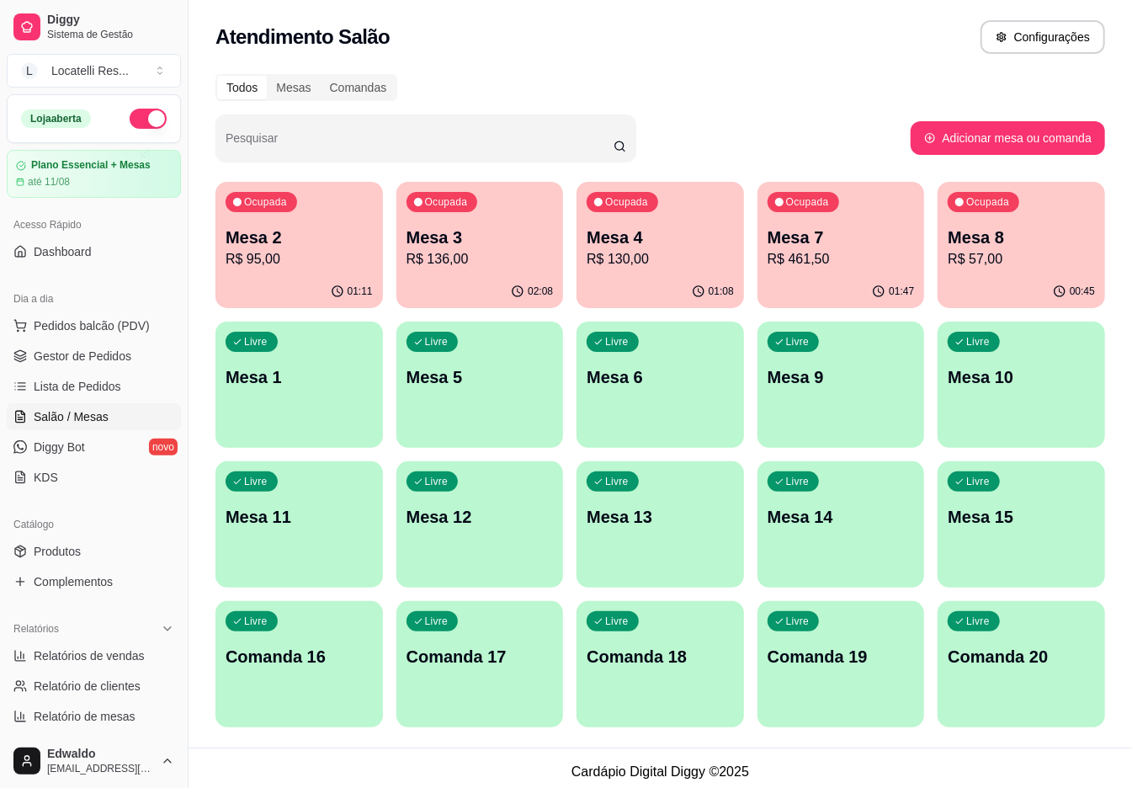
click at [970, 243] on p "Mesa 8" at bounding box center [1021, 238] width 147 height 24
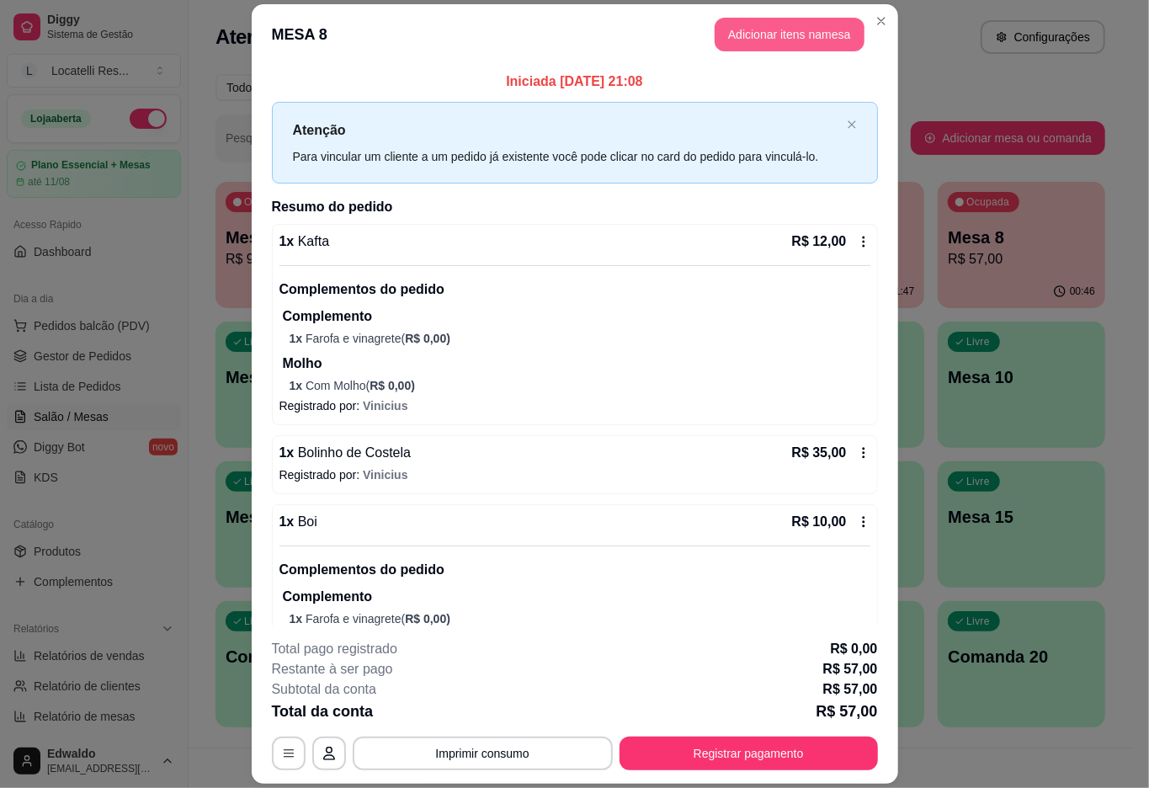
click at [771, 45] on button "Adicionar itens na mesa" at bounding box center [790, 35] width 150 height 34
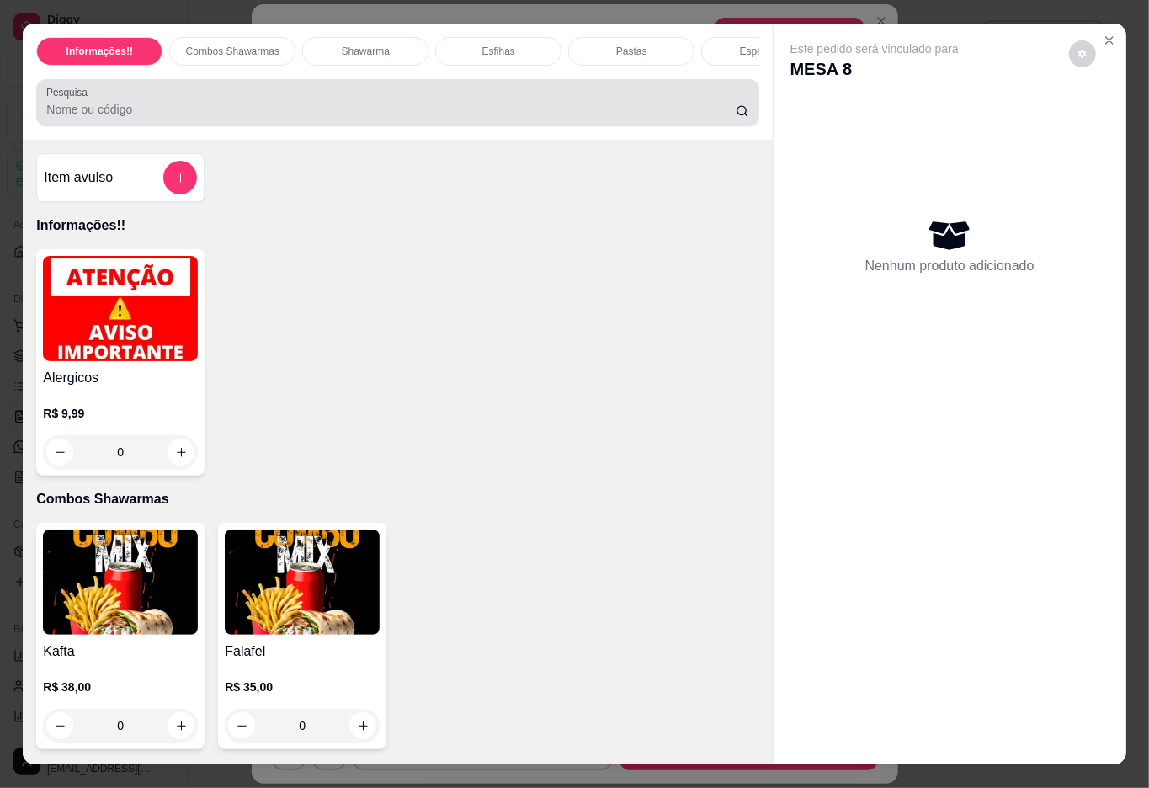
click at [129, 101] on div at bounding box center [397, 103] width 702 height 34
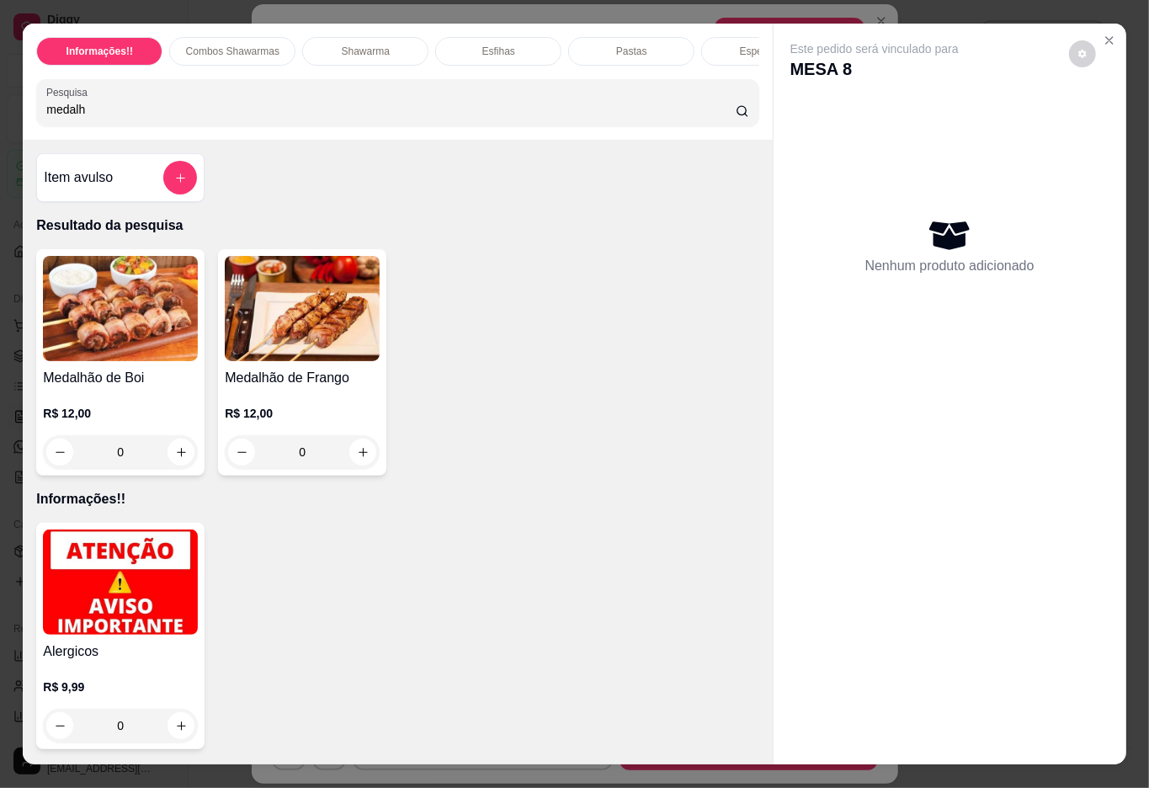
type input "medalh"
click at [170, 462] on div "0" at bounding box center [120, 452] width 155 height 34
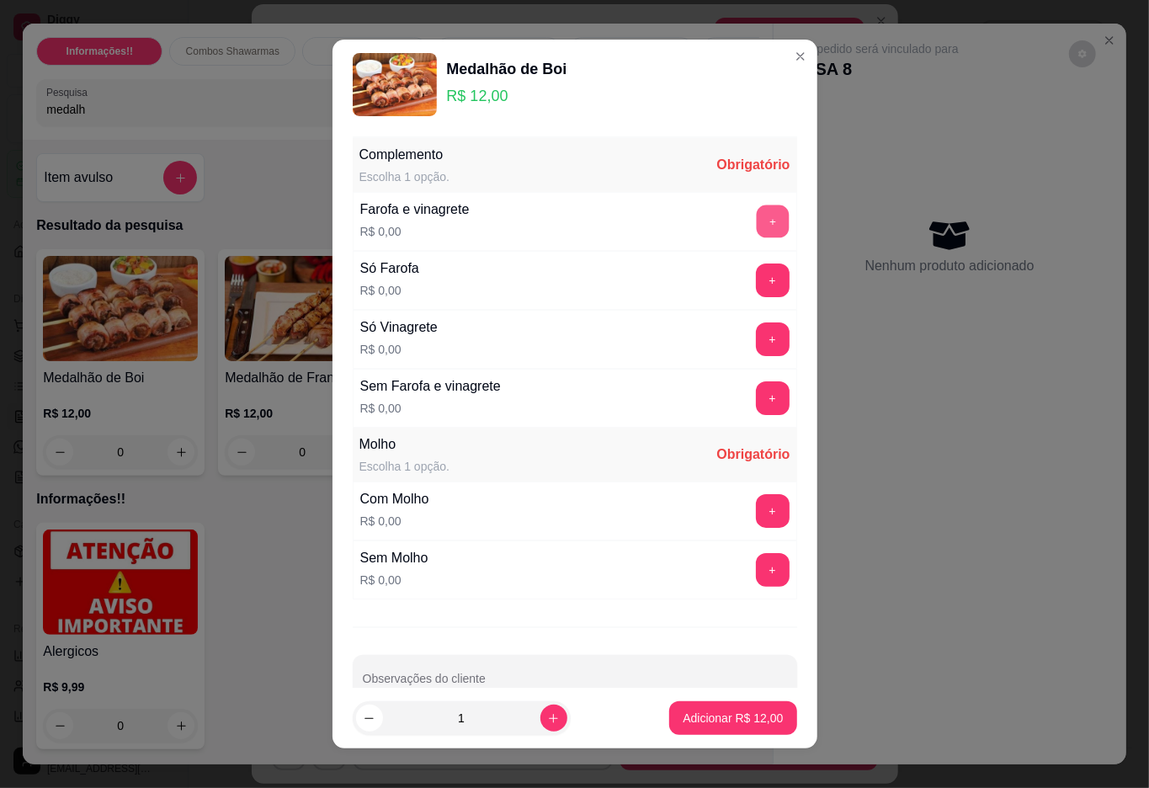
click at [756, 221] on button "+" at bounding box center [772, 221] width 33 height 33
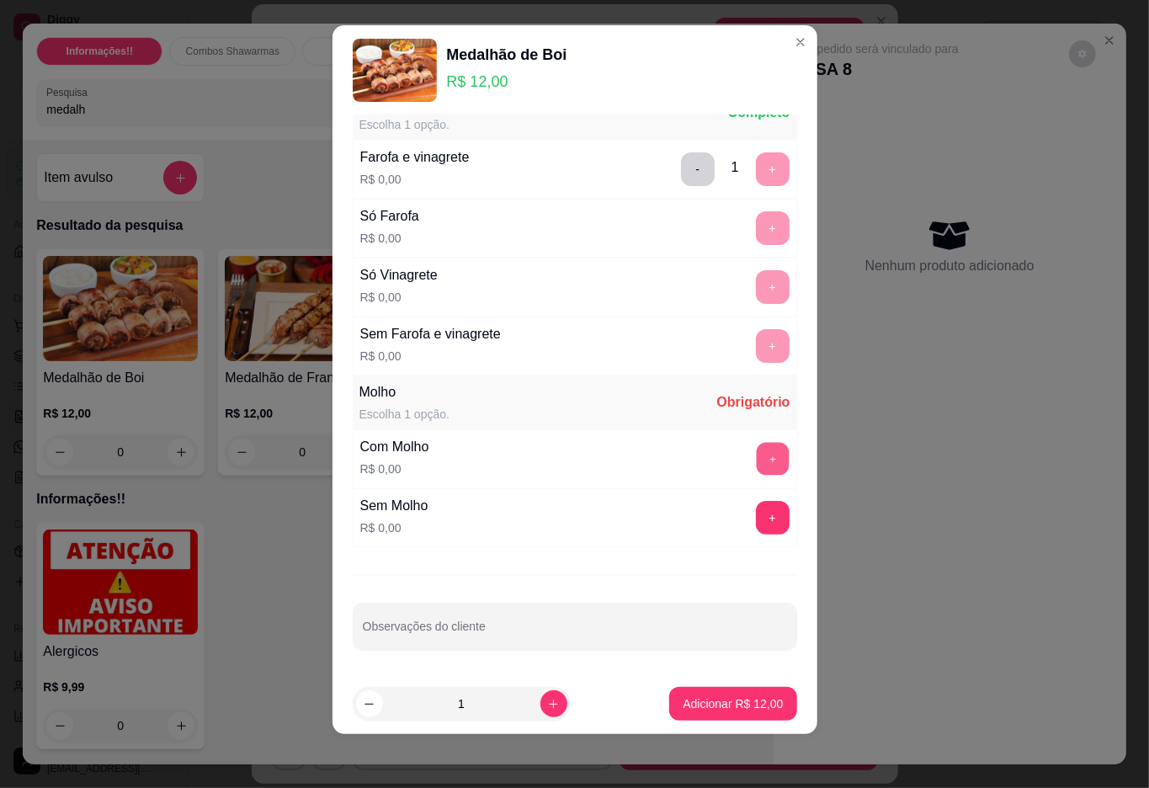
click at [756, 455] on button "+" at bounding box center [772, 458] width 33 height 33
click at [718, 700] on p "Adicionar R$ 12,00" at bounding box center [733, 704] width 98 height 16
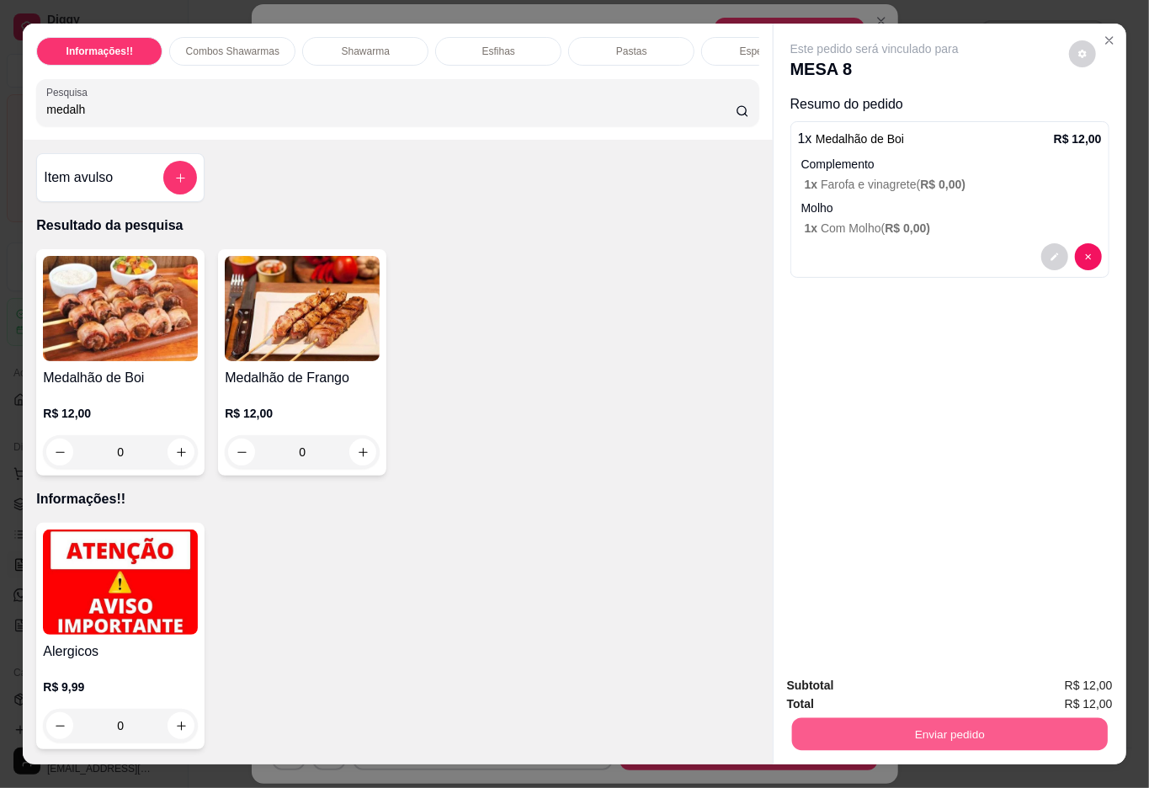
click at [821, 724] on button "Enviar pedido" at bounding box center [949, 734] width 316 height 33
click at [857, 677] on button "Não registrar e enviar pedido" at bounding box center [892, 683] width 170 height 31
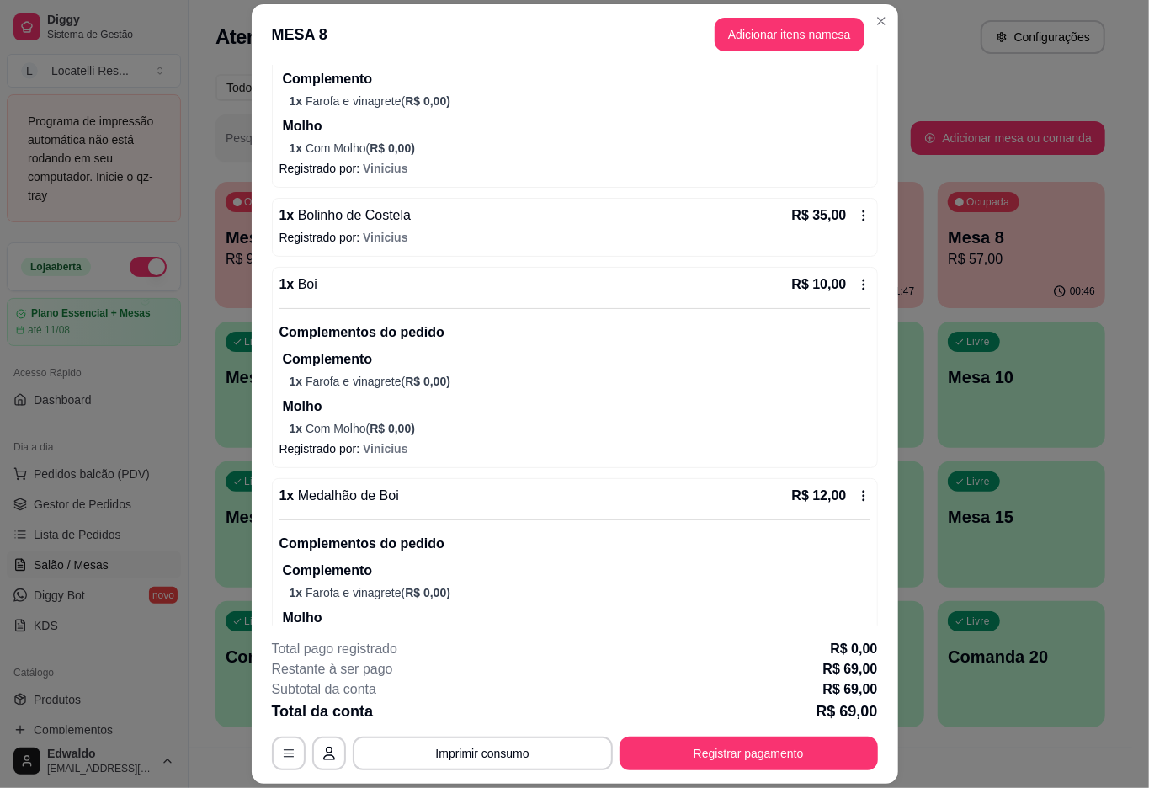
scroll to position [300, 0]
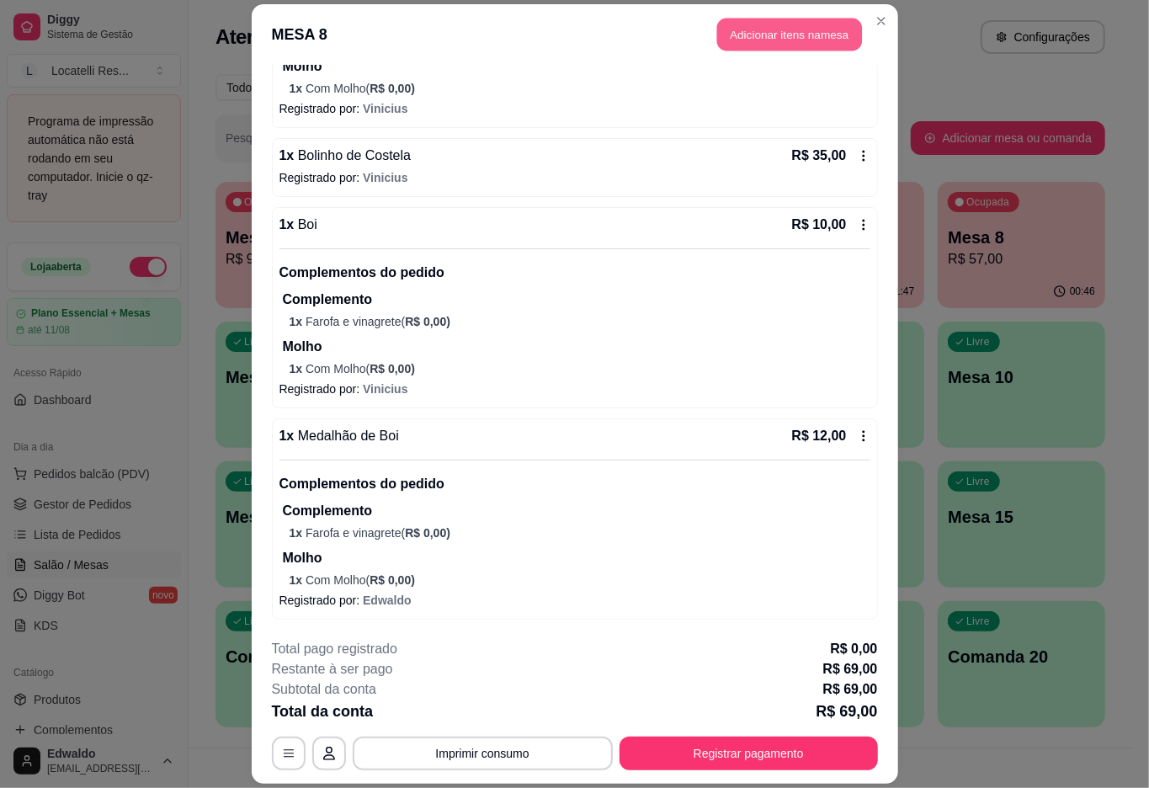
click at [747, 28] on button "Adicionar itens na mesa" at bounding box center [789, 34] width 145 height 33
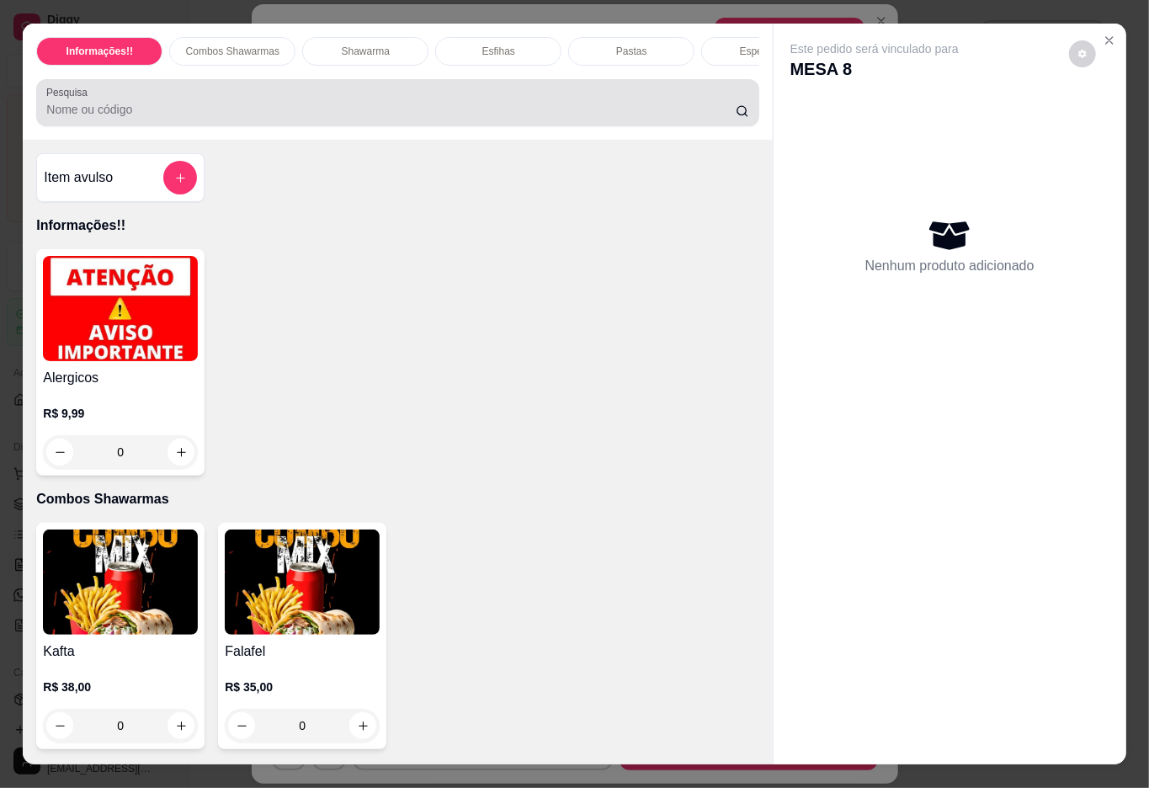
click at [279, 108] on div at bounding box center [397, 103] width 702 height 34
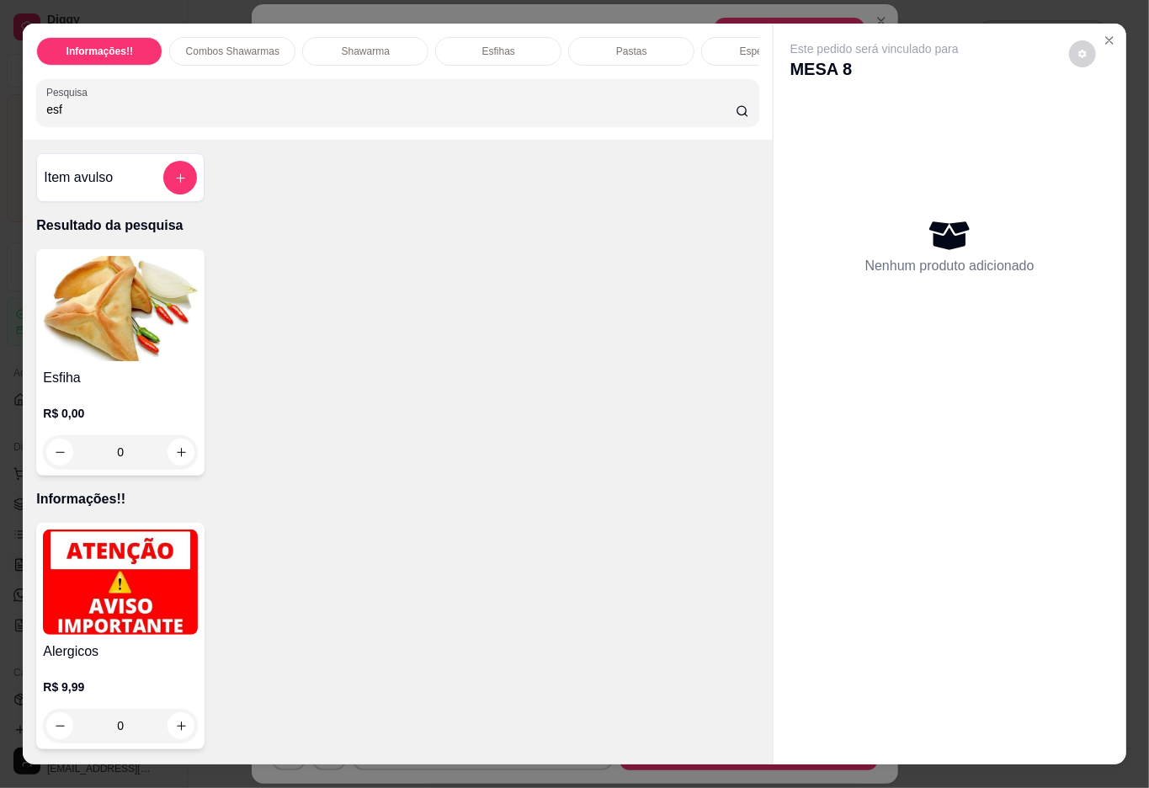
type input "esf"
click at [43, 317] on img at bounding box center [120, 308] width 155 height 105
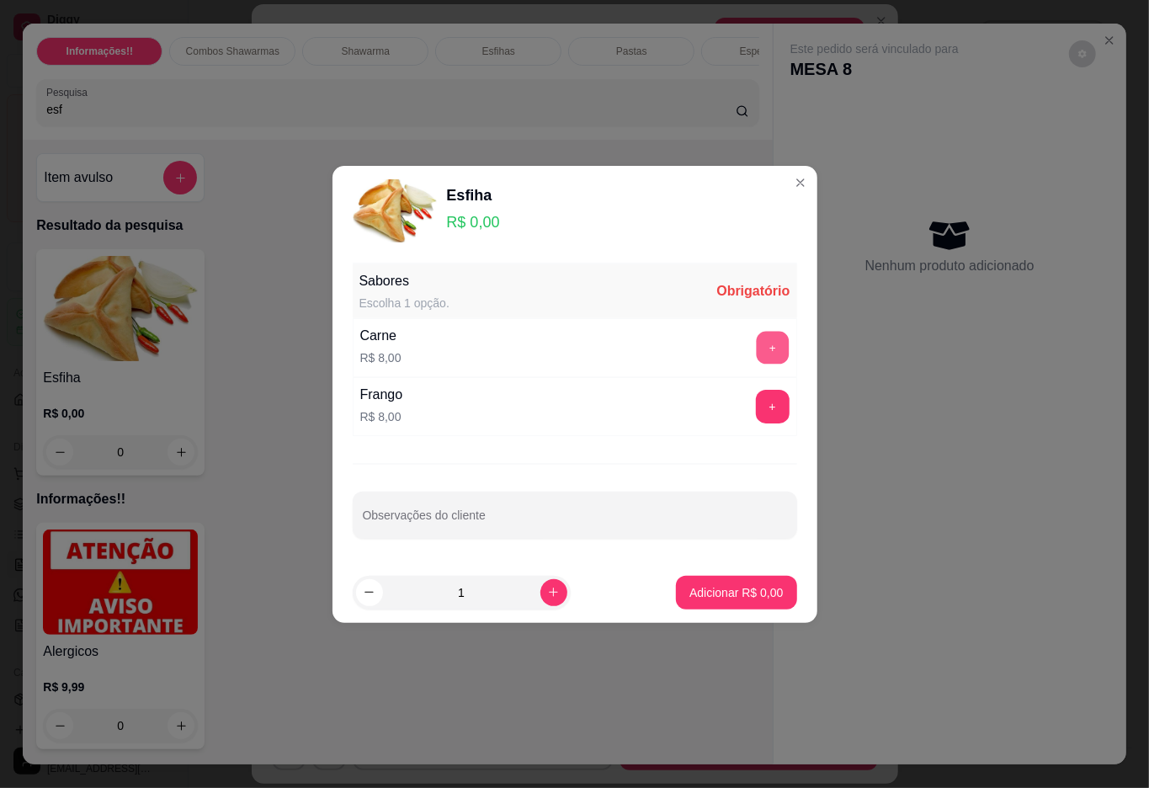
click at [756, 348] on button "+" at bounding box center [772, 347] width 33 height 33
click at [759, 404] on button "+" at bounding box center [773, 407] width 34 height 34
click at [742, 603] on button "Adicionar R$ 16,00" at bounding box center [734, 592] width 124 height 33
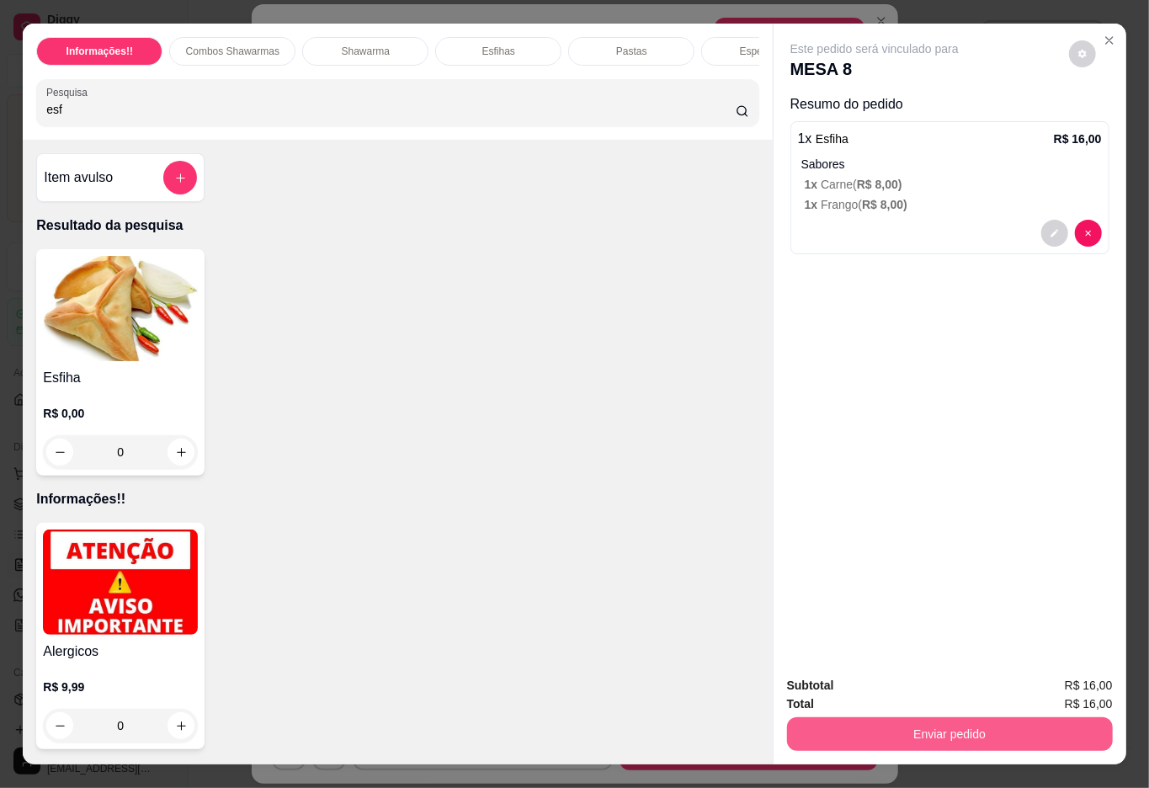
click at [862, 717] on button "Enviar pedido" at bounding box center [950, 734] width 326 height 34
click at [867, 680] on button "Não registrar e enviar pedido" at bounding box center [892, 683] width 170 height 31
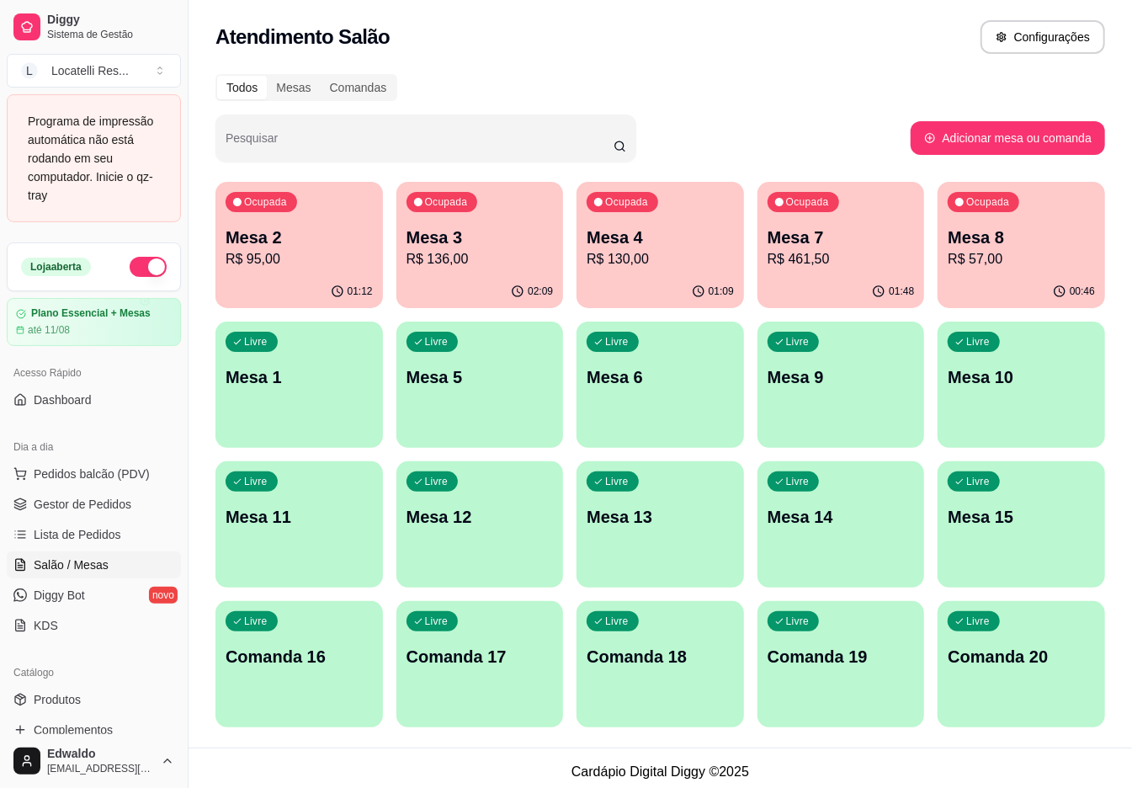
click at [68, 557] on span "Salão / Mesas" at bounding box center [71, 564] width 75 height 17
click at [1038, 227] on p "Mesa 8" at bounding box center [1021, 238] width 147 height 24
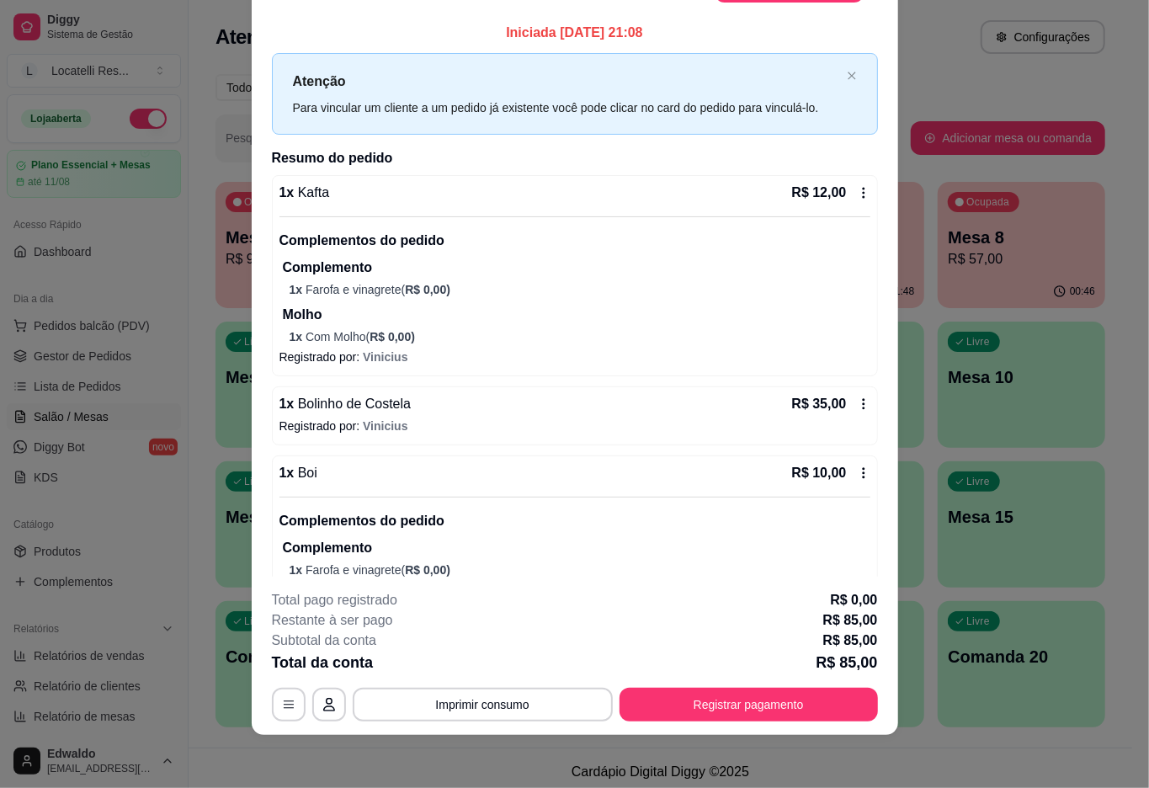
scroll to position [0, 0]
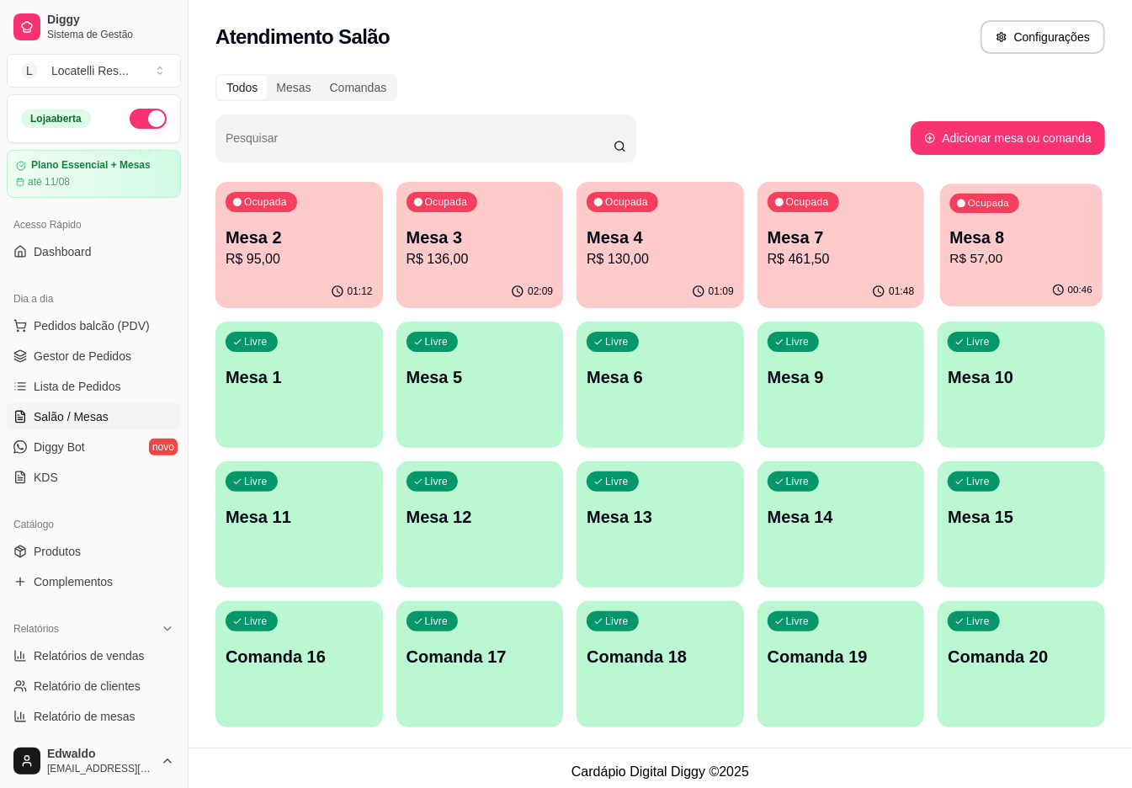
click at [1013, 281] on div "00:46" at bounding box center [1021, 290] width 162 height 32
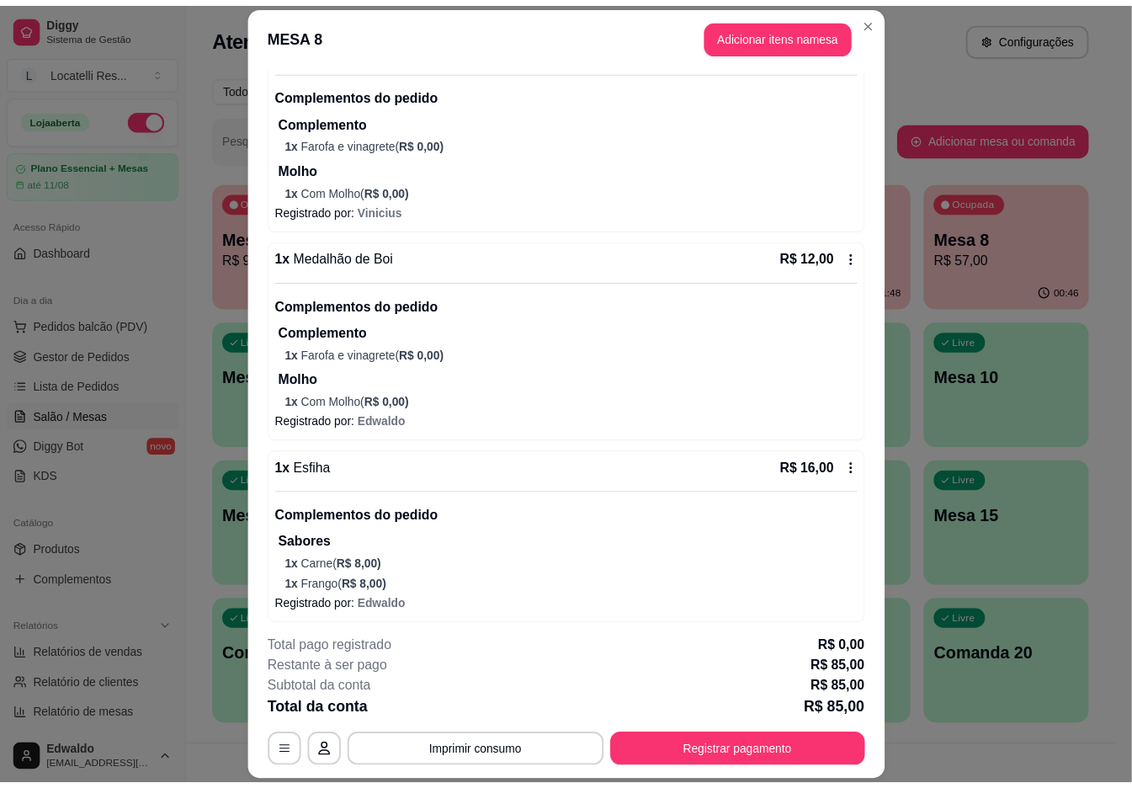
scroll to position [485, 0]
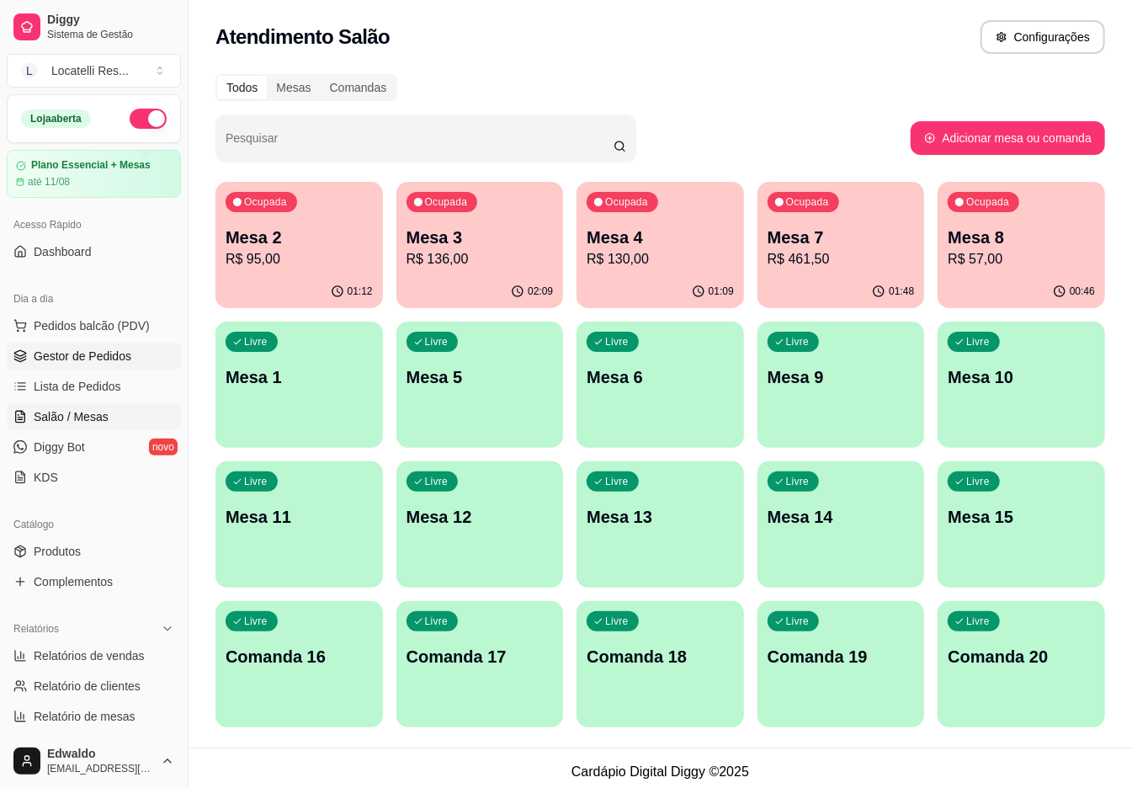
click at [112, 354] on span "Gestor de Pedidos" at bounding box center [83, 356] width 98 height 17
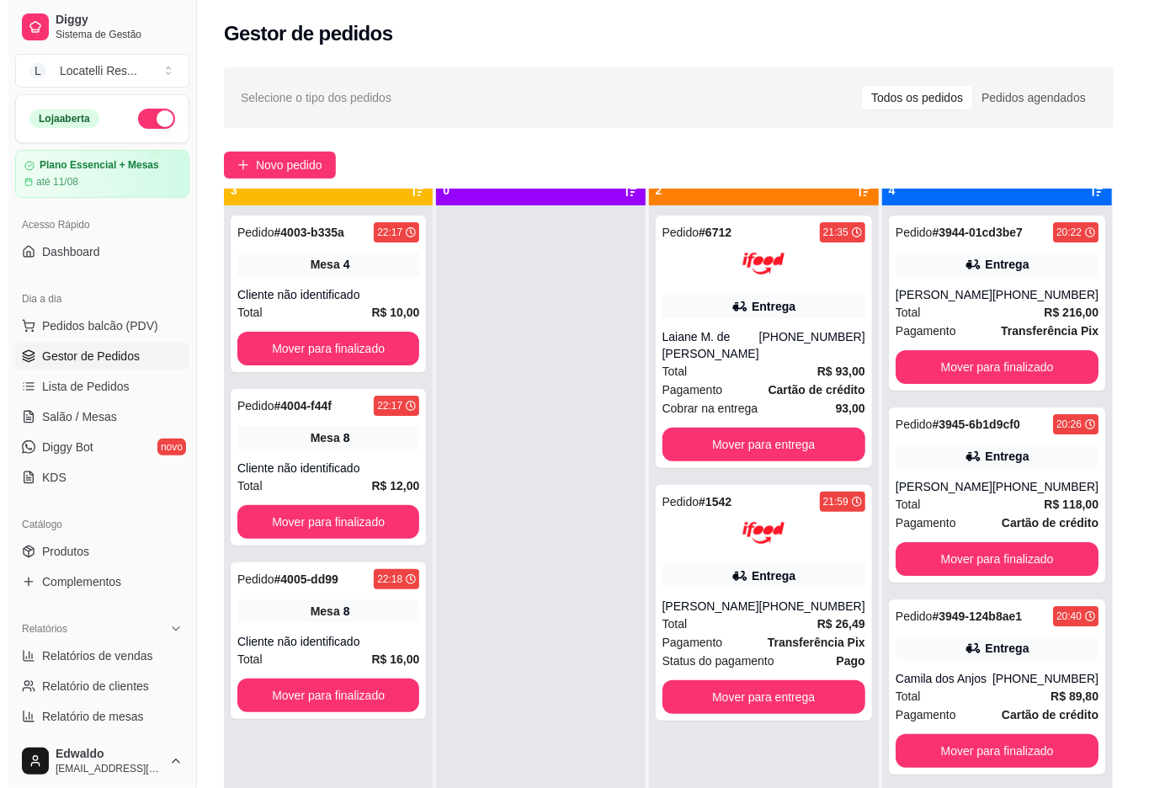
scroll to position [47, 0]
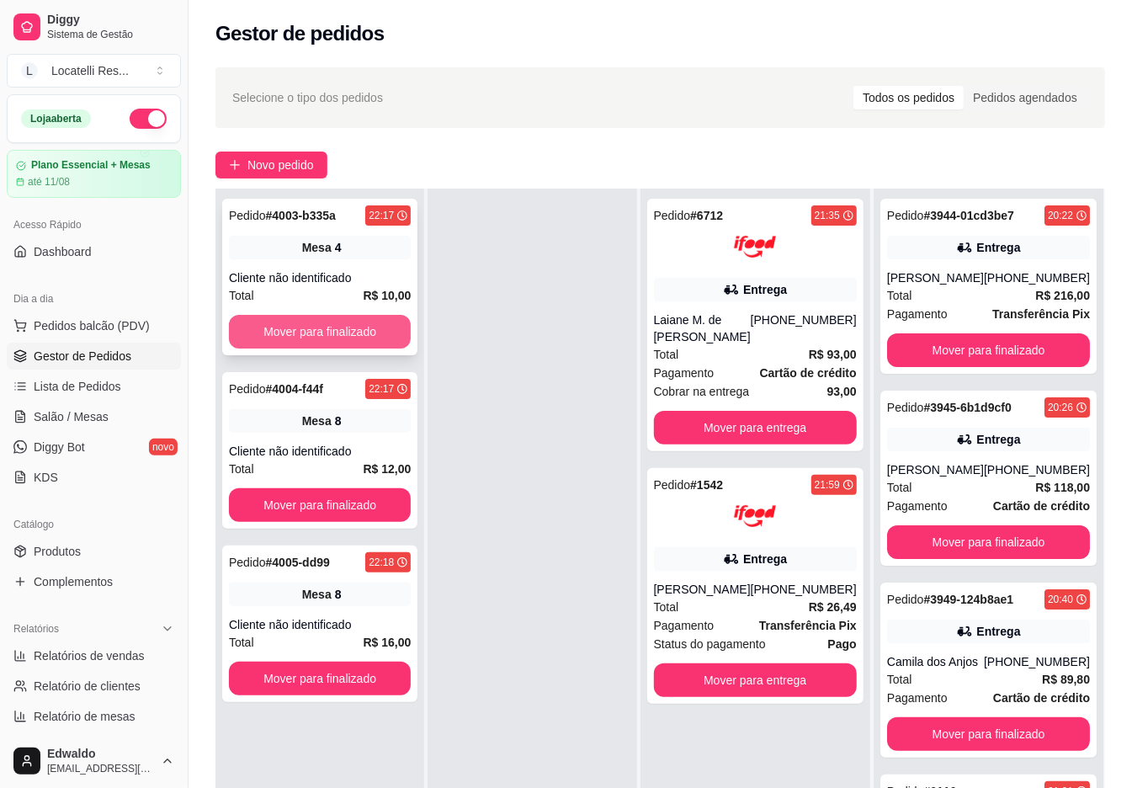
click at [310, 334] on button "Mover para finalizado" at bounding box center [320, 332] width 182 height 34
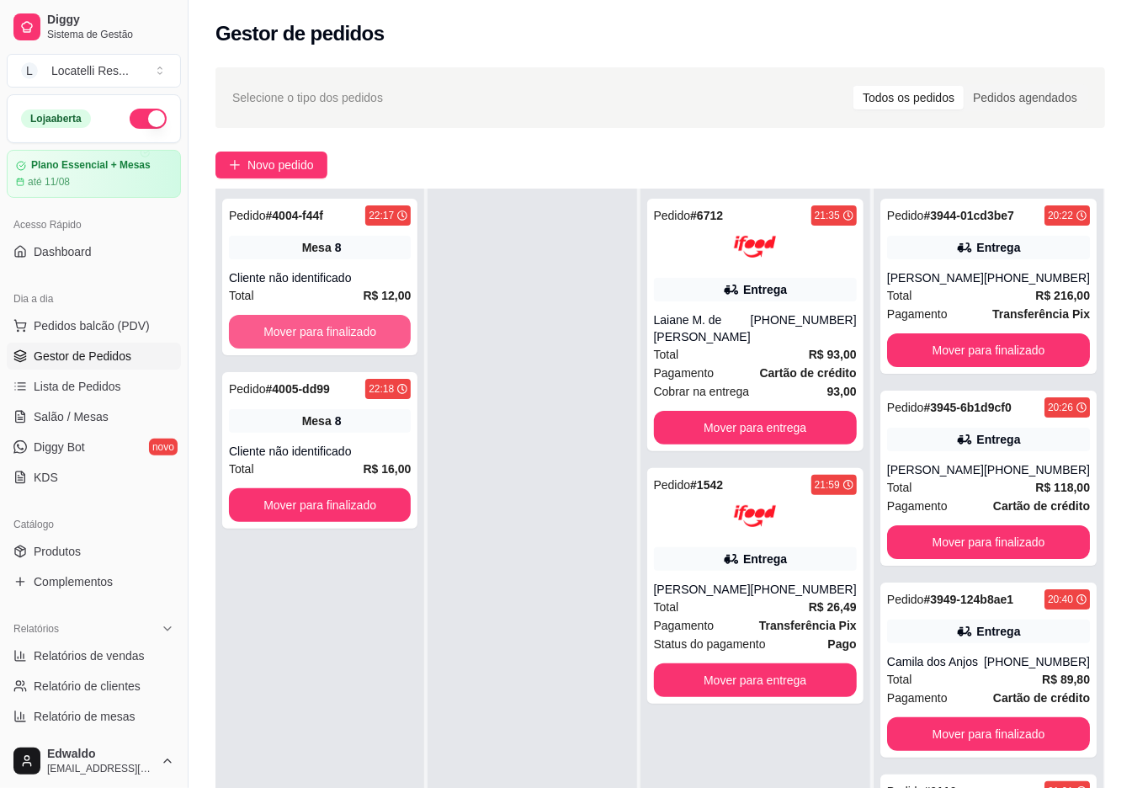
click at [310, 334] on button "Mover para finalizado" at bounding box center [320, 332] width 182 height 34
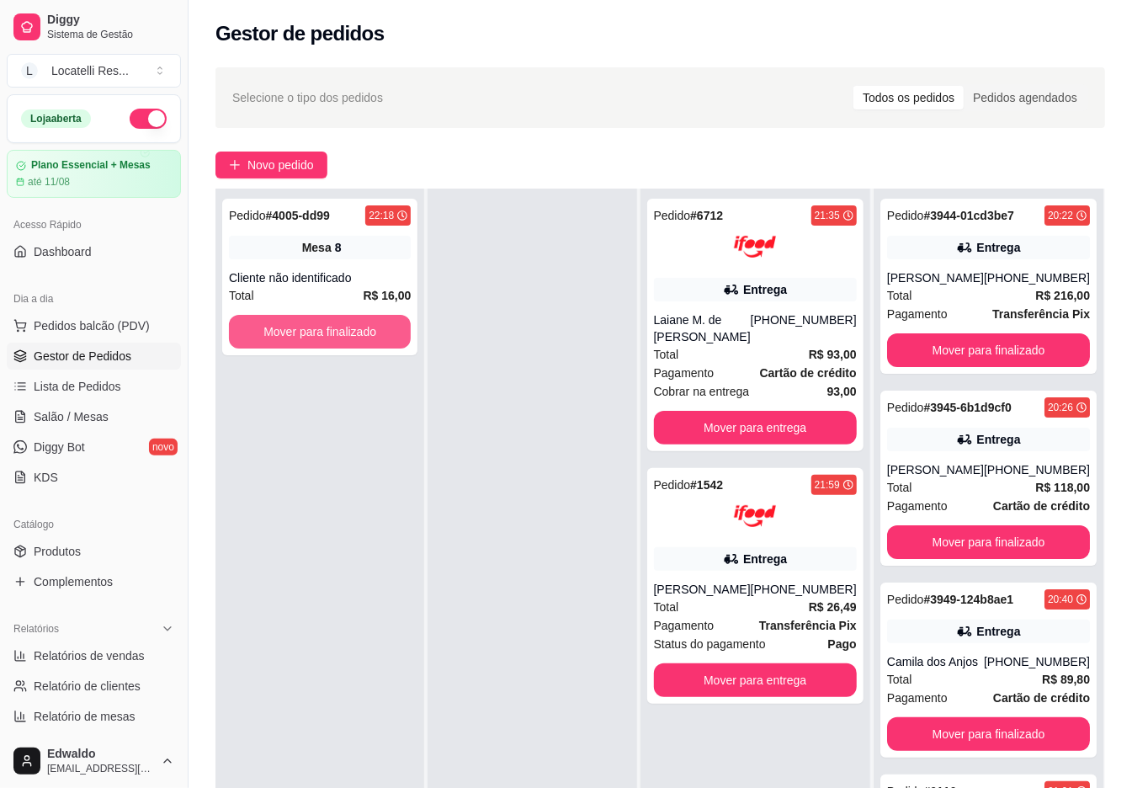
click at [310, 334] on button "Mover para finalizado" at bounding box center [320, 332] width 182 height 34
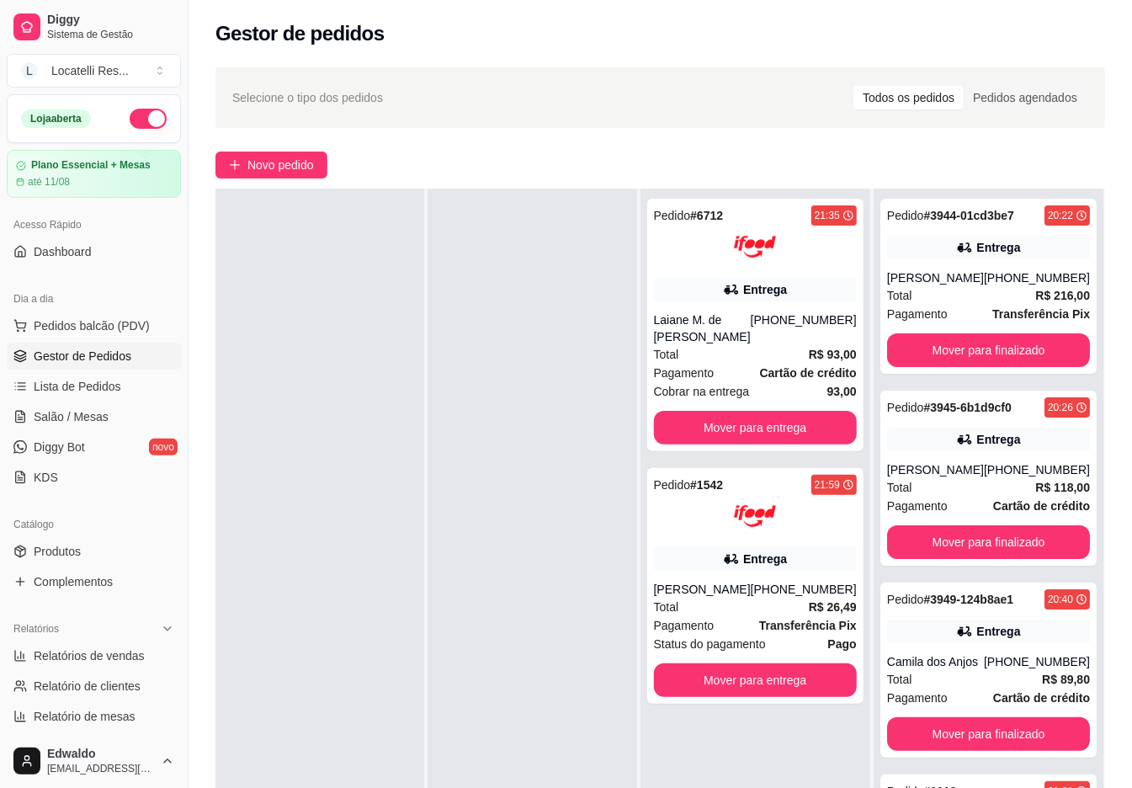
click at [136, 116] on button "button" at bounding box center [148, 119] width 37 height 20
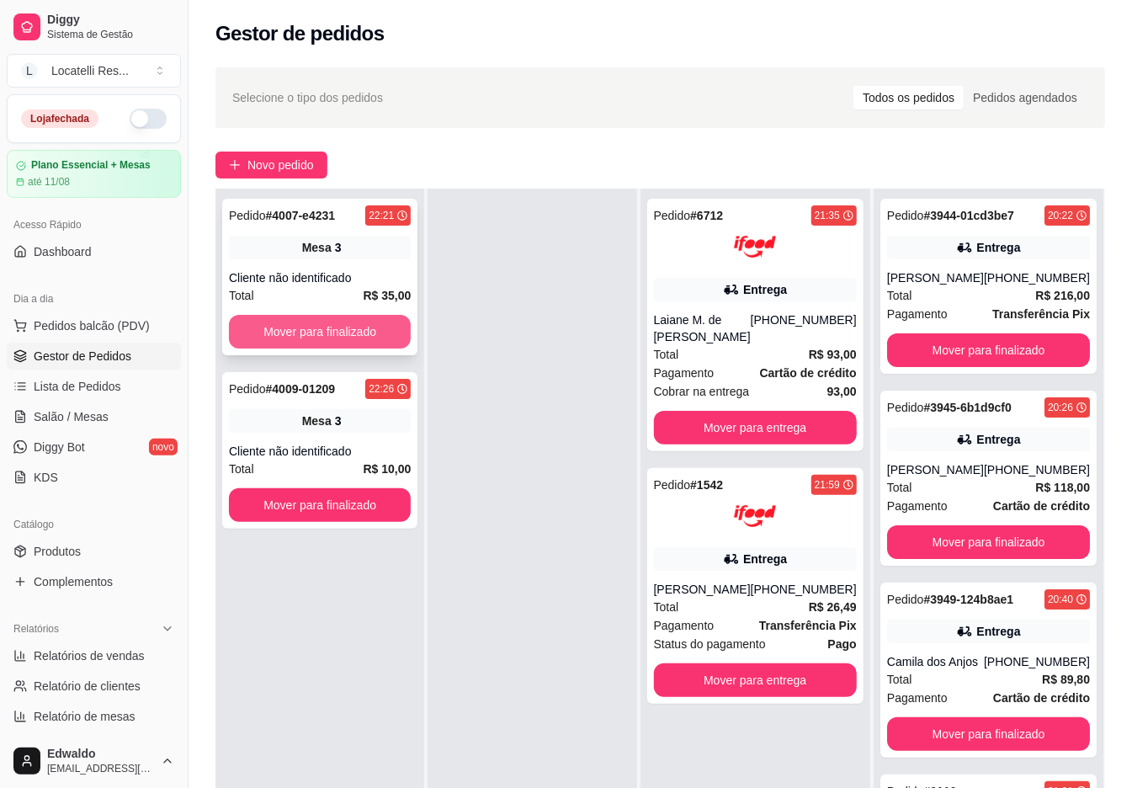
click at [337, 325] on button "Mover para finalizado" at bounding box center [320, 332] width 182 height 34
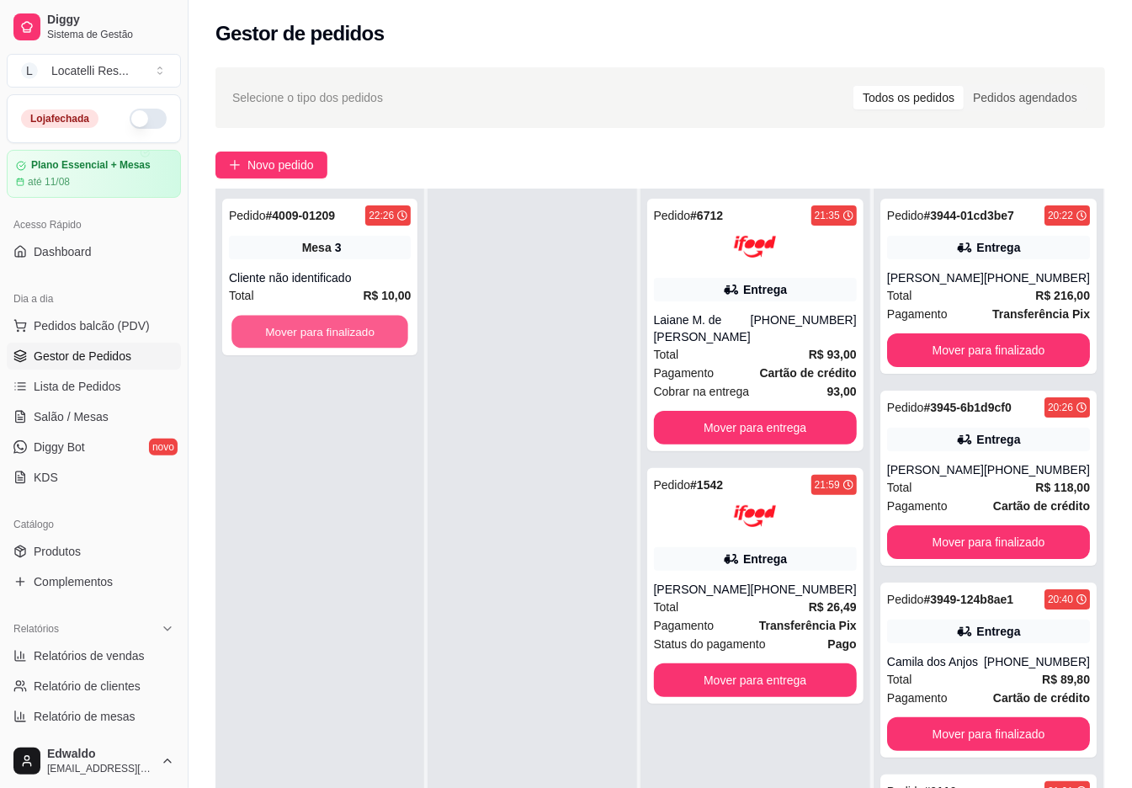
click at [337, 325] on button "Mover para finalizado" at bounding box center [319, 332] width 177 height 33
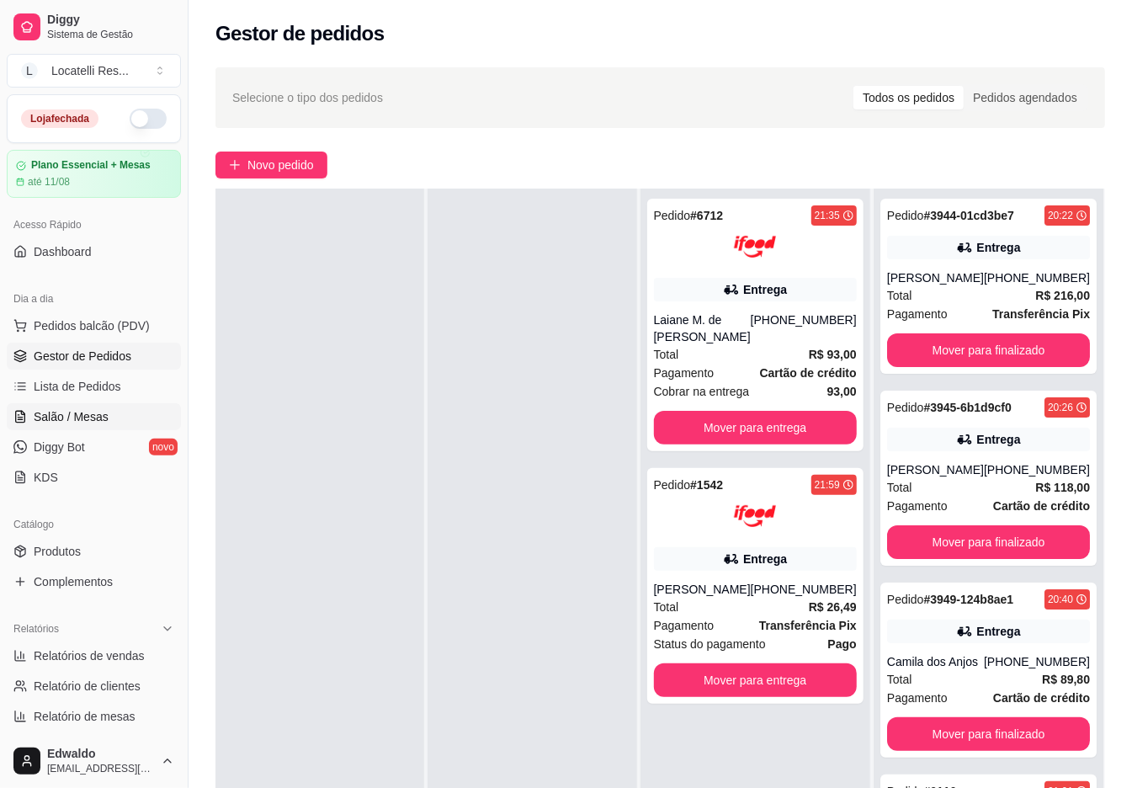
click at [103, 407] on link "Salão / Mesas" at bounding box center [94, 416] width 174 height 27
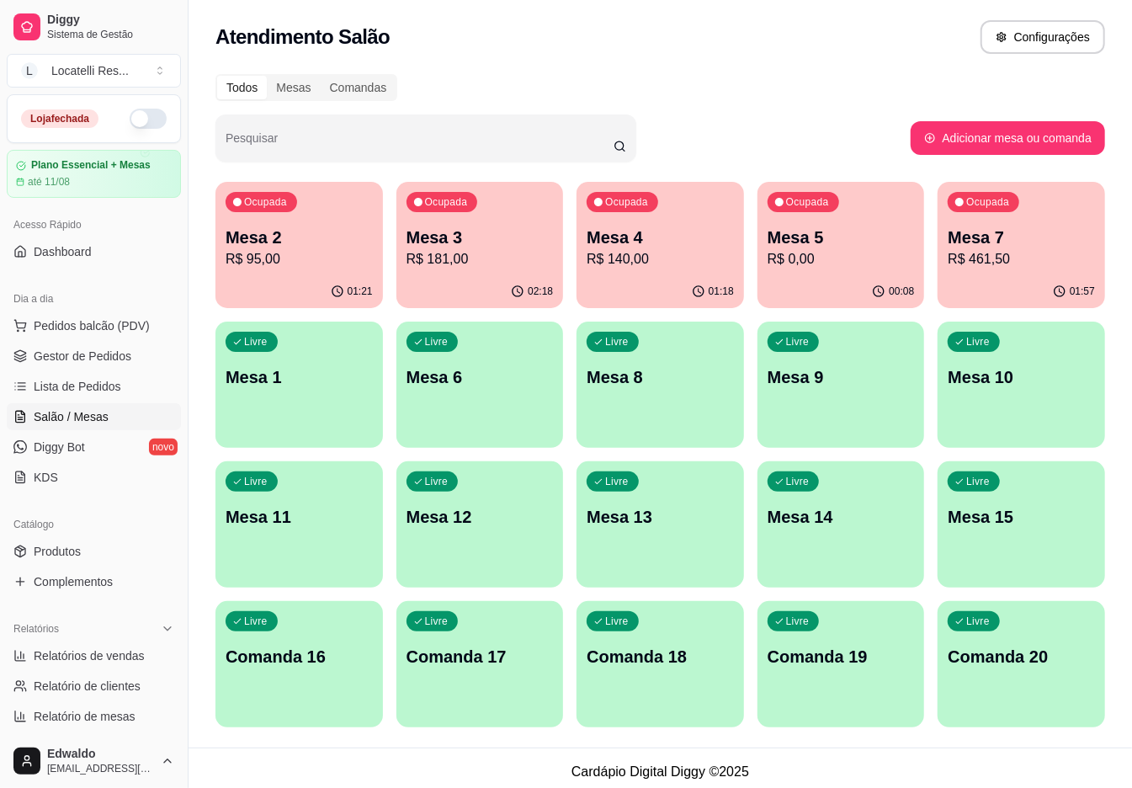
click at [966, 254] on p "R$ 461,50" at bounding box center [1021, 259] width 147 height 20
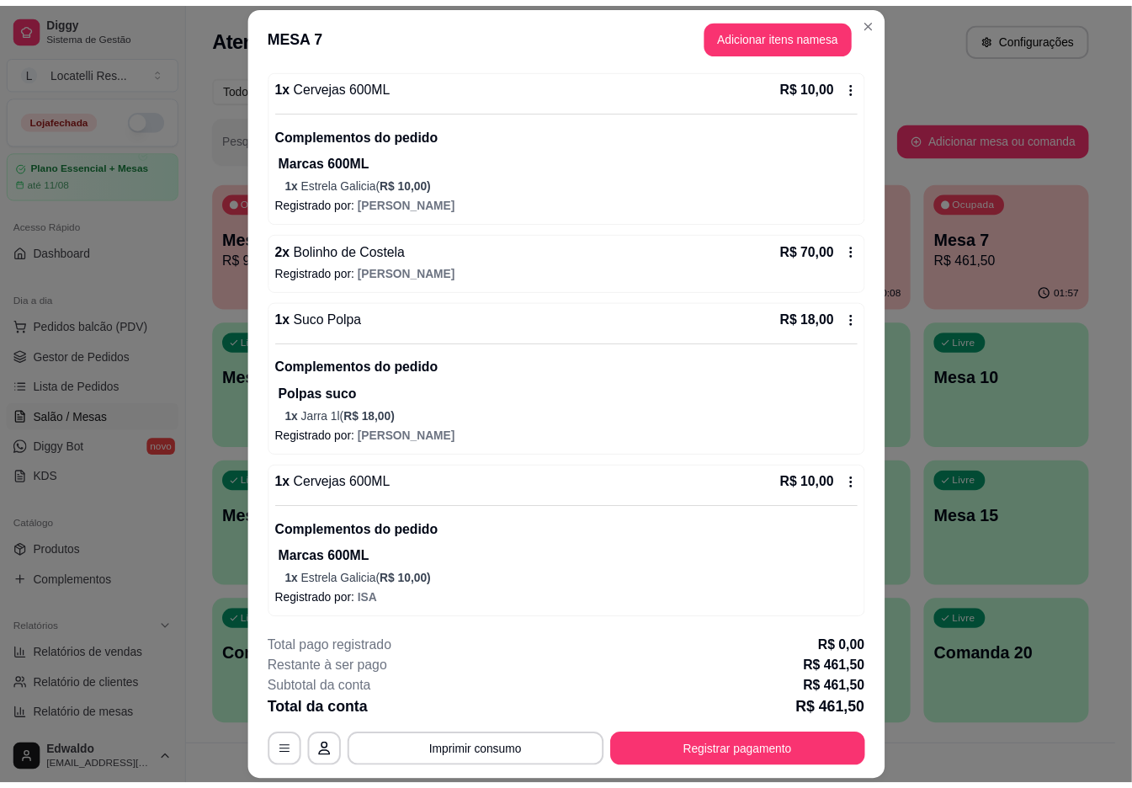
scroll to position [2391, 0]
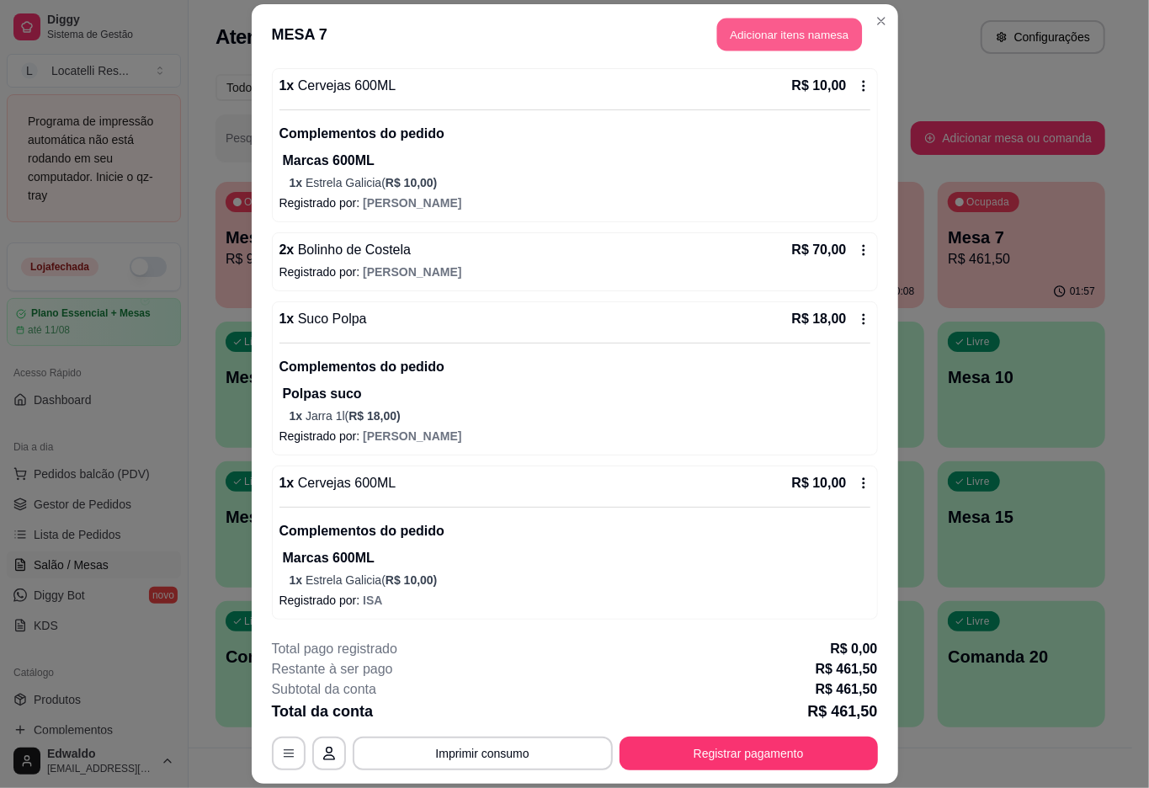
click at [746, 42] on button "Adicionar itens na mesa" at bounding box center [789, 34] width 145 height 33
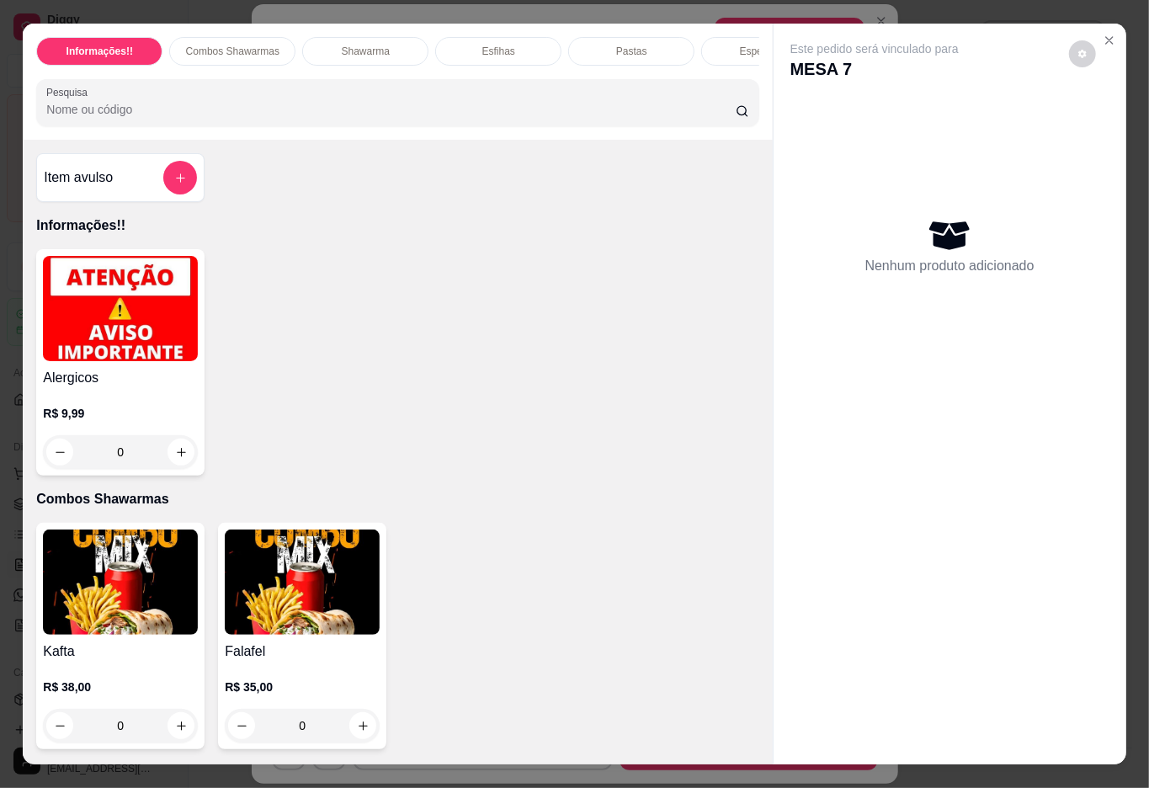
drag, startPoint x: 242, startPoint y: 120, endPoint x: 230, endPoint y: 111, distance: 15.2
click at [242, 118] on input "Pesquisa" at bounding box center [390, 109] width 689 height 17
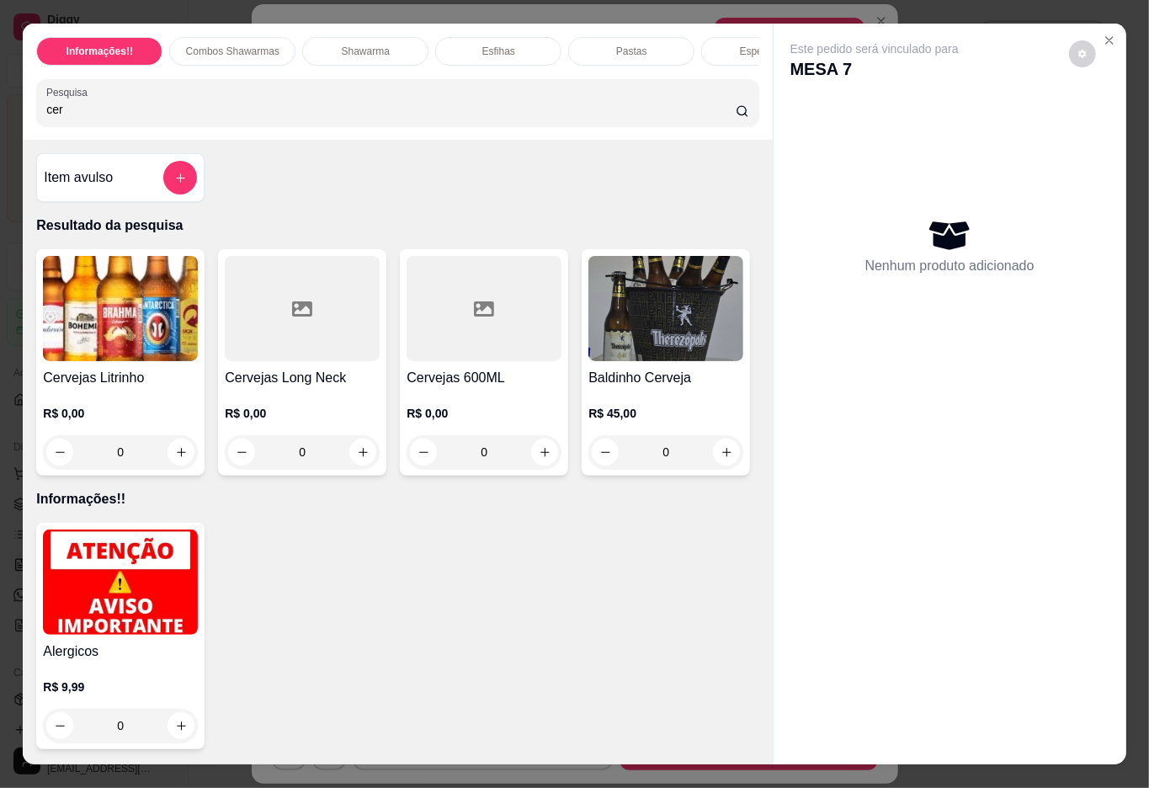
type input "cer"
click at [502, 359] on div at bounding box center [484, 308] width 155 height 105
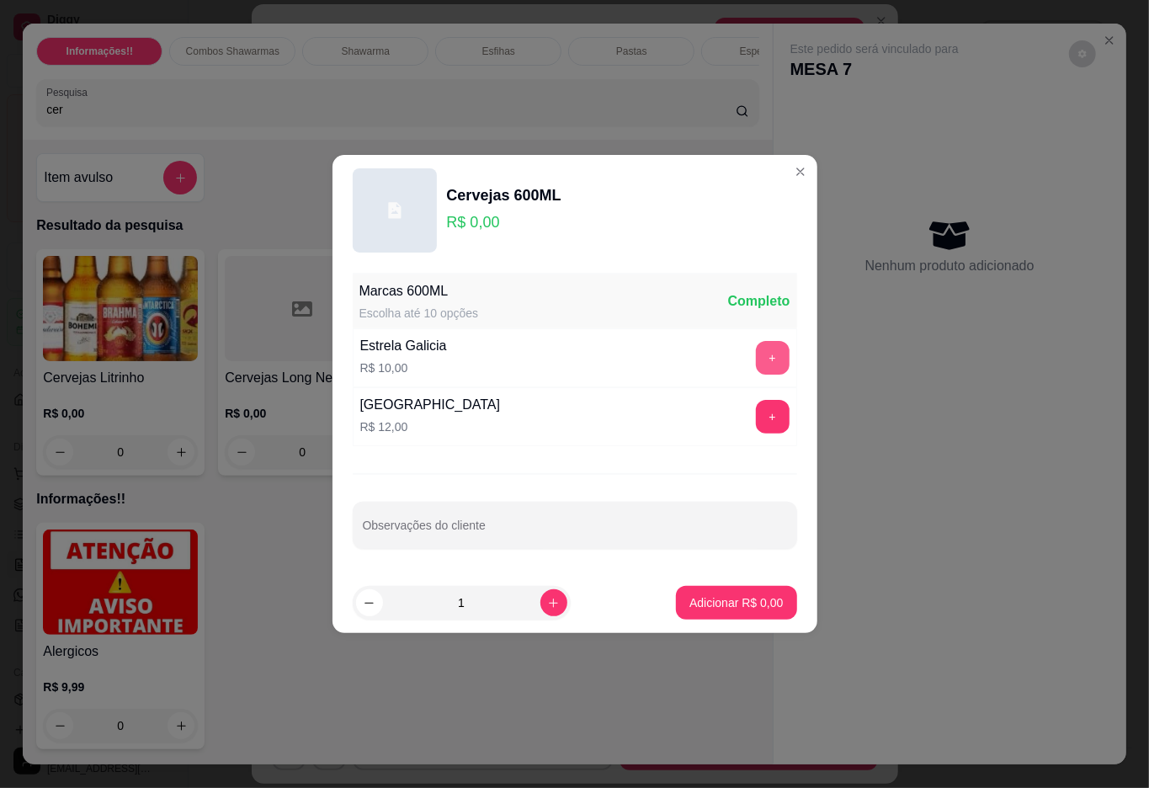
click at [756, 350] on button "+" at bounding box center [773, 358] width 34 height 34
click at [756, 361] on button "+" at bounding box center [772, 358] width 33 height 33
click at [727, 603] on p "Adicionar R$ 20,00" at bounding box center [733, 602] width 98 height 16
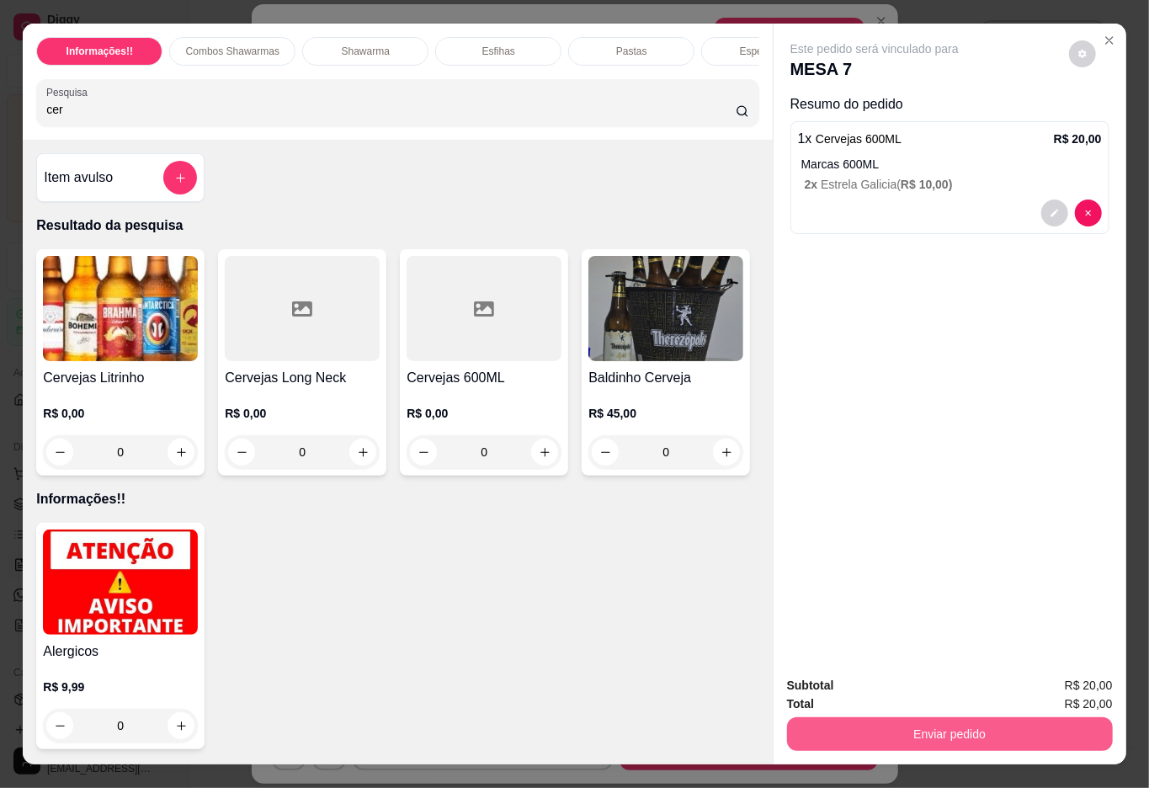
click at [852, 717] on button "Enviar pedido" at bounding box center [950, 734] width 326 height 34
click at [859, 690] on button "Não registrar e enviar pedido" at bounding box center [892, 683] width 170 height 31
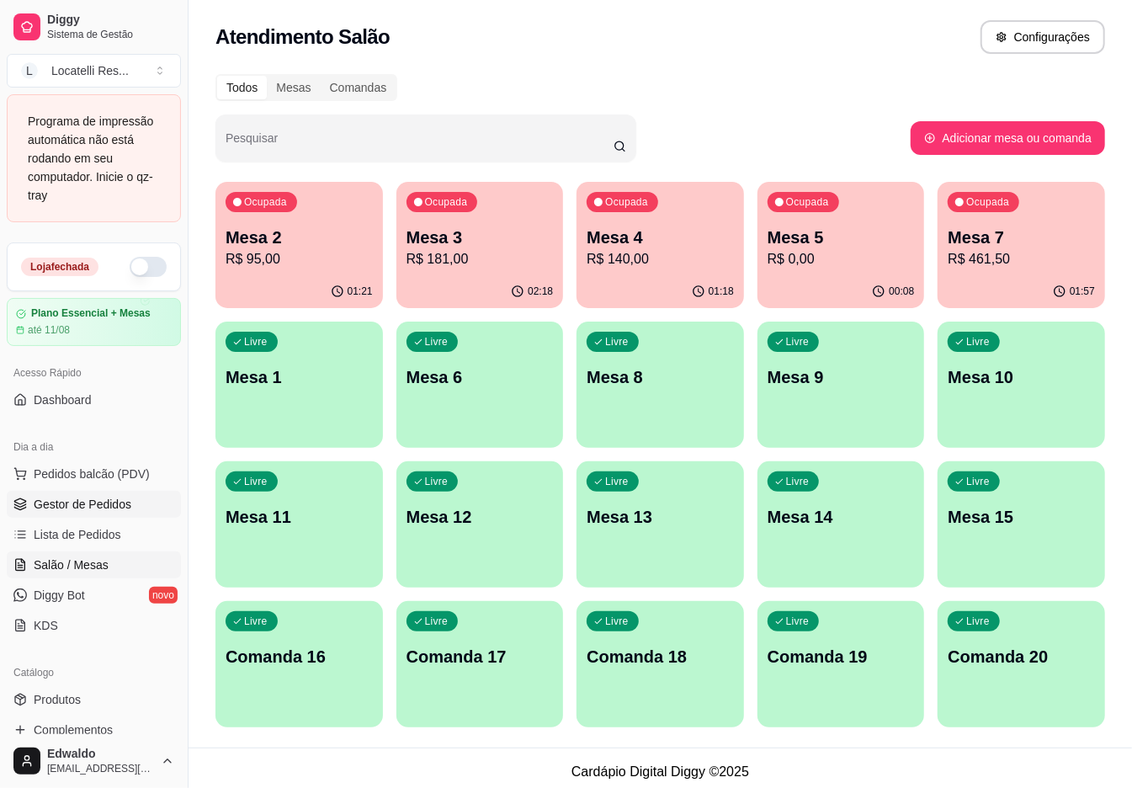
click at [75, 500] on span "Gestor de Pedidos" at bounding box center [83, 504] width 98 height 17
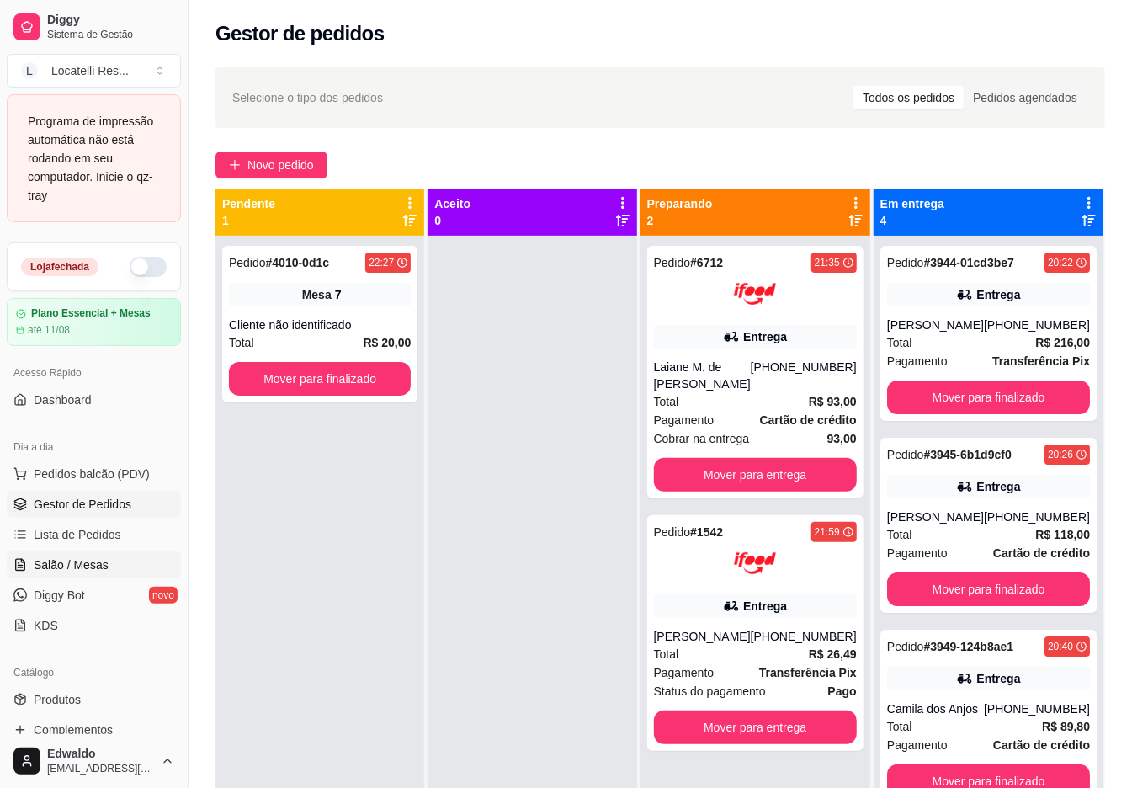
click at [89, 563] on span "Salão / Mesas" at bounding box center [71, 564] width 75 height 17
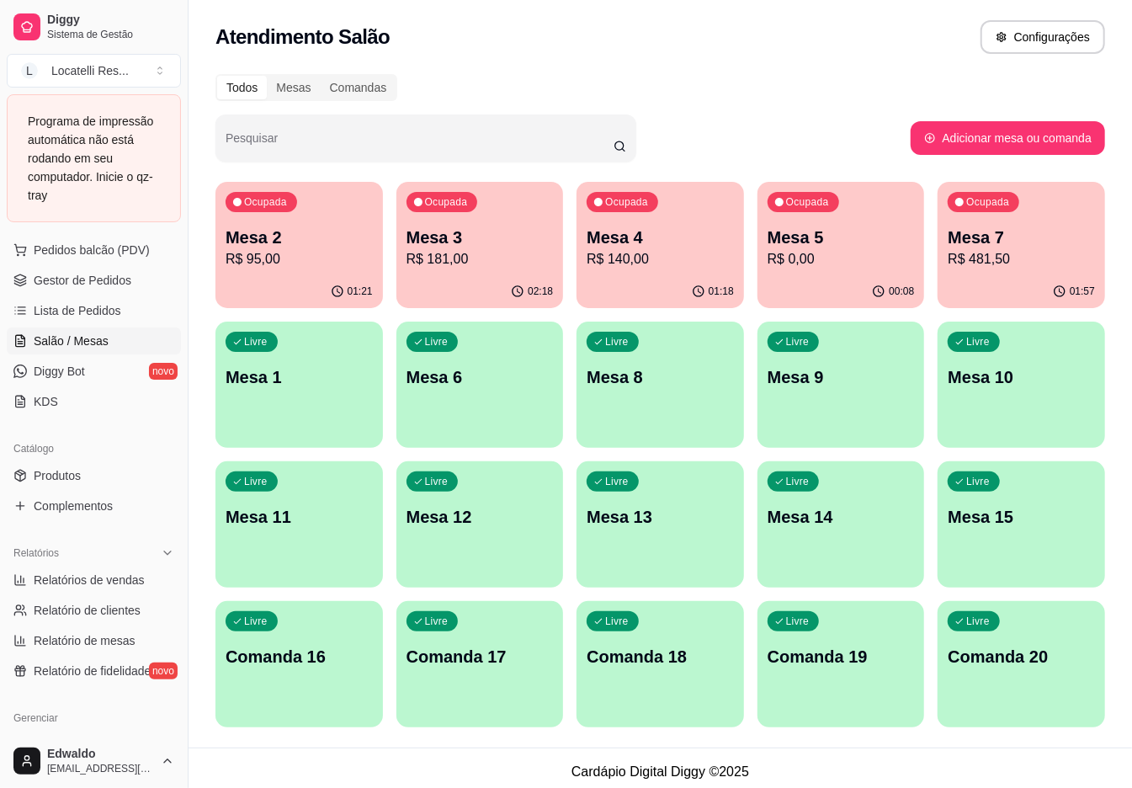
scroll to position [112, 0]
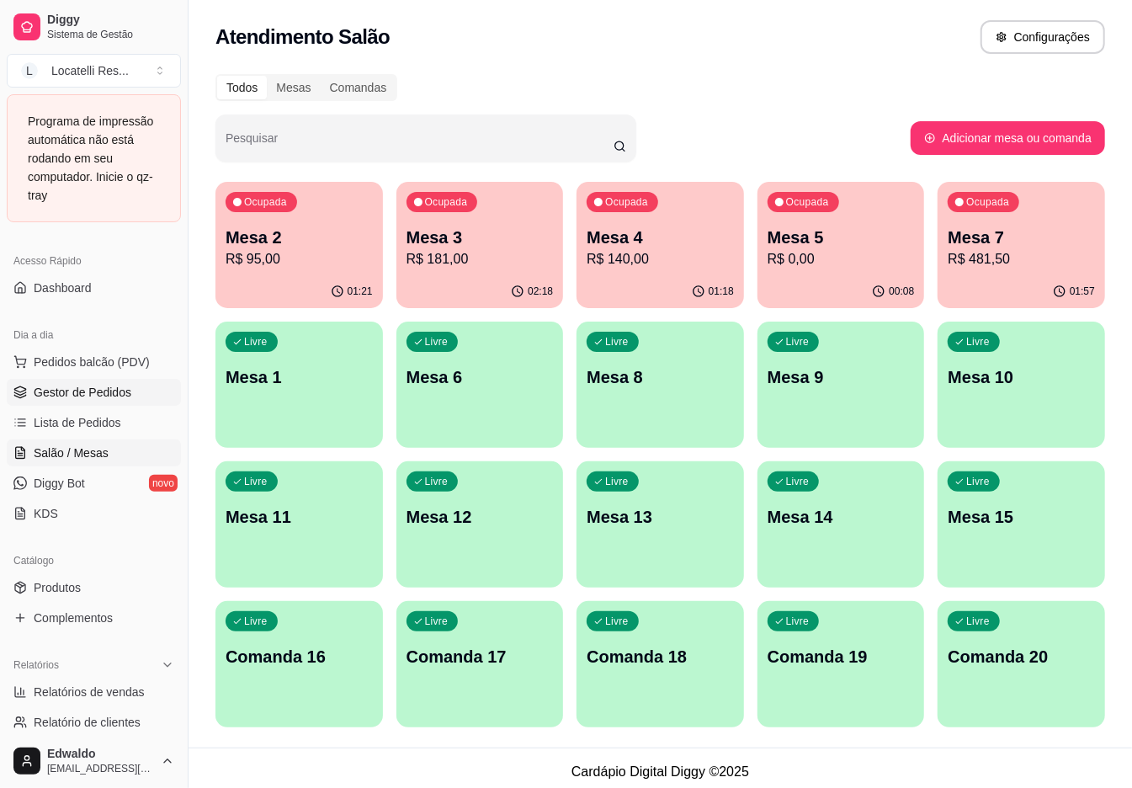
click at [82, 399] on span "Gestor de Pedidos" at bounding box center [83, 392] width 98 height 17
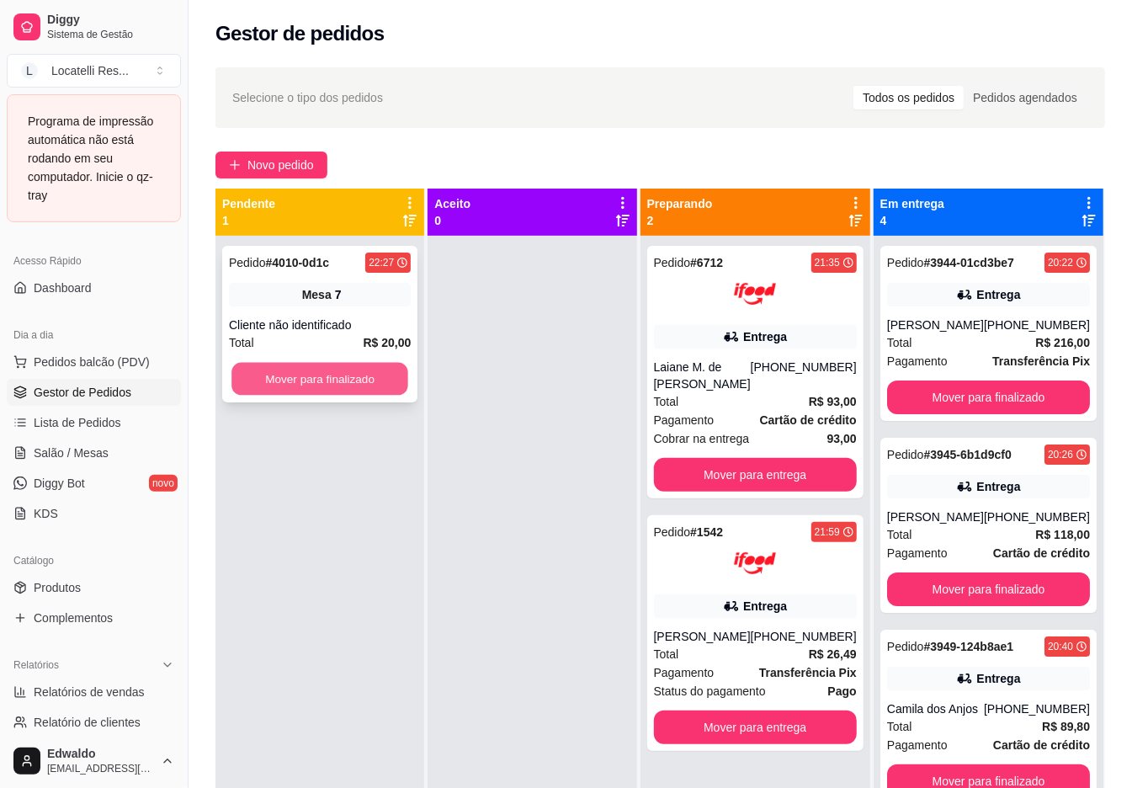
click at [258, 377] on button "Mover para finalizado" at bounding box center [319, 379] width 177 height 33
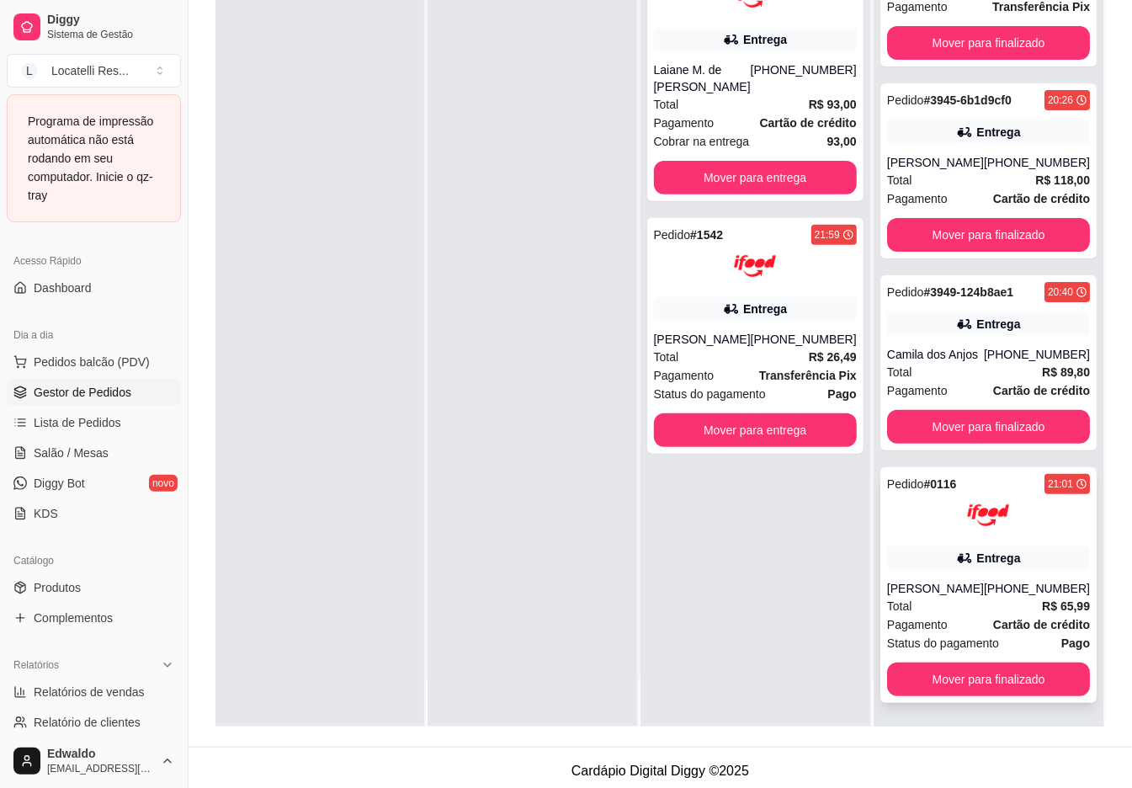
scroll to position [257, 0]
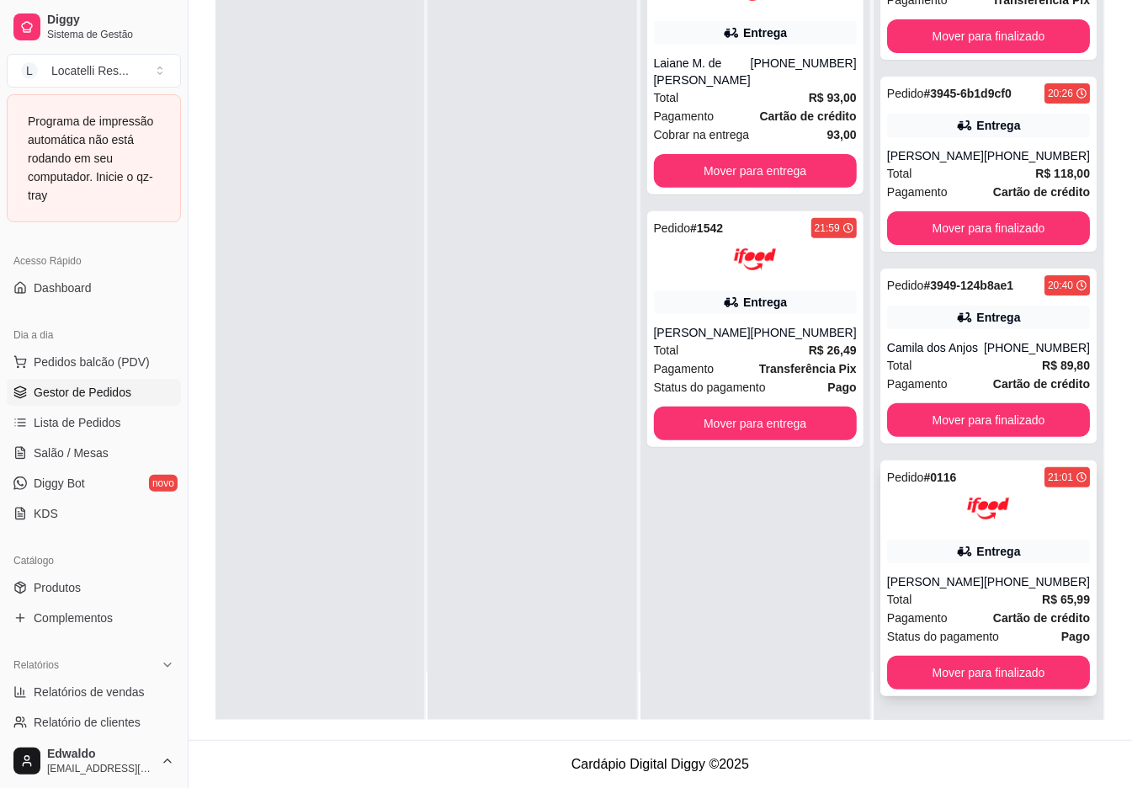
click at [970, 540] on div "Entrega" at bounding box center [988, 552] width 203 height 24
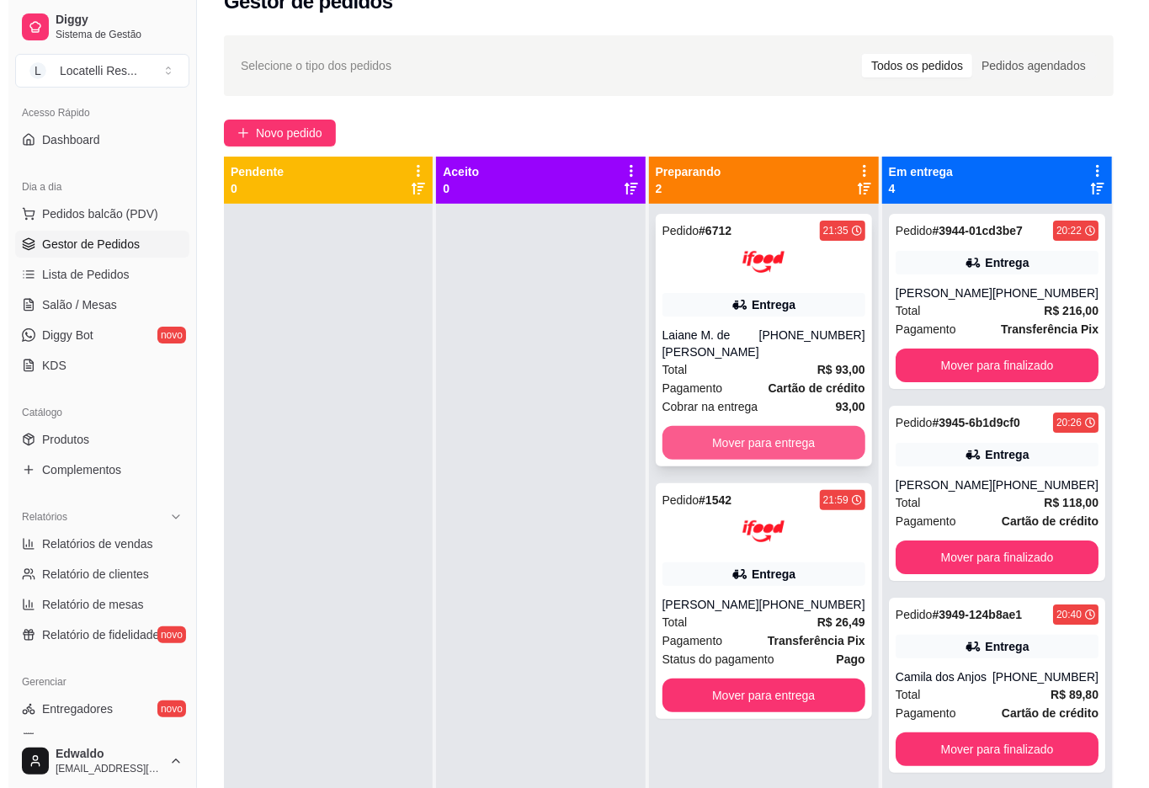
scroll to position [47, 0]
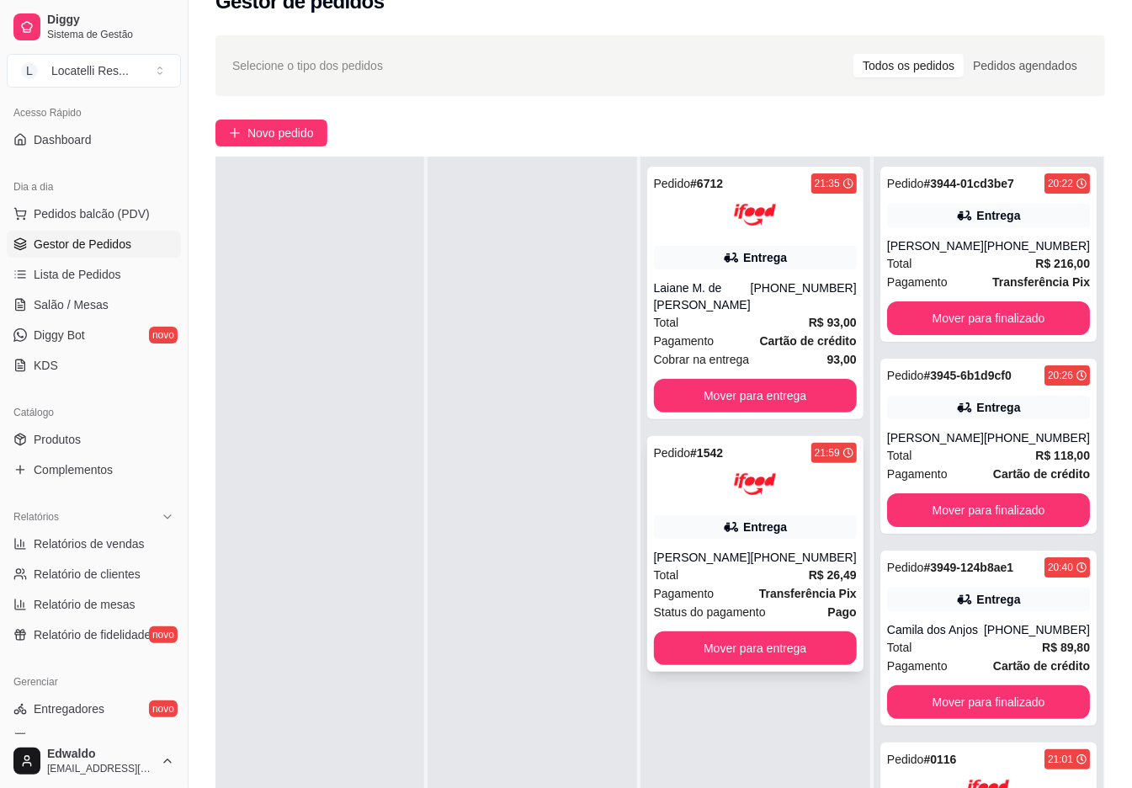
click at [781, 523] on div "Entrega" at bounding box center [765, 526] width 44 height 17
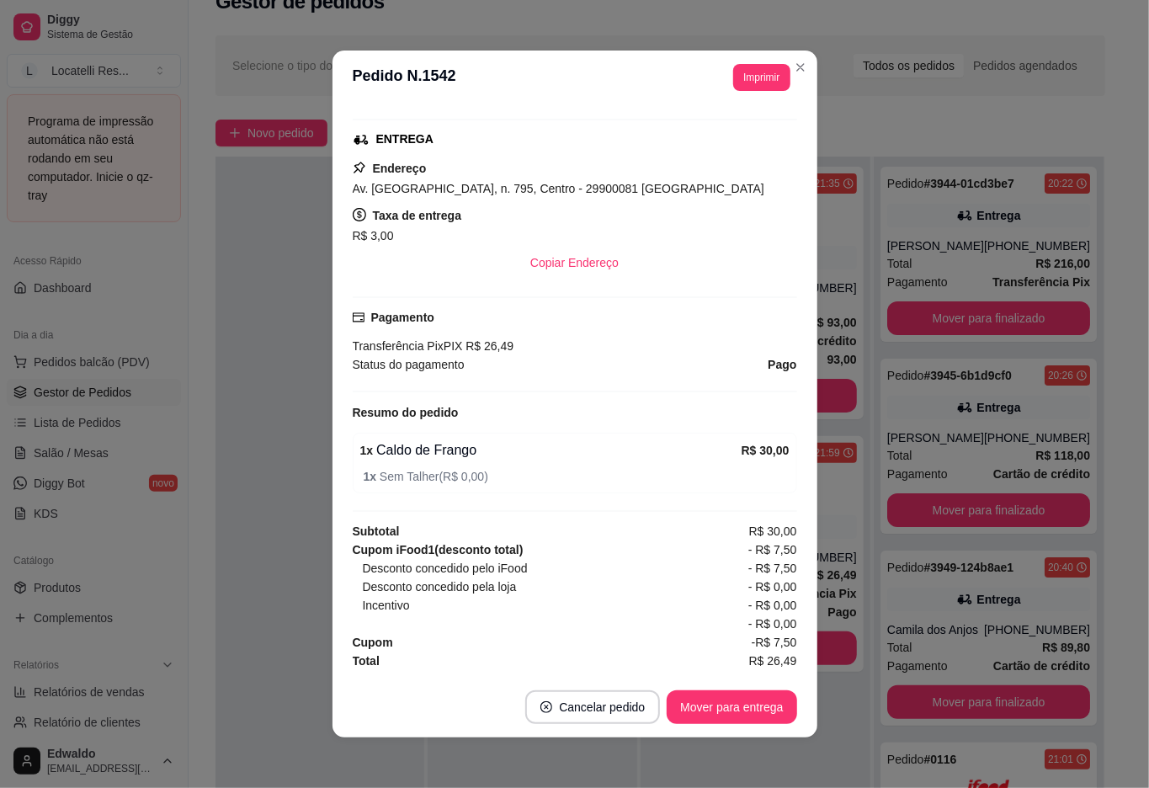
scroll to position [303, 0]
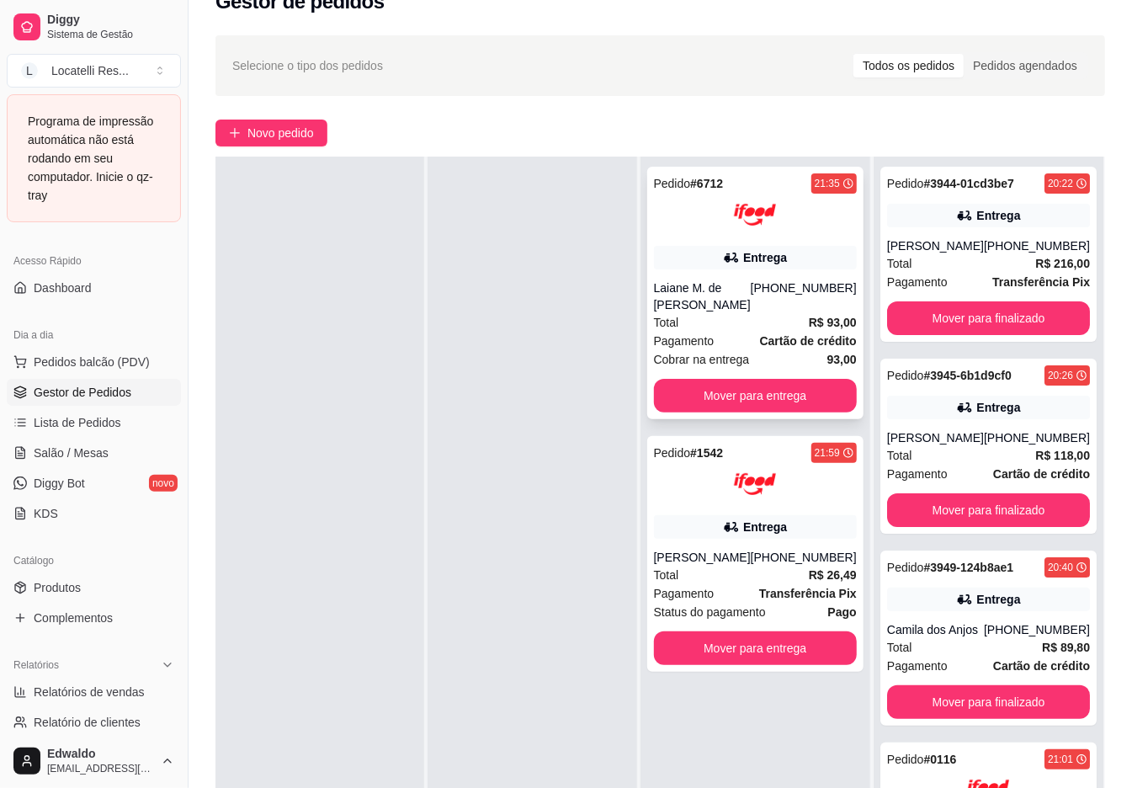
click at [756, 335] on div "Pagamento Cartão de crédito" at bounding box center [755, 341] width 203 height 19
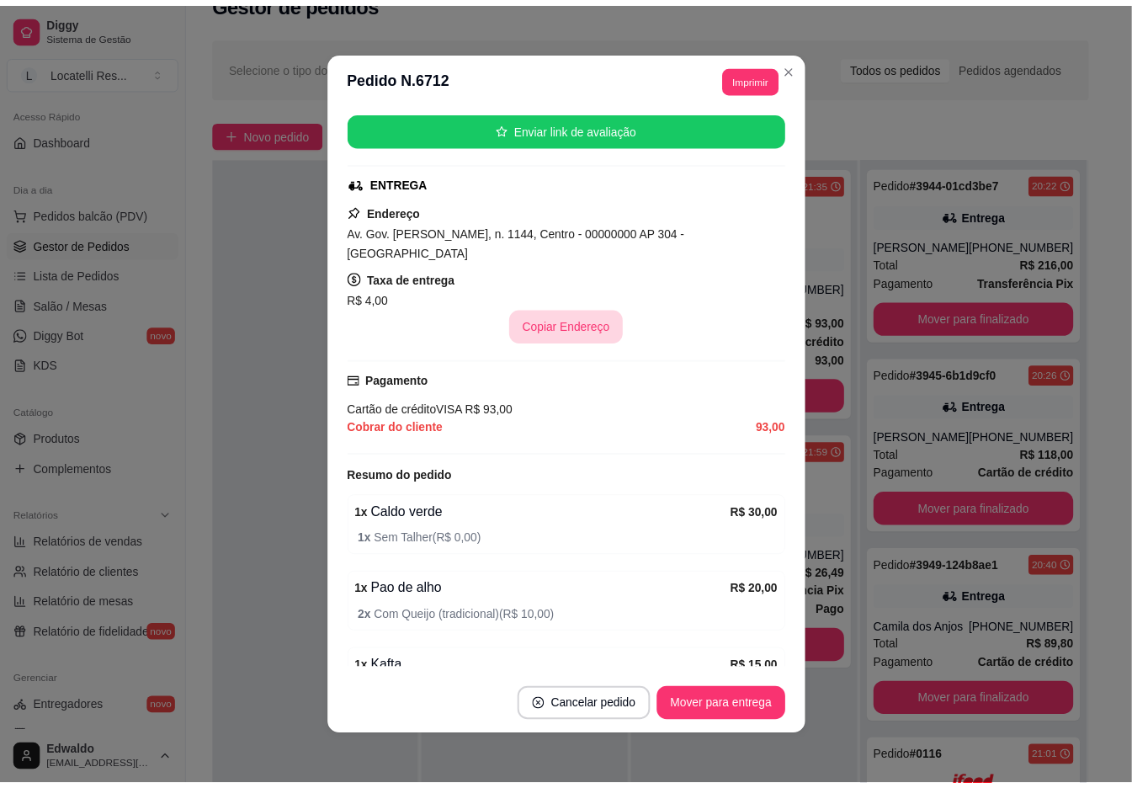
scroll to position [337, 0]
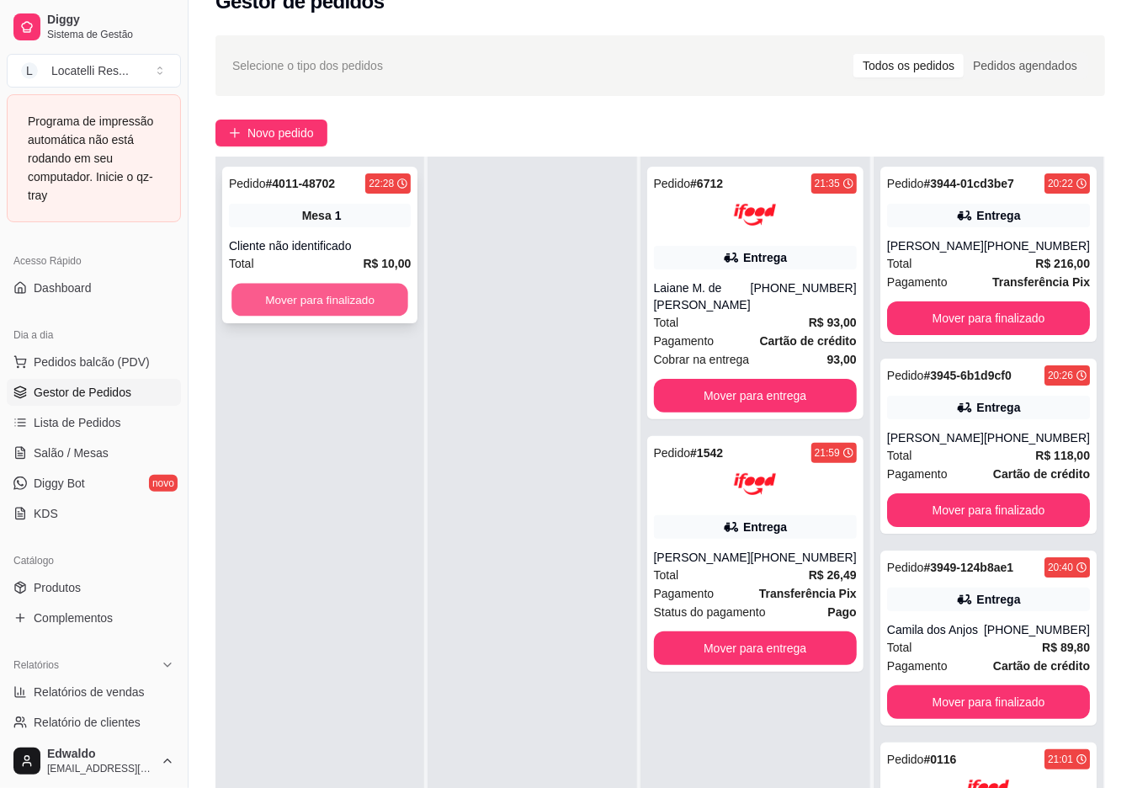
click at [359, 303] on button "Mover para finalizado" at bounding box center [319, 300] width 177 height 33
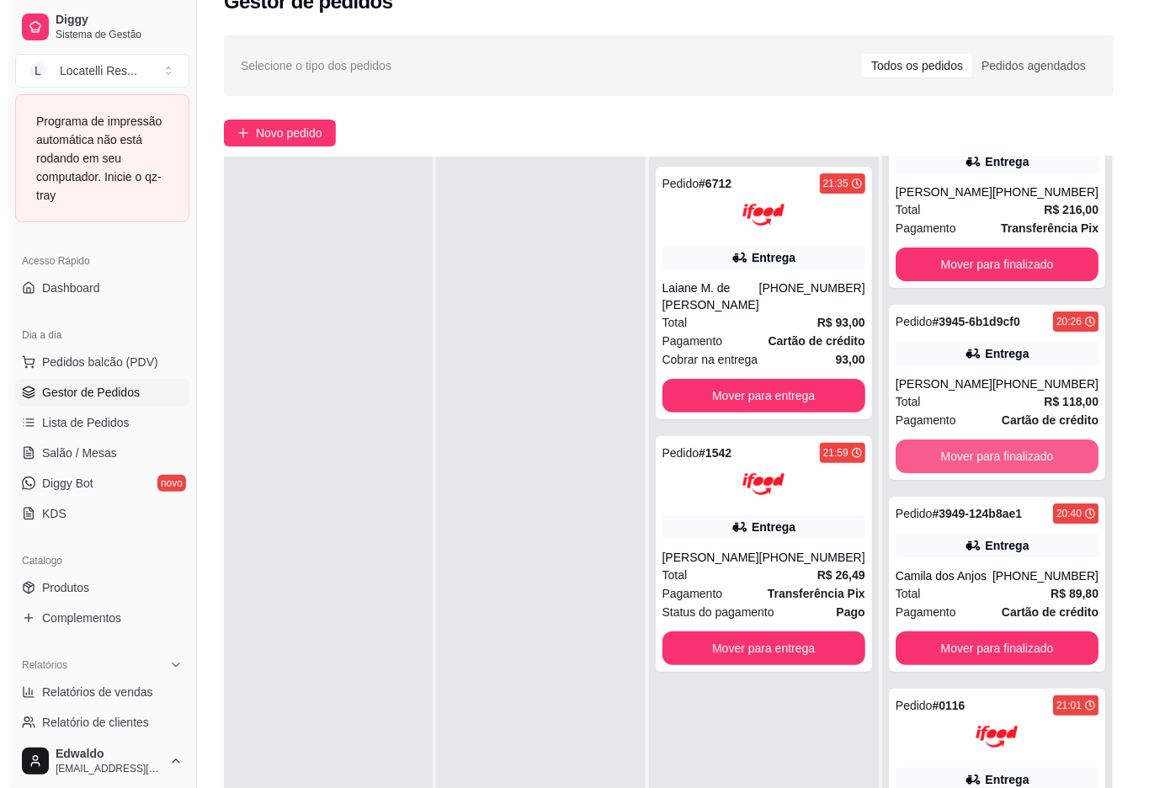
scroll to position [76, 0]
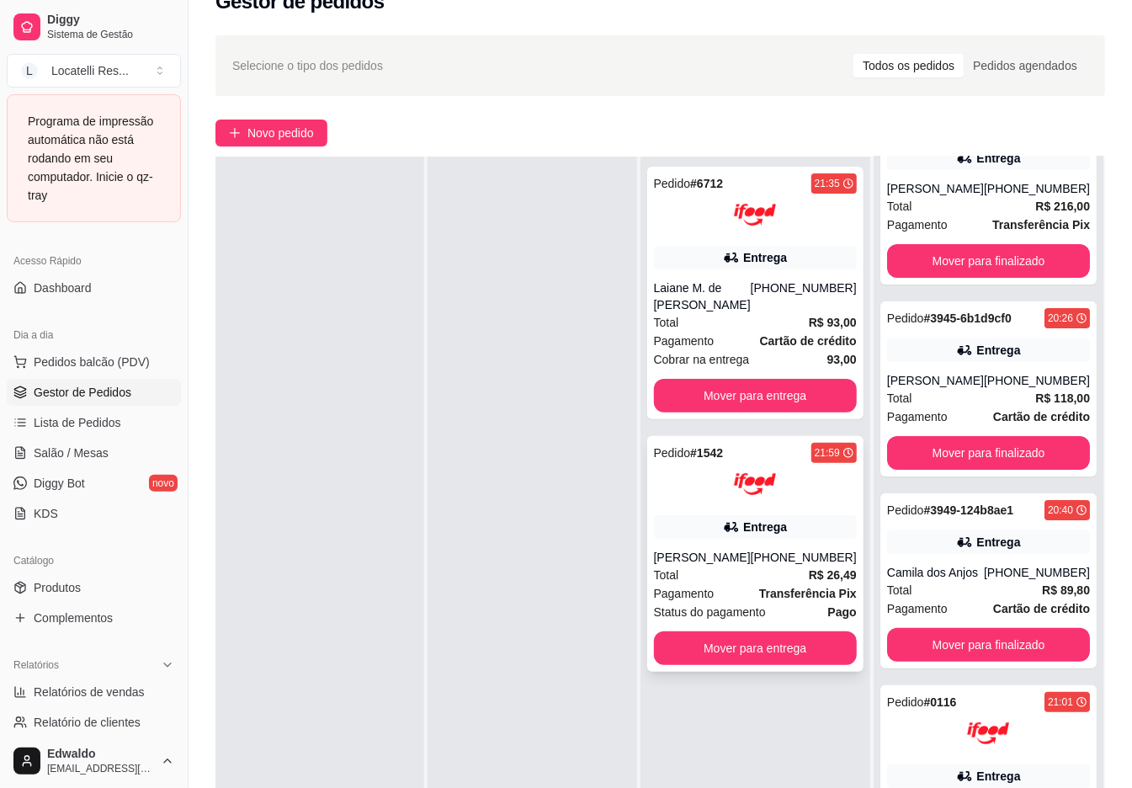
click at [840, 556] on div "(08) 00007-0110" at bounding box center [804, 557] width 106 height 17
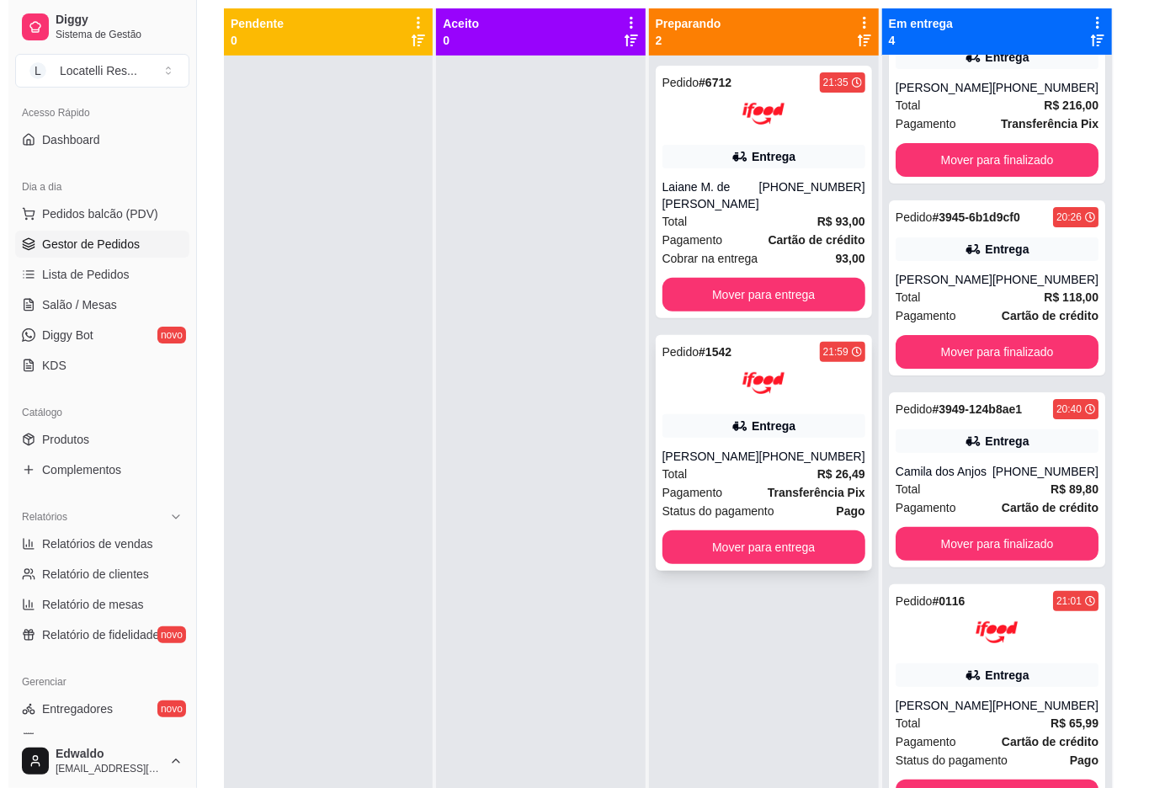
scroll to position [145, 0]
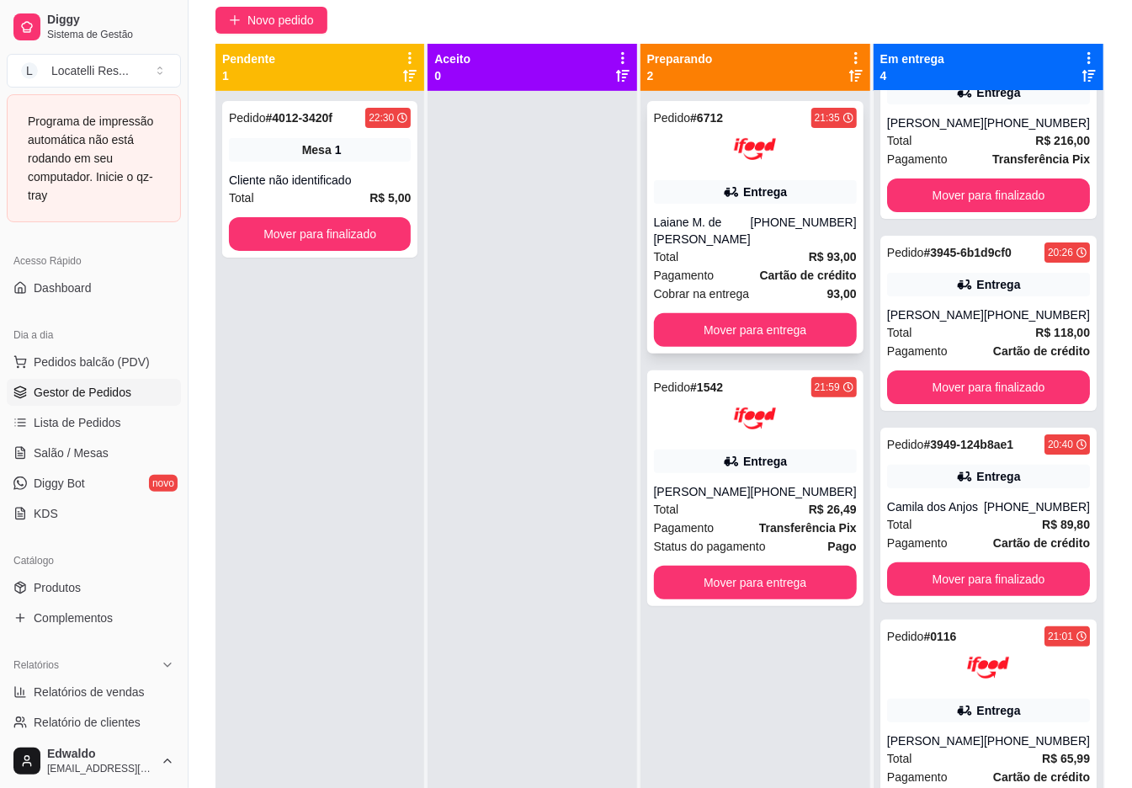
drag, startPoint x: 803, startPoint y: 203, endPoint x: 801, endPoint y: 212, distance: 9.4
click at [801, 212] on div "Pedido # 6712 21:35 Entrega Laiane M. de Jesus Metzker (08) 00705-3040 Total R$…" at bounding box center [755, 227] width 216 height 252
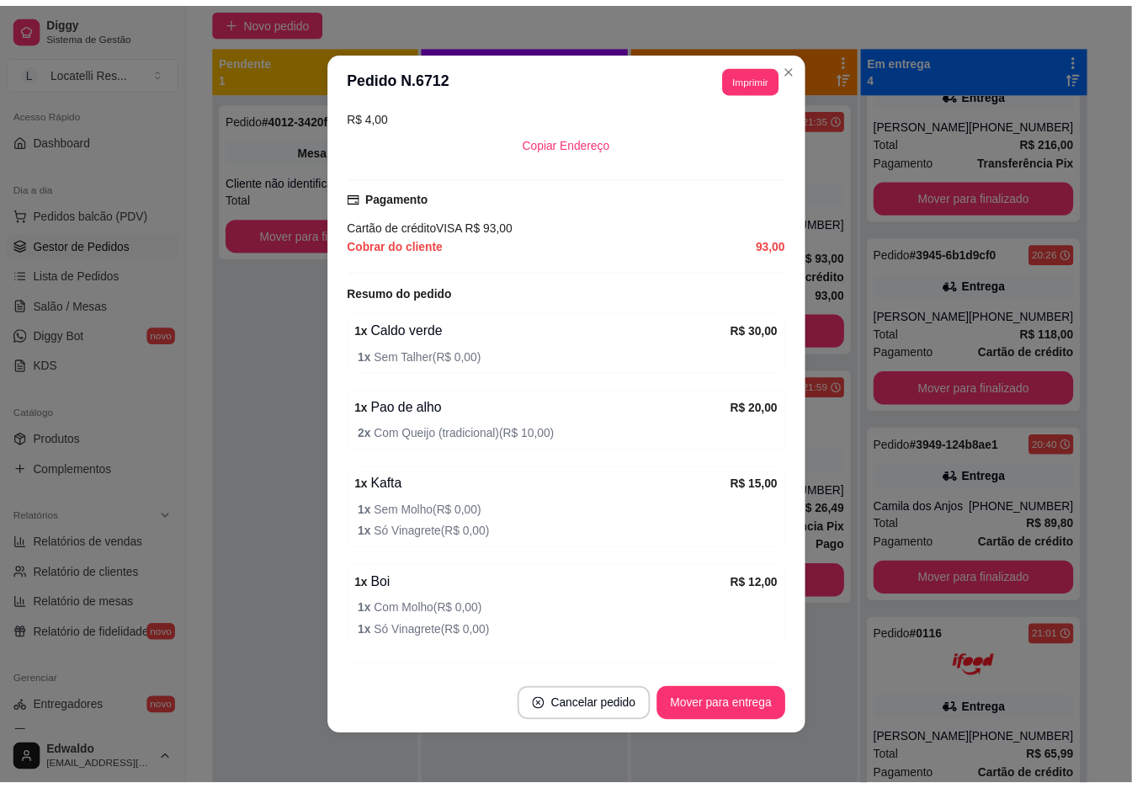
scroll to position [433, 0]
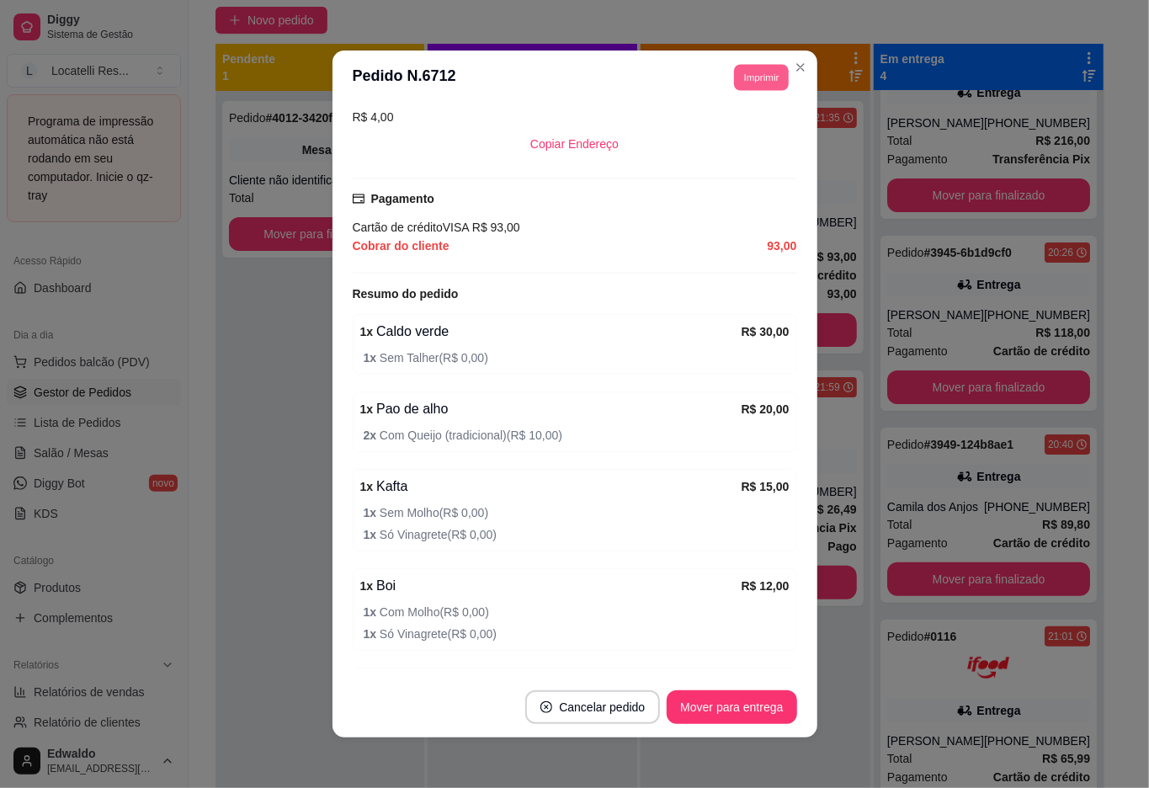
click at [755, 88] on button "Imprimir" at bounding box center [761, 77] width 55 height 26
click at [747, 135] on button "IMPRESSORA pc" at bounding box center [722, 136] width 122 height 27
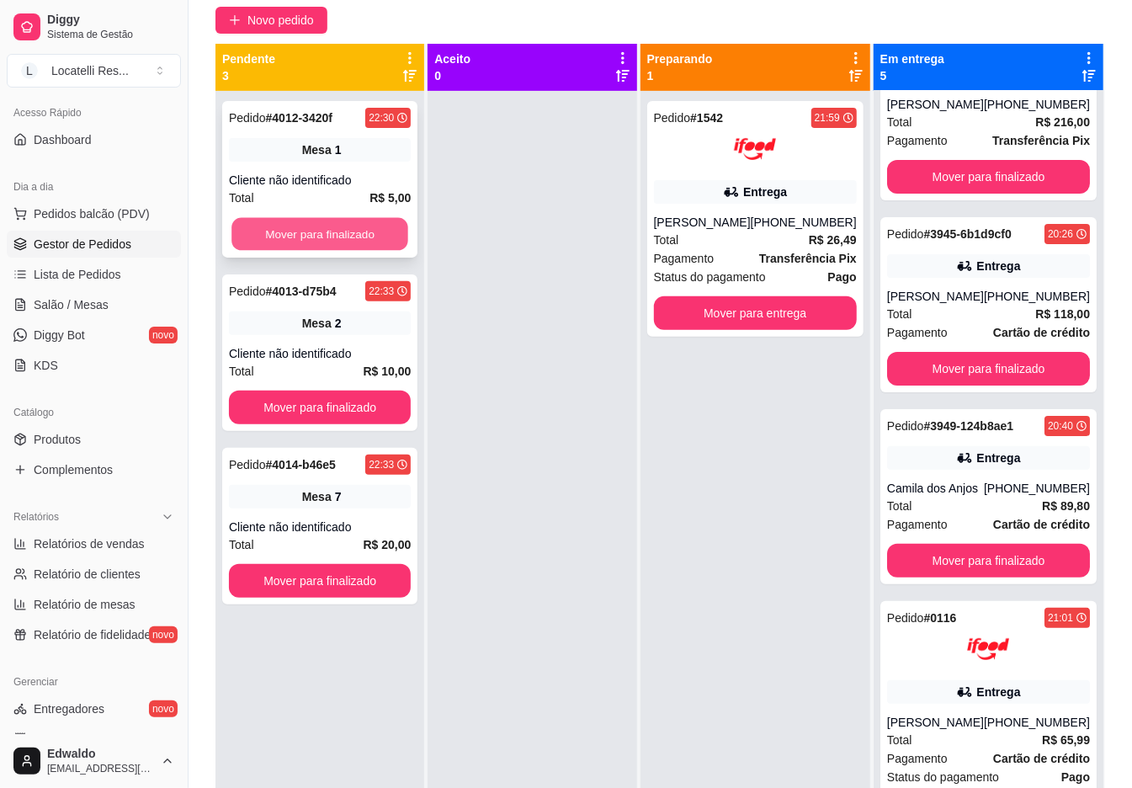
click at [370, 242] on button "Mover para finalizado" at bounding box center [319, 234] width 177 height 33
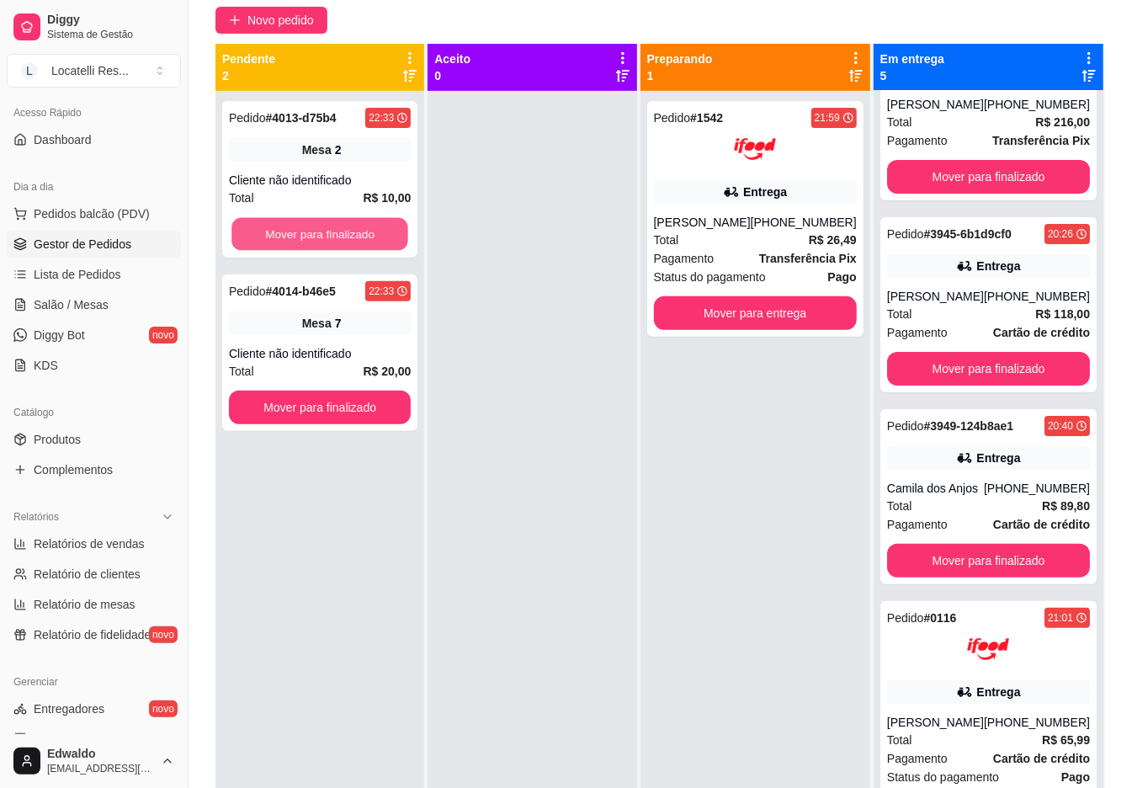
click at [369, 237] on button "Mover para finalizado" at bounding box center [319, 234] width 177 height 33
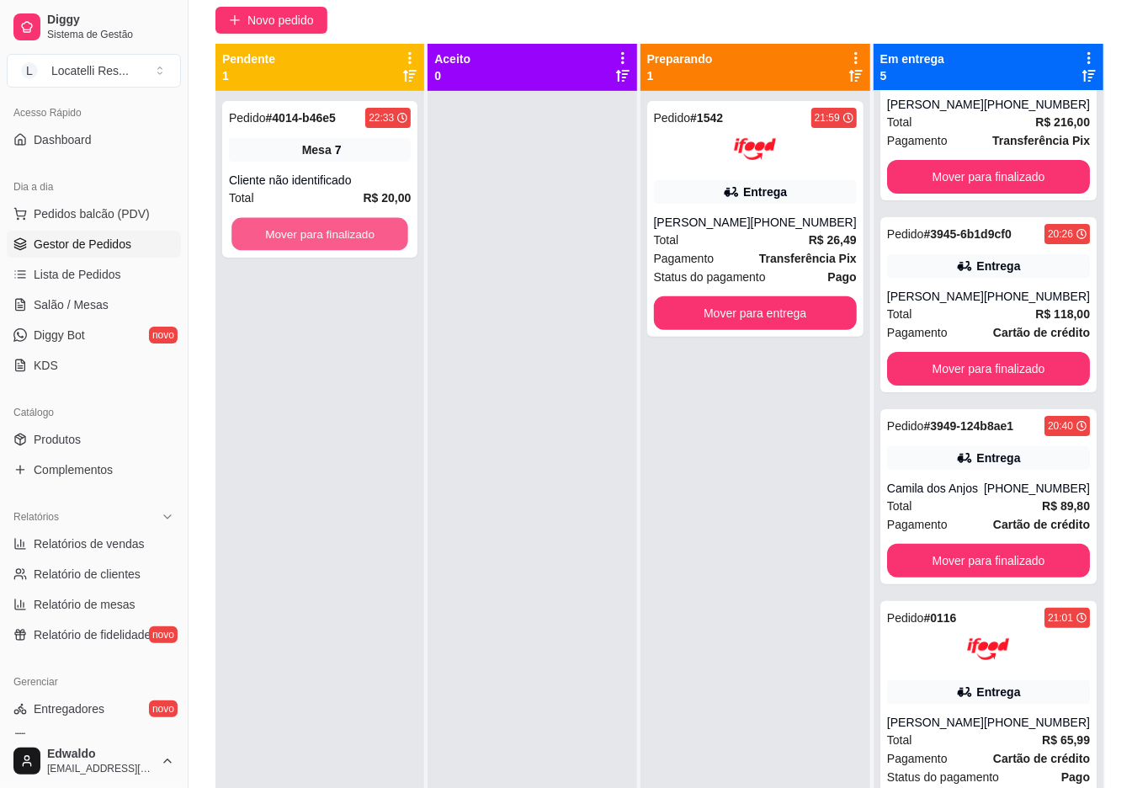
click at [369, 237] on button "Mover para finalizado" at bounding box center [319, 234] width 177 height 33
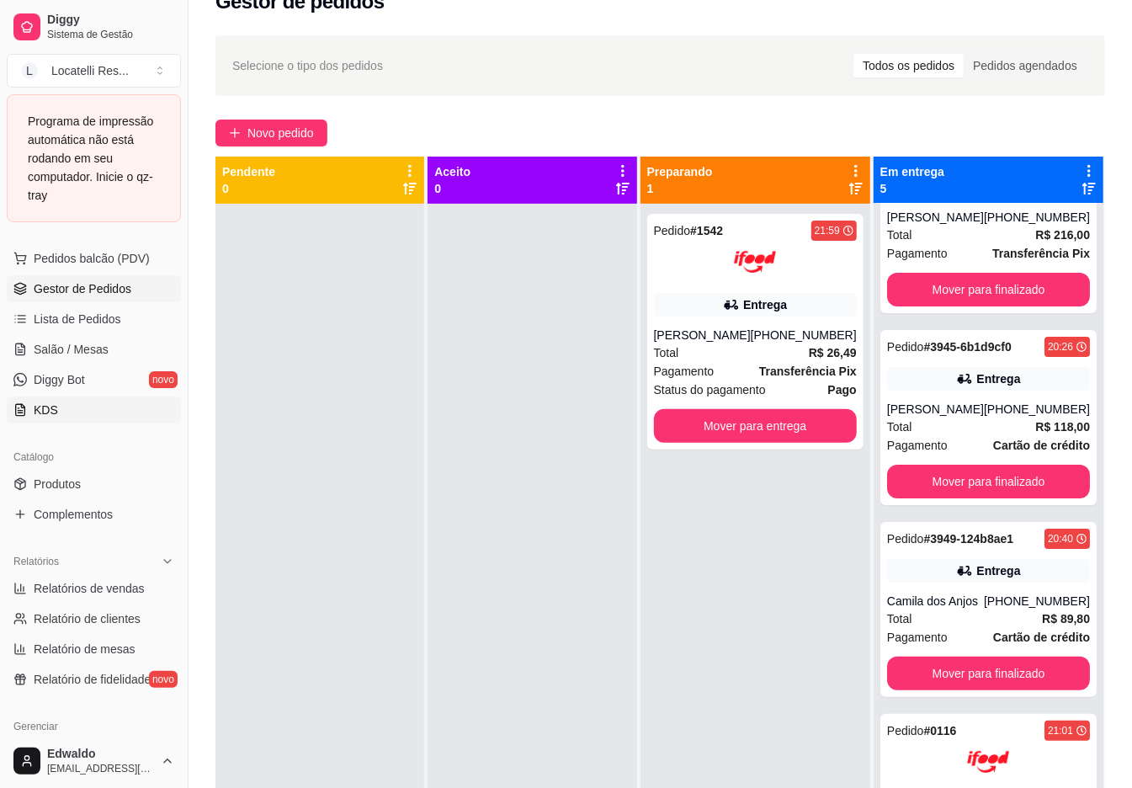
scroll to position [224, 0]
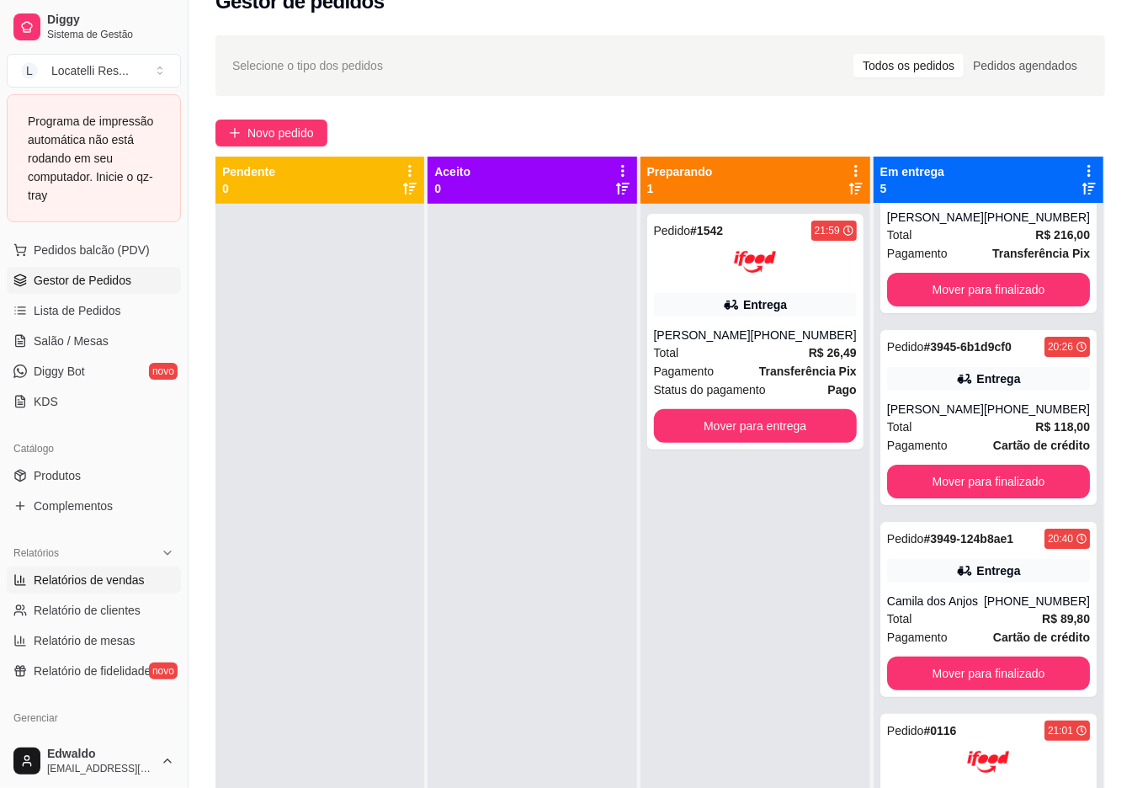
click at [93, 572] on span "Relatórios de vendas" at bounding box center [89, 579] width 111 height 17
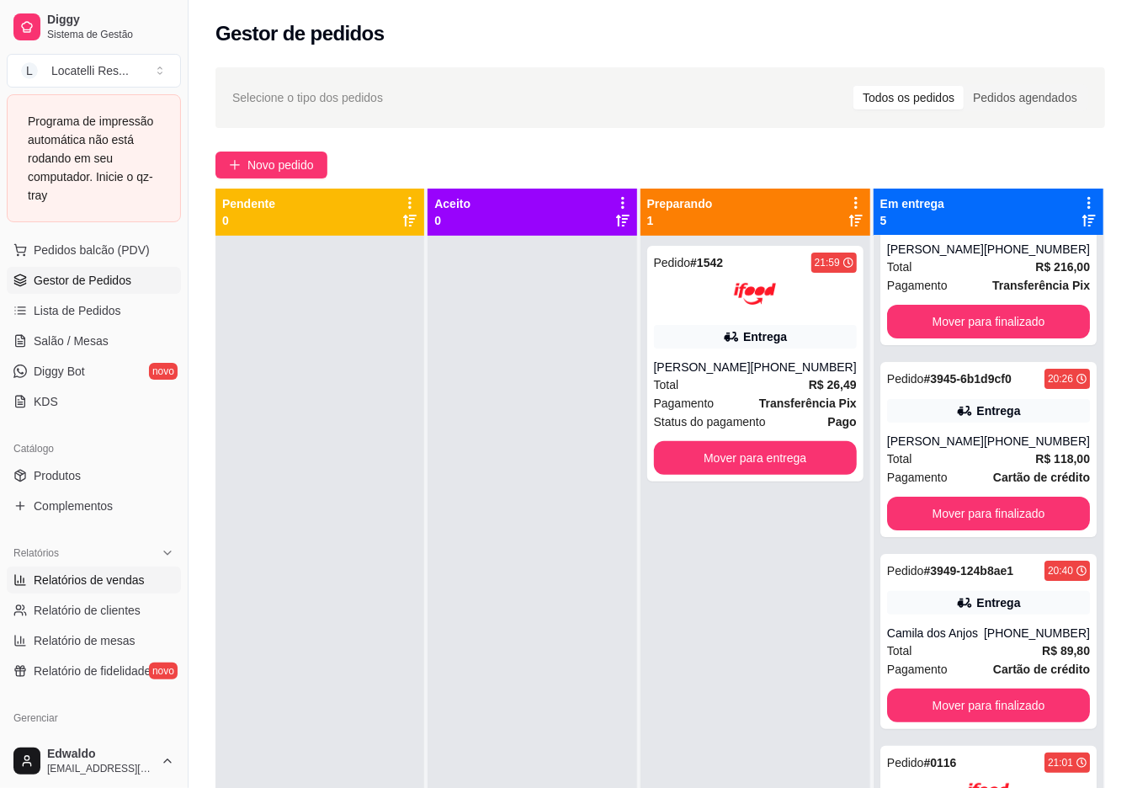
select select "ALL"
select select "0"
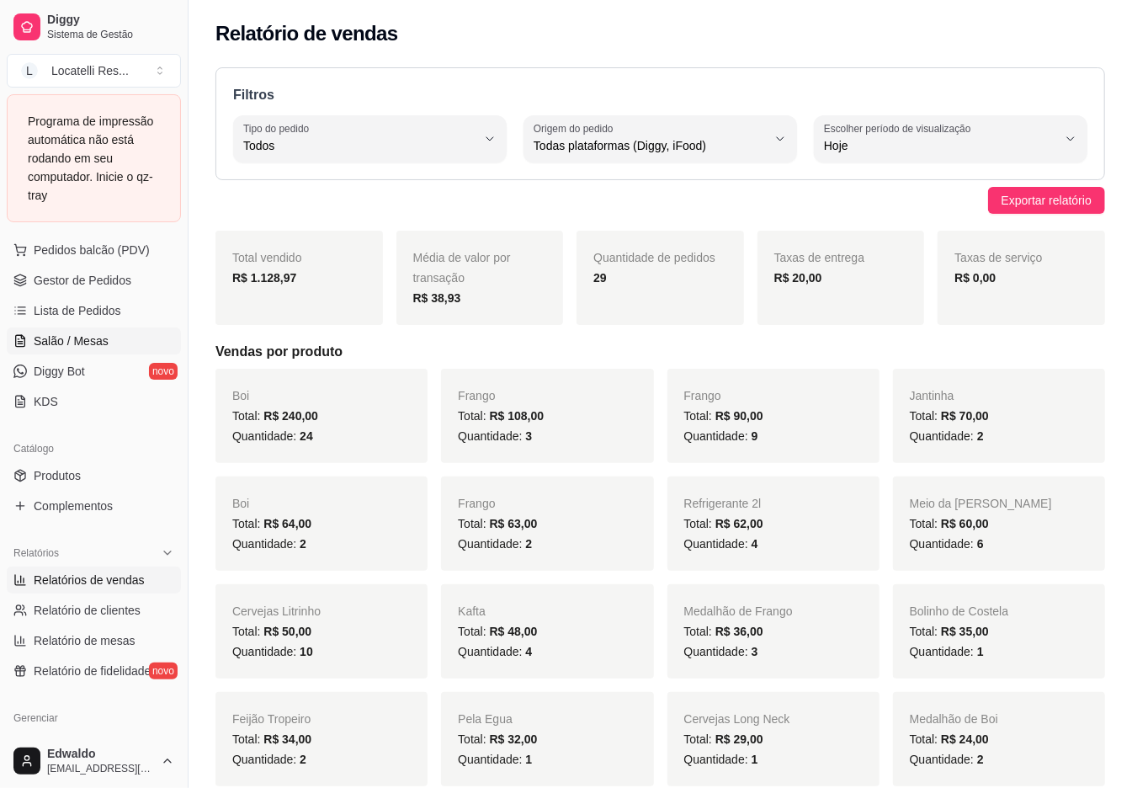
click at [89, 341] on span "Salão / Mesas" at bounding box center [71, 340] width 75 height 17
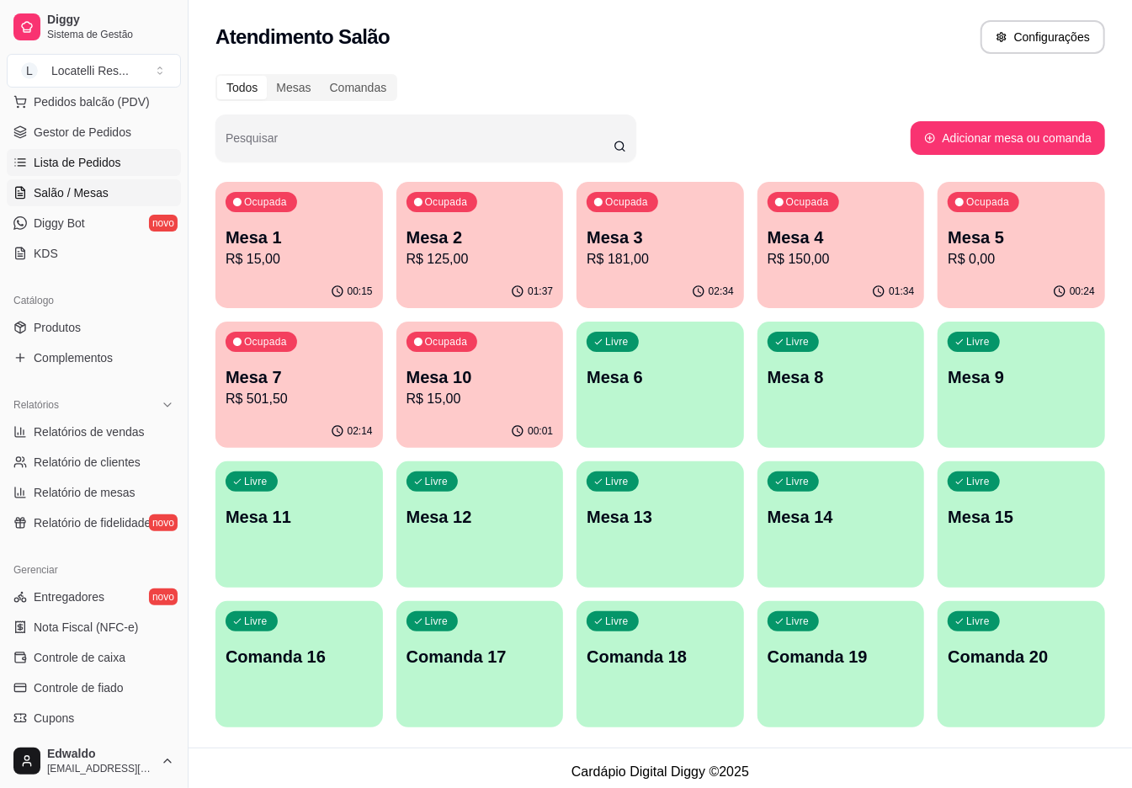
click at [71, 162] on span "Lista de Pedidos" at bounding box center [78, 162] width 88 height 17
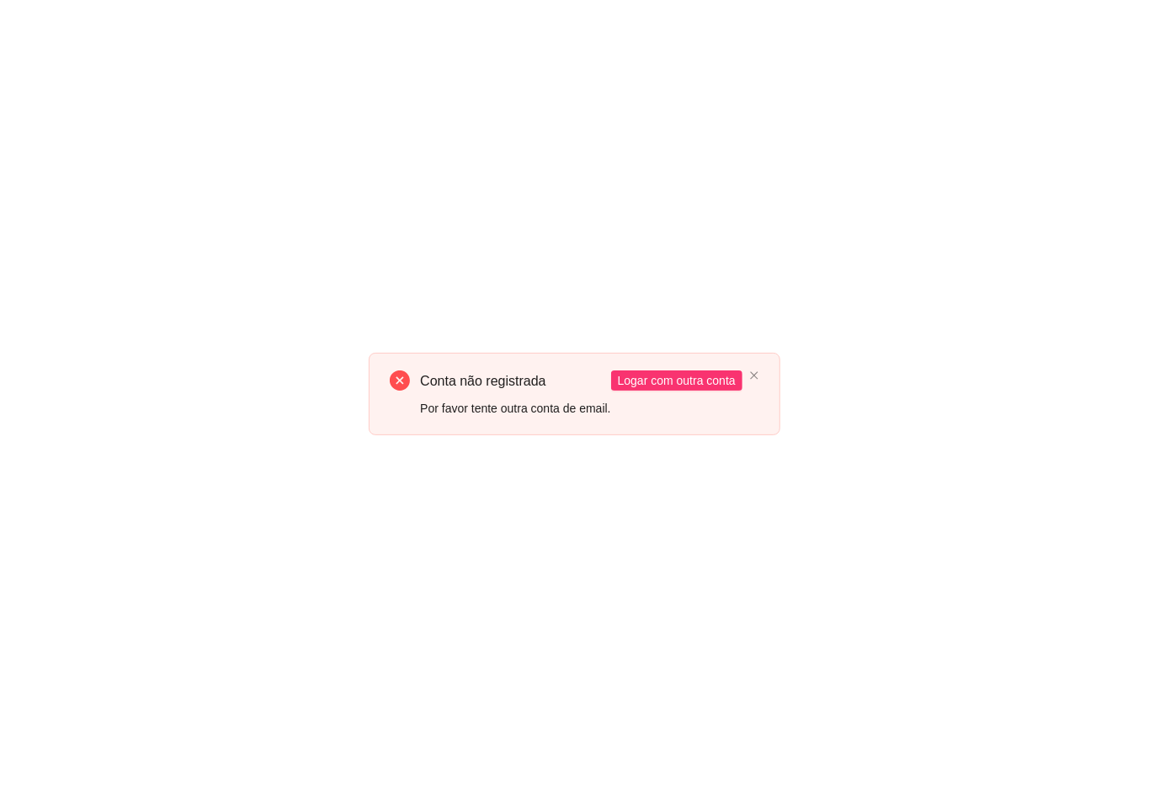
click at [557, 401] on div "Por favor tente outra conta de email." at bounding box center [515, 408] width 190 height 19
click at [752, 375] on icon "close" at bounding box center [754, 375] width 10 height 10
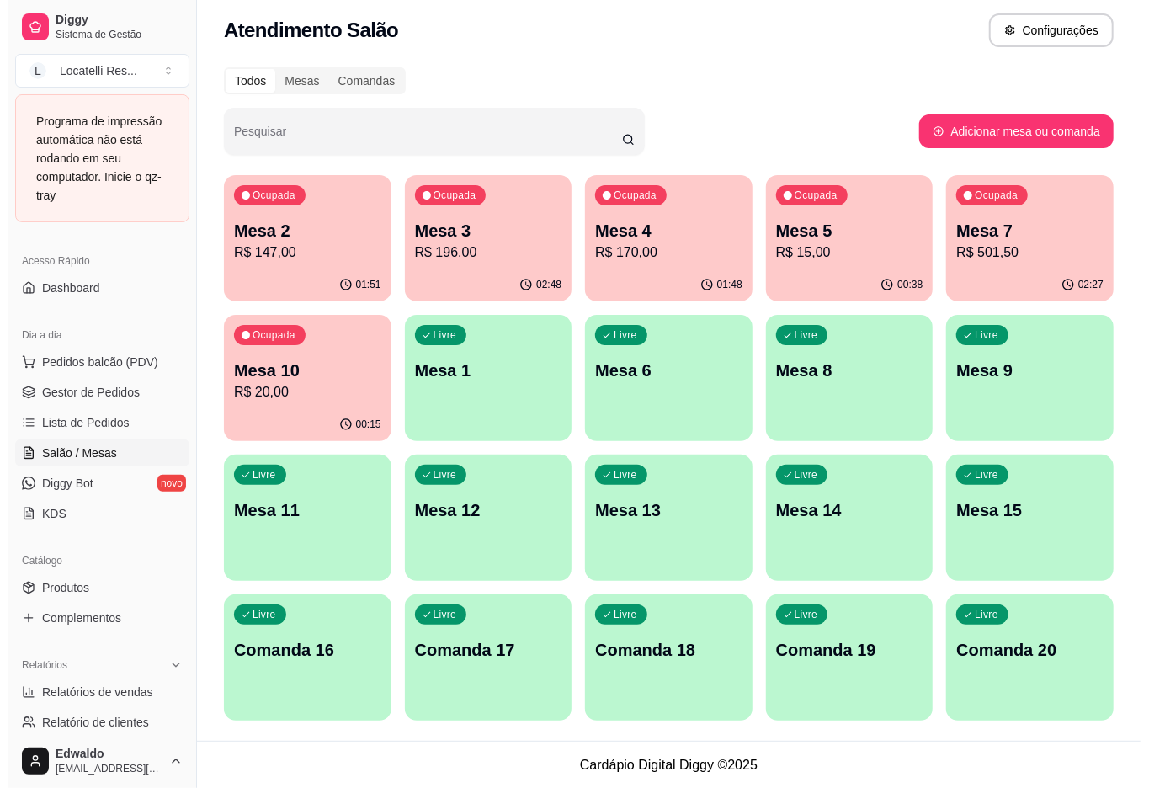
scroll to position [8, 0]
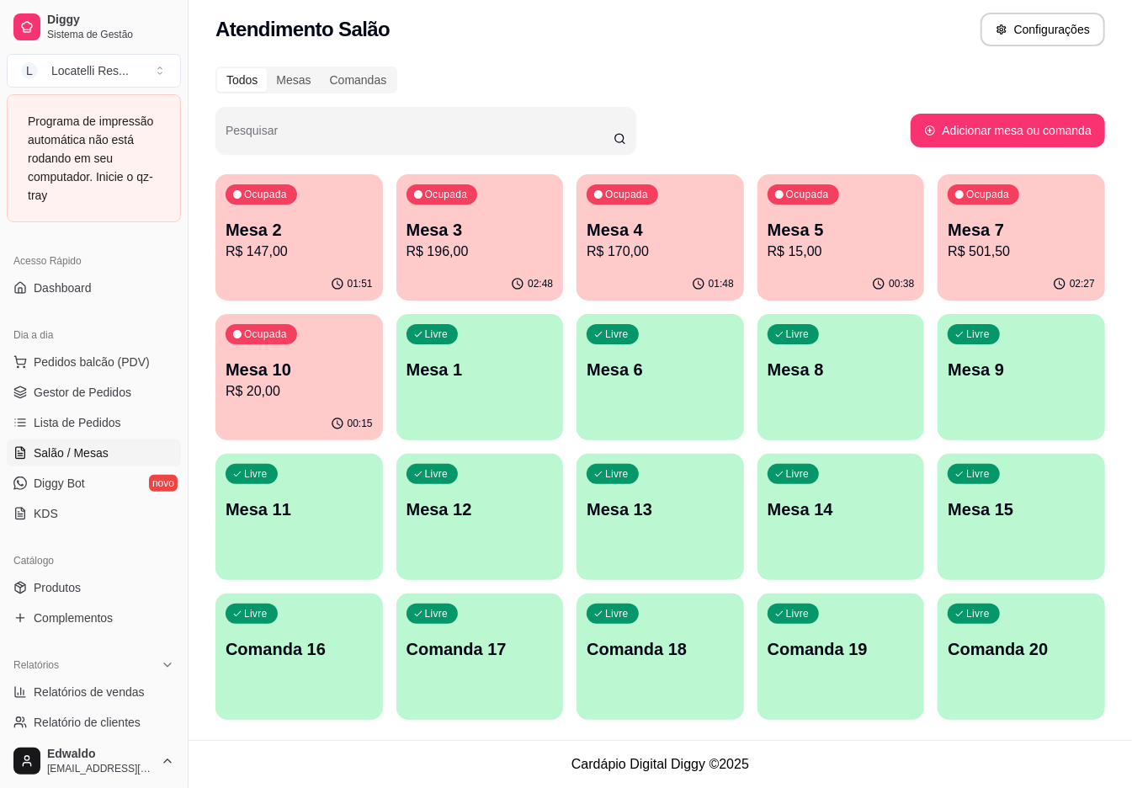
click at [331, 377] on p "Mesa 10" at bounding box center [299, 370] width 147 height 24
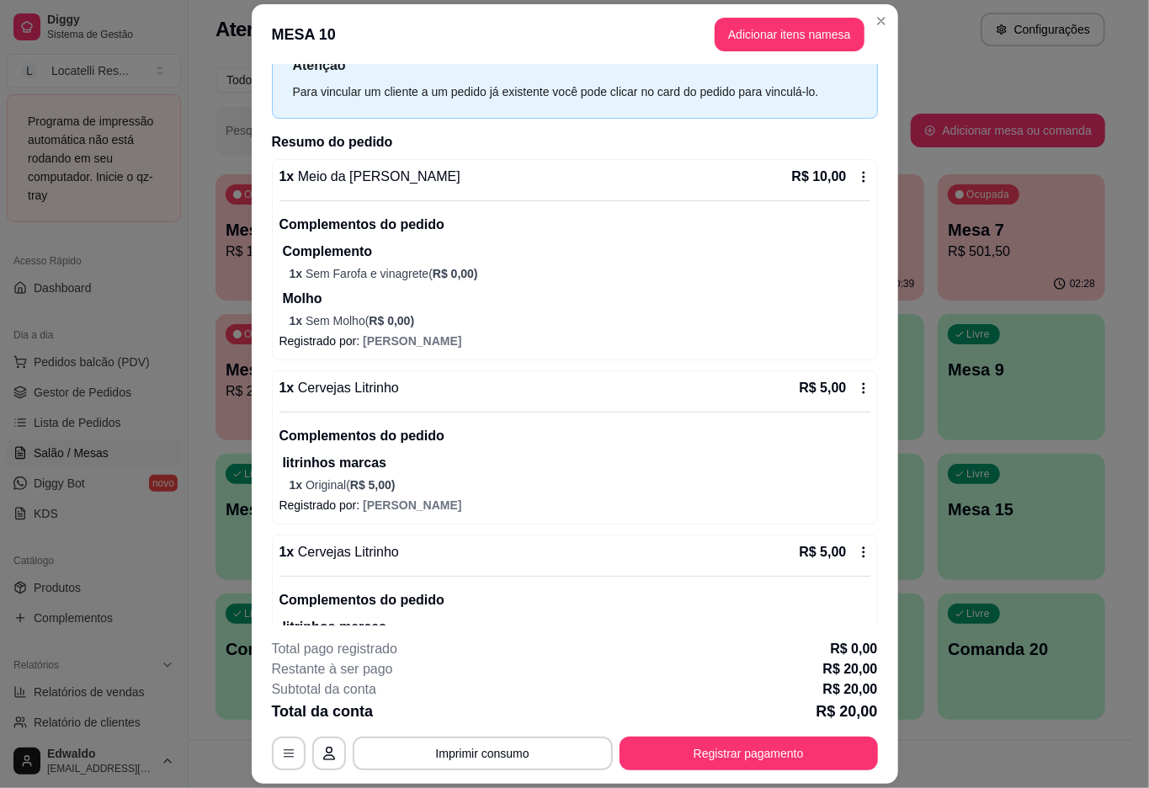
scroll to position [0, 0]
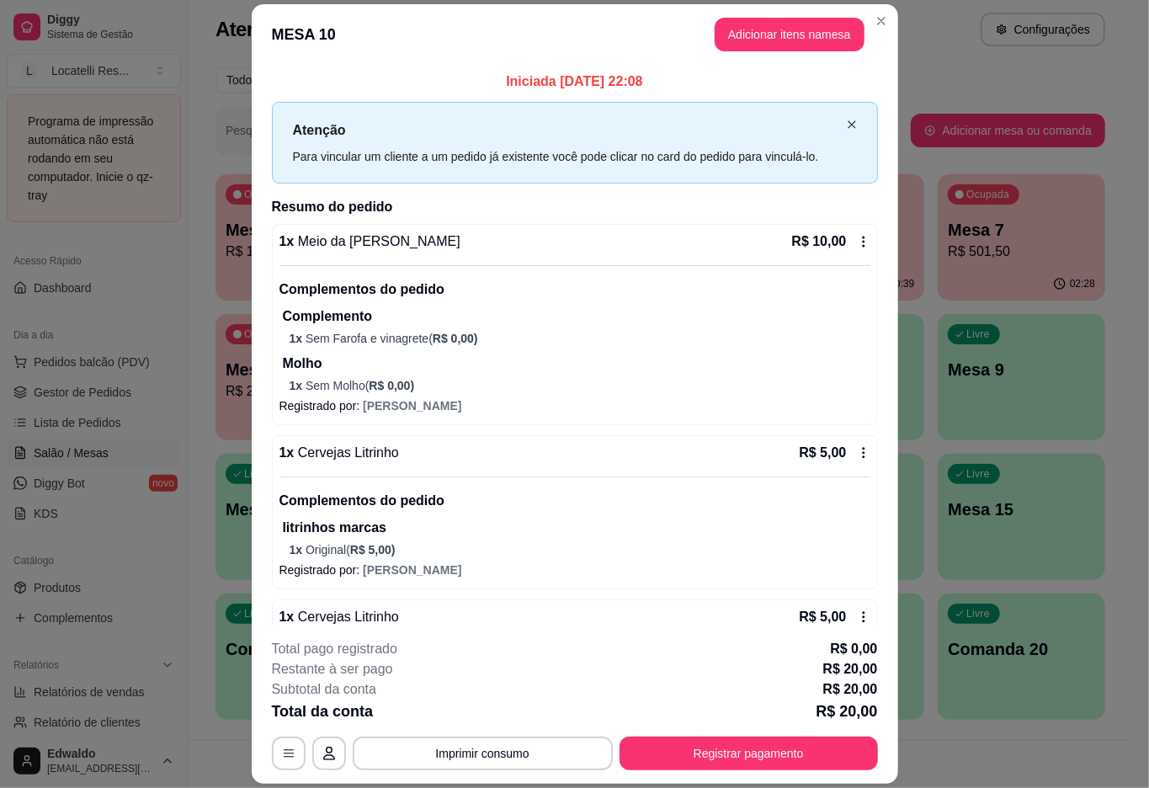
click at [847, 123] on icon "close" at bounding box center [852, 125] width 10 height 10
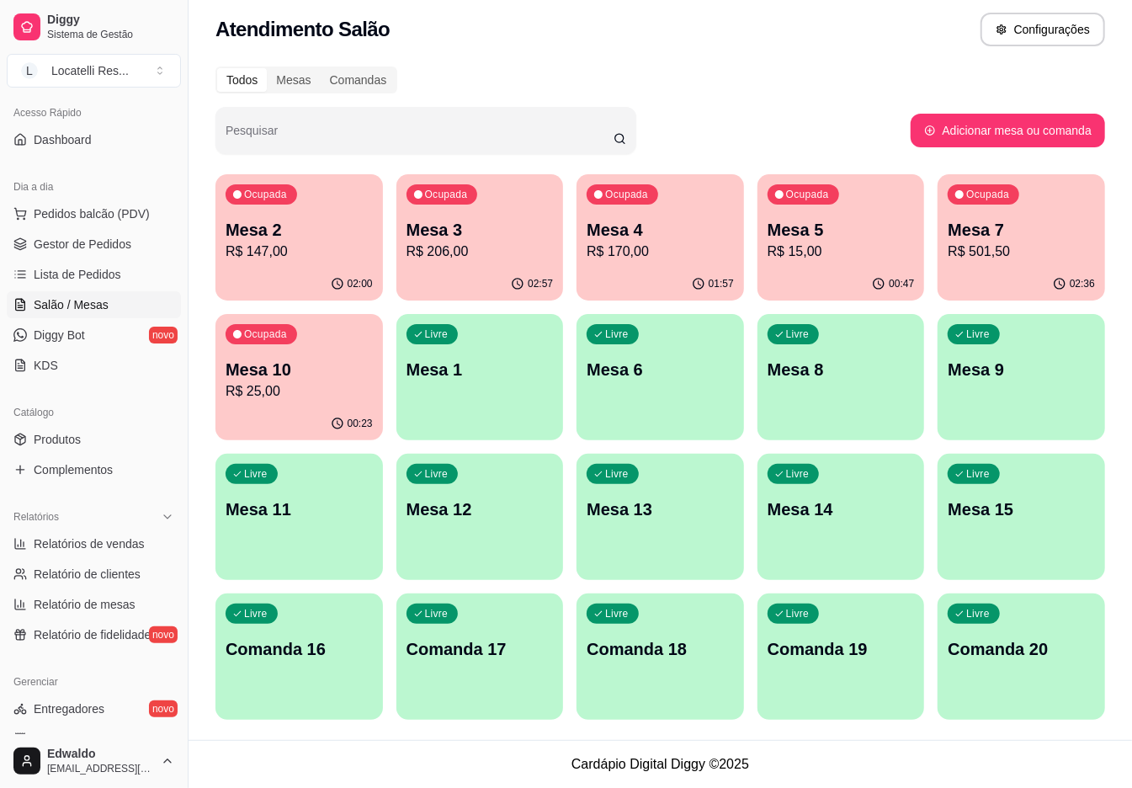
click at [300, 214] on div "Ocupada Mesa 2 R$ 147,00" at bounding box center [298, 220] width 167 height 93
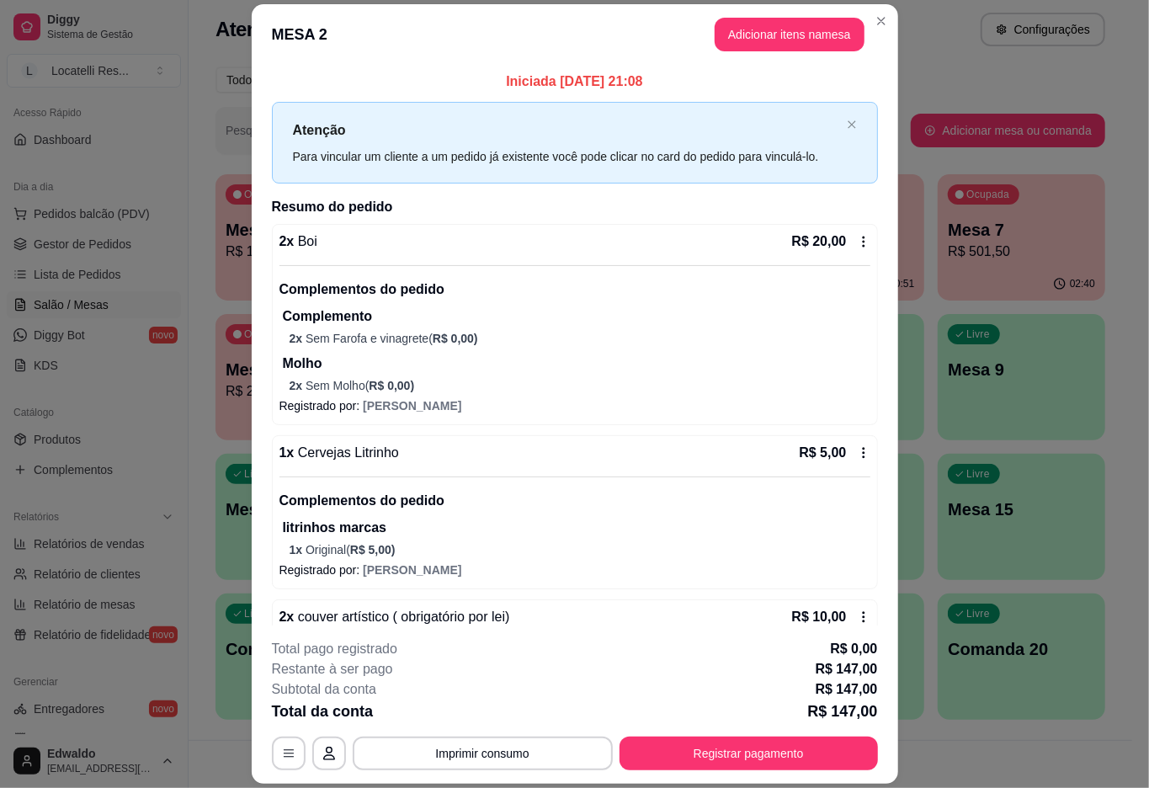
click at [463, 734] on div "**********" at bounding box center [575, 704] width 606 height 131
click at [469, 747] on button "Imprimir consumo" at bounding box center [483, 753] width 260 height 34
click at [480, 712] on button "IMPRESSORA pc" at bounding box center [479, 715] width 118 height 26
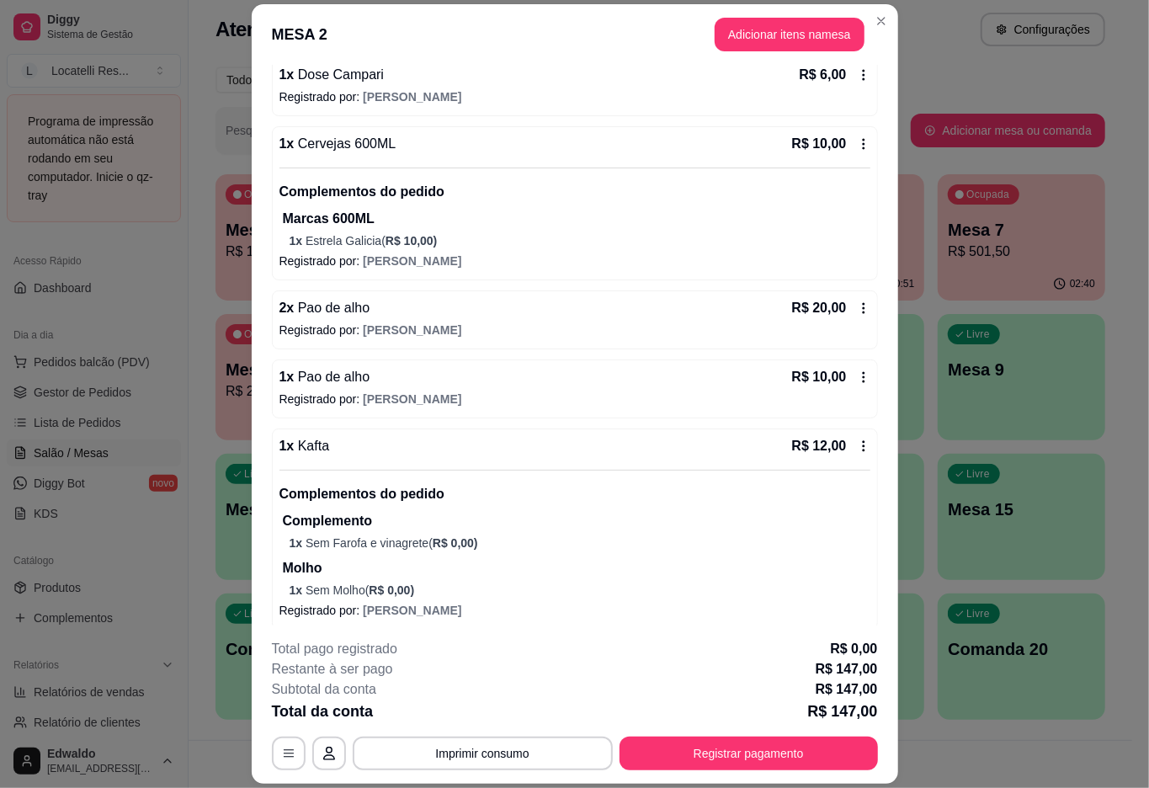
scroll to position [1401, 0]
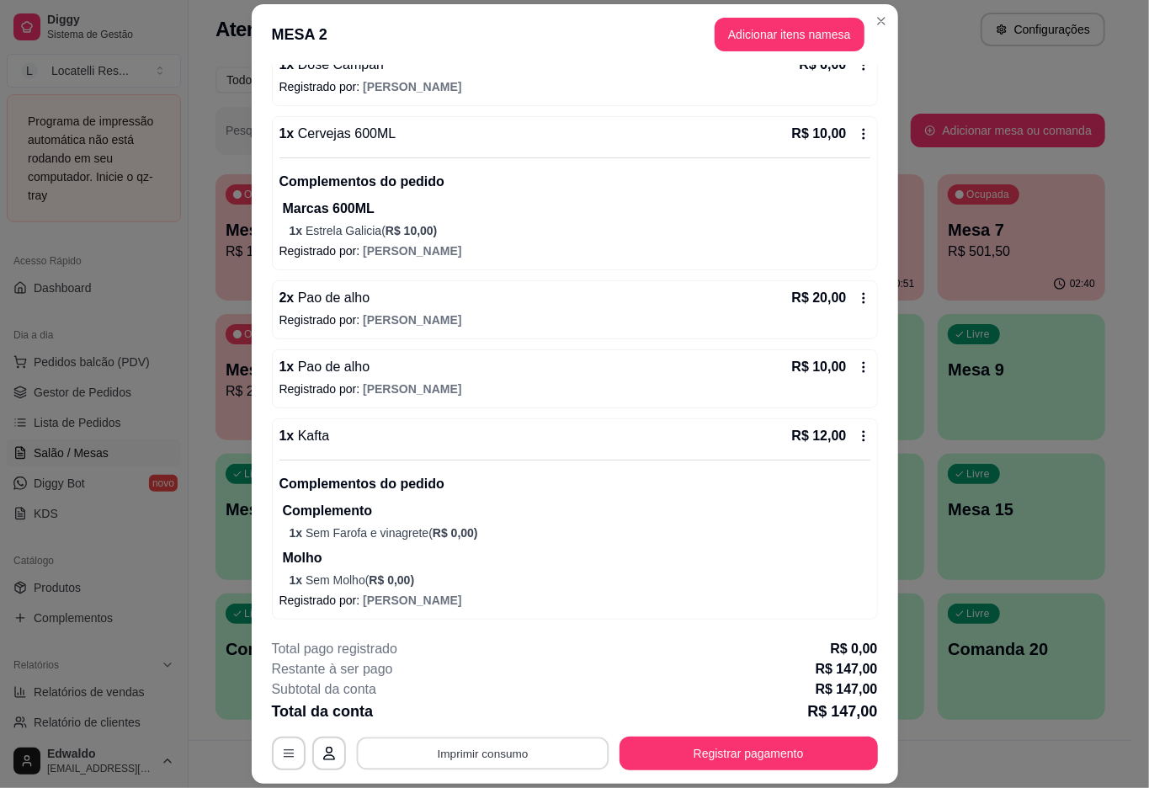
click at [506, 768] on button "Imprimir consumo" at bounding box center [482, 753] width 252 height 33
click at [500, 719] on button "IMPRESSORA pc" at bounding box center [479, 715] width 122 height 27
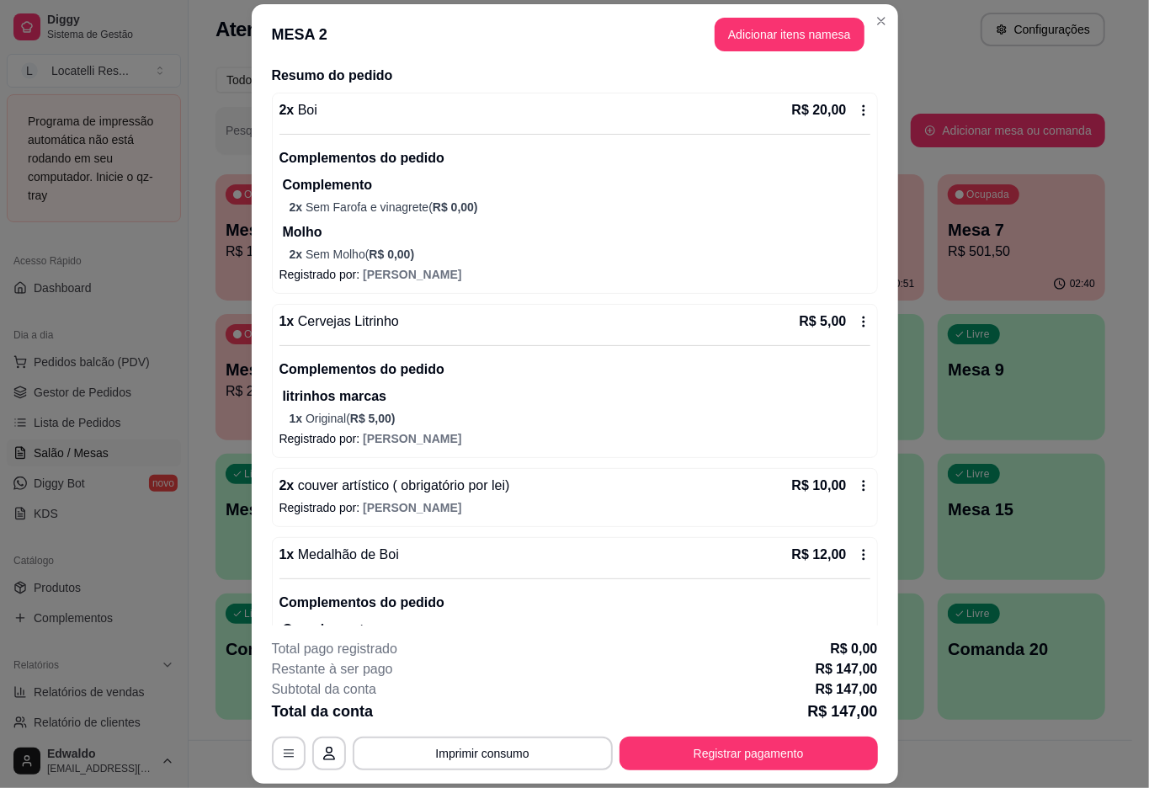
scroll to position [0, 0]
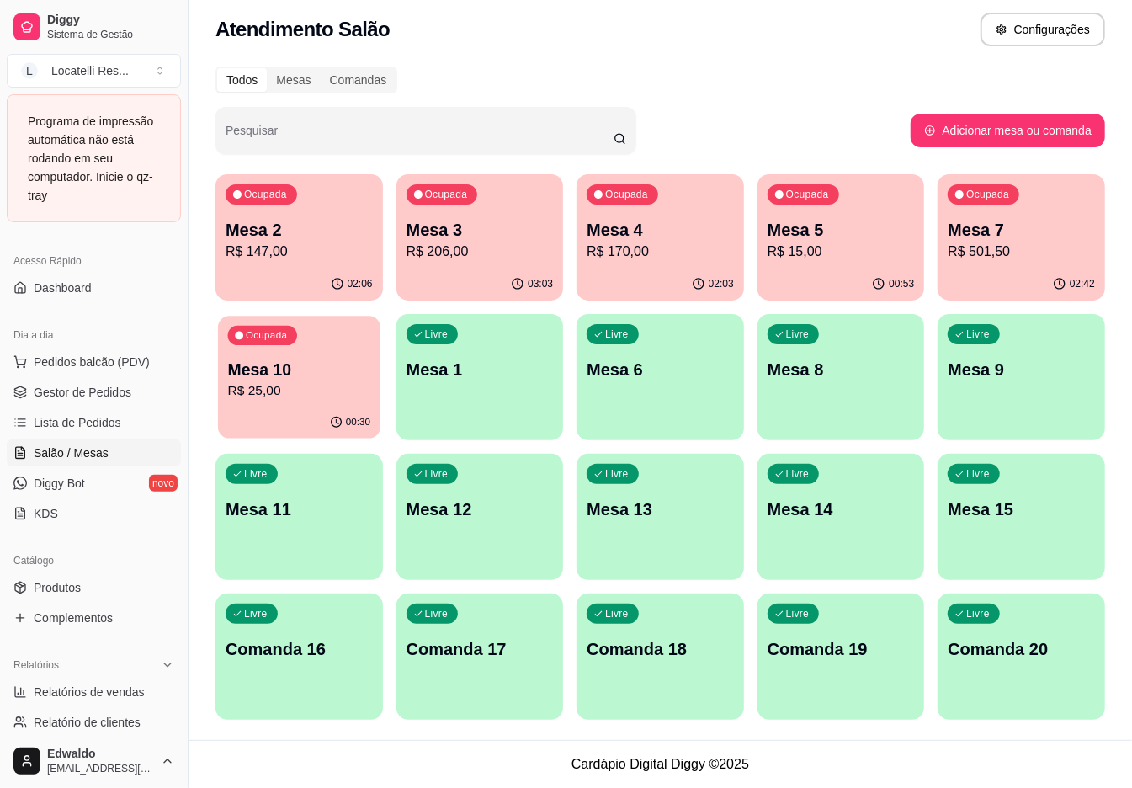
click at [324, 397] on p "R$ 25,00" at bounding box center [299, 390] width 142 height 19
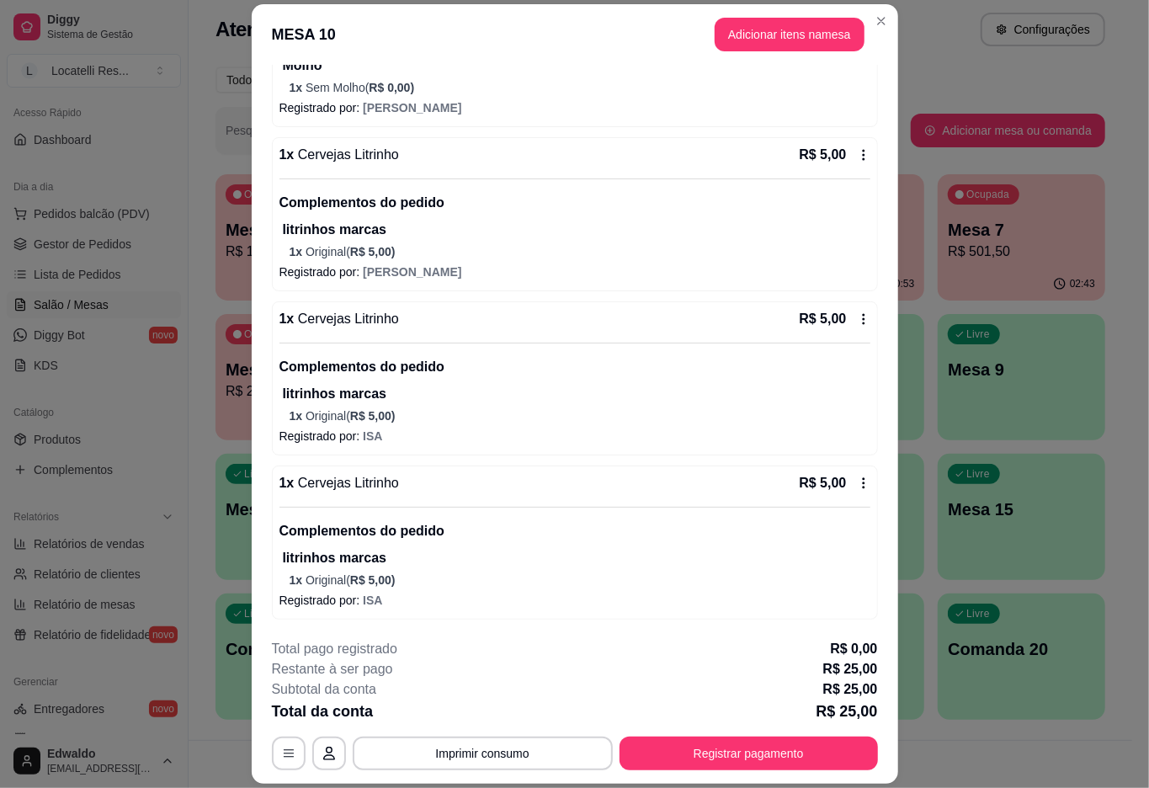
scroll to position [300, 0]
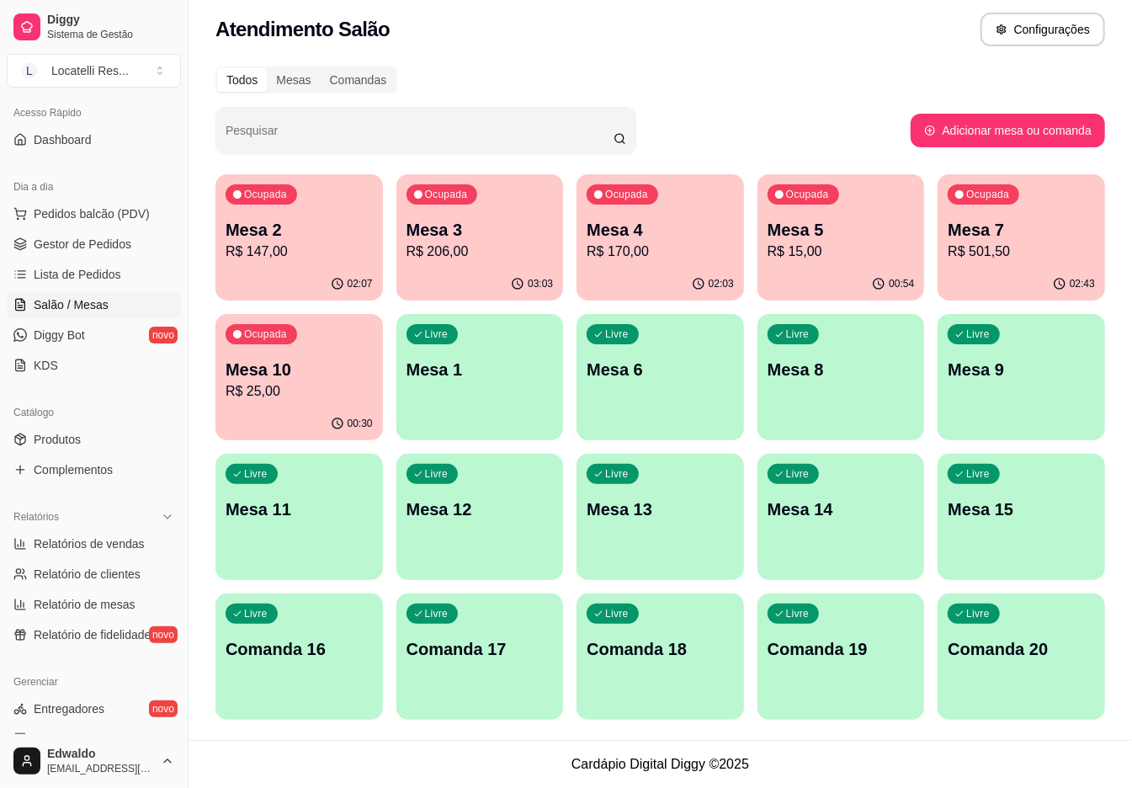
click at [260, 263] on div "Ocupada Mesa 2 R$ 147,00" at bounding box center [298, 220] width 167 height 93
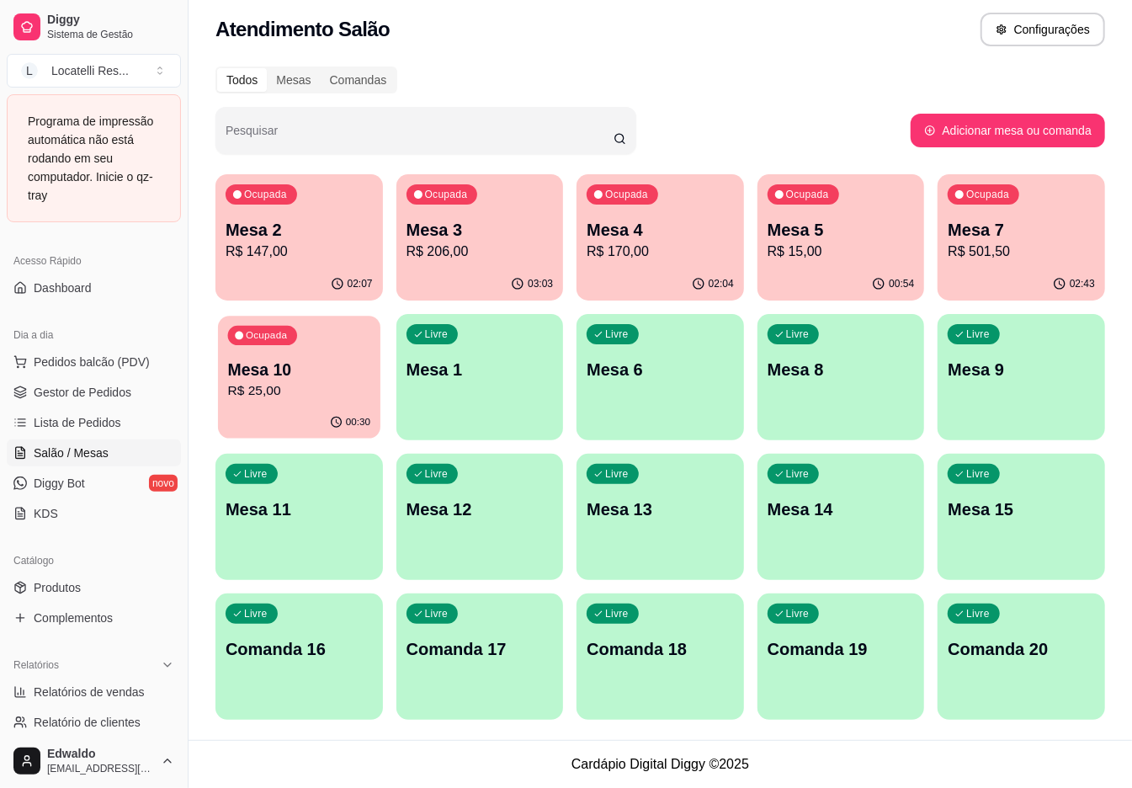
click at [283, 371] on p "Mesa 10" at bounding box center [299, 370] width 142 height 23
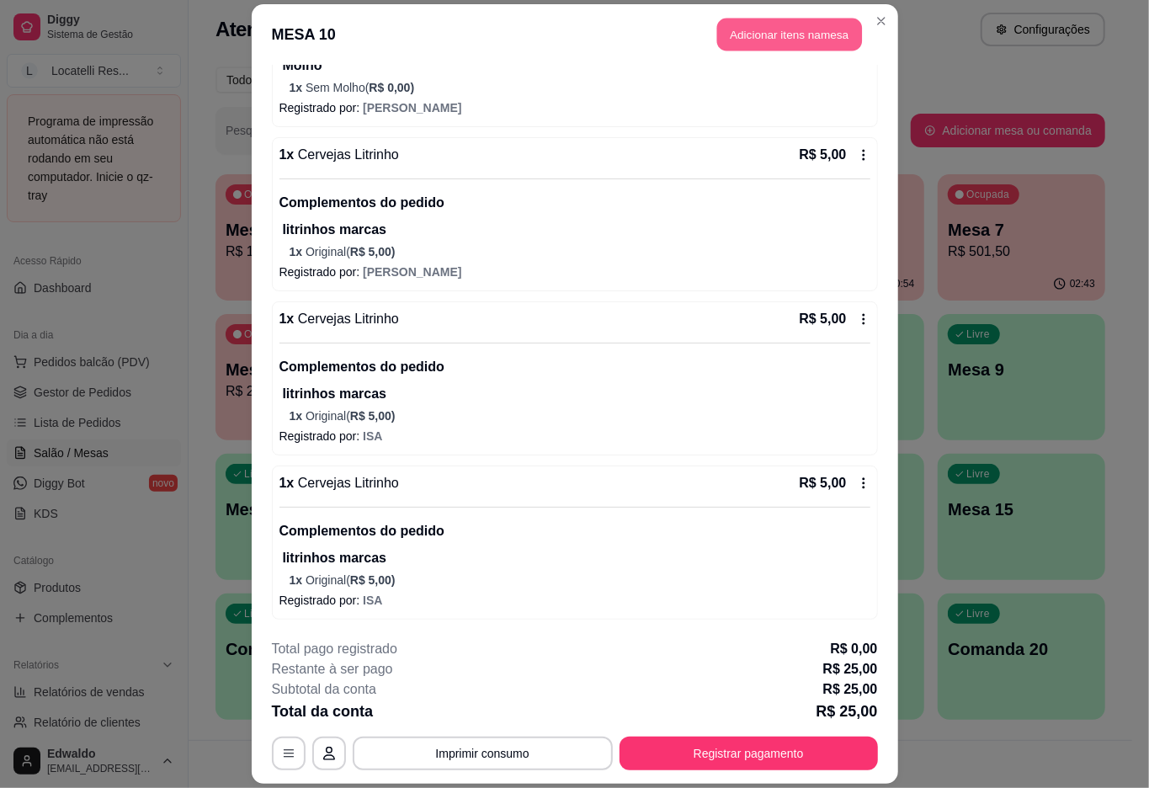
click at [765, 35] on button "Adicionar itens na mesa" at bounding box center [789, 34] width 145 height 33
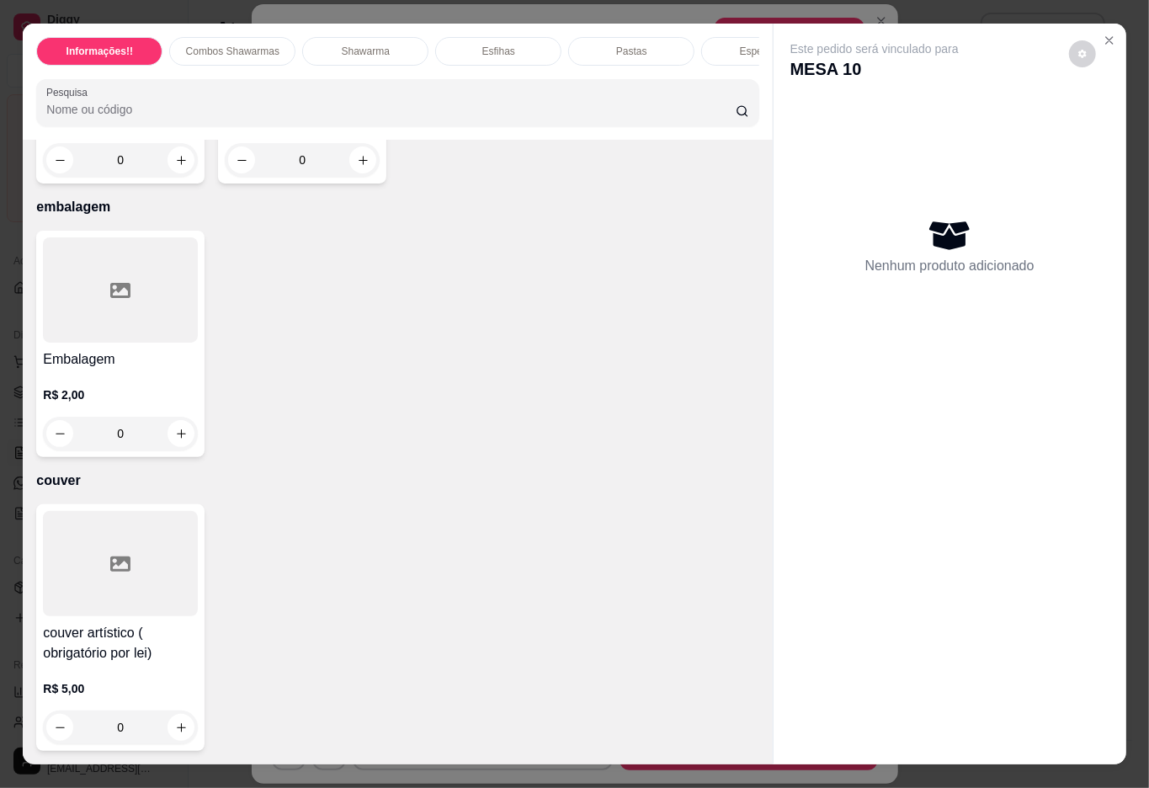
scroll to position [5947, 0]
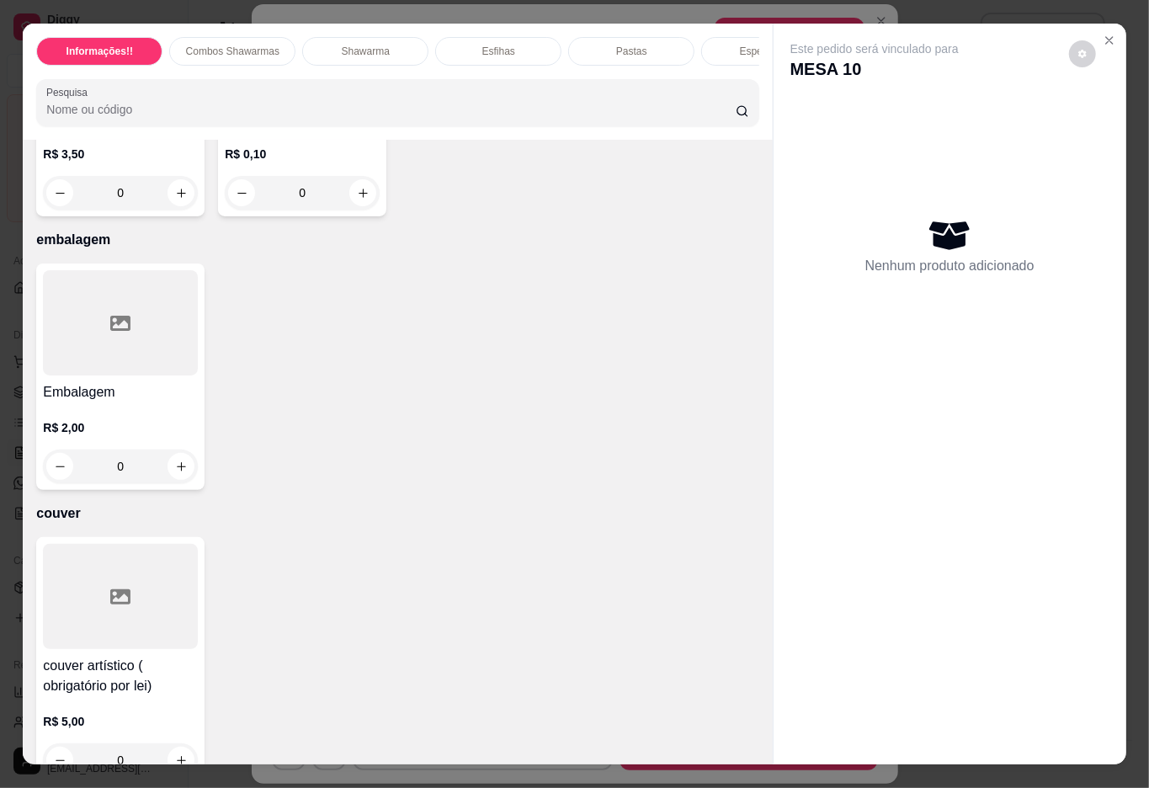
type input "1"
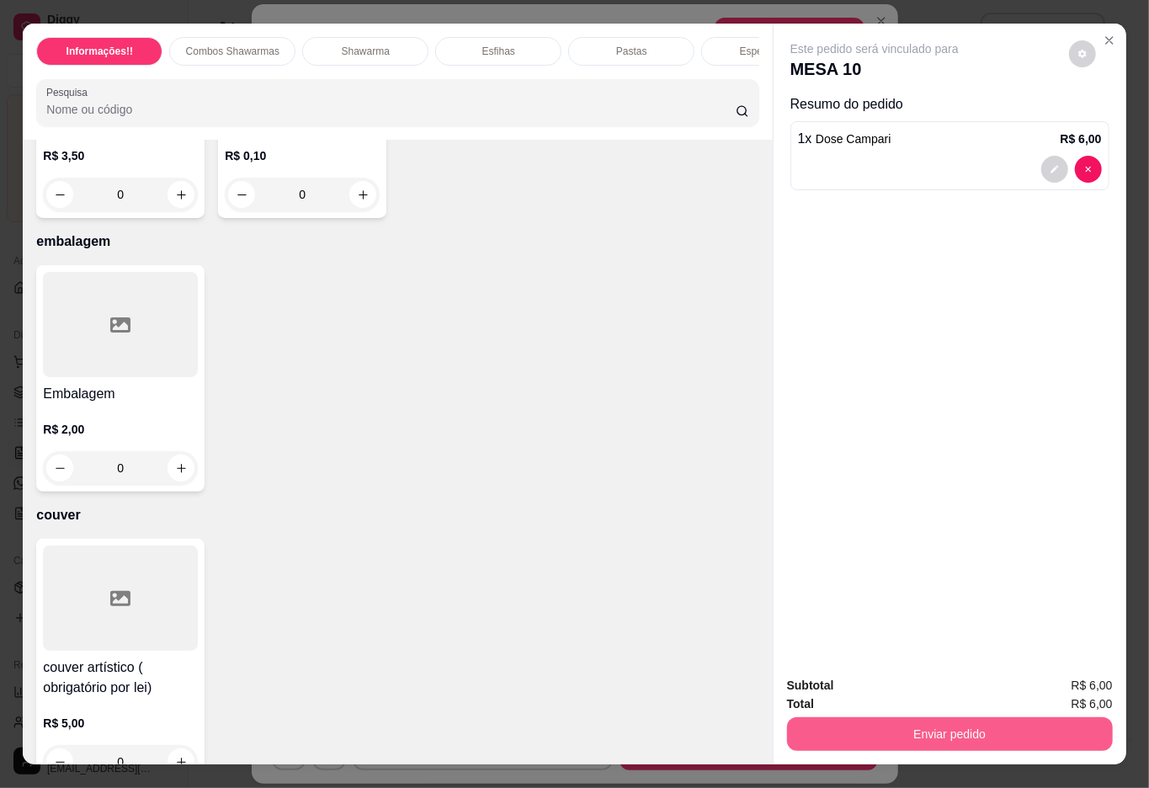
click at [870, 720] on button "Enviar pedido" at bounding box center [950, 734] width 326 height 34
click at [948, 678] on button "Não registrar e enviar pedido" at bounding box center [892, 683] width 170 height 31
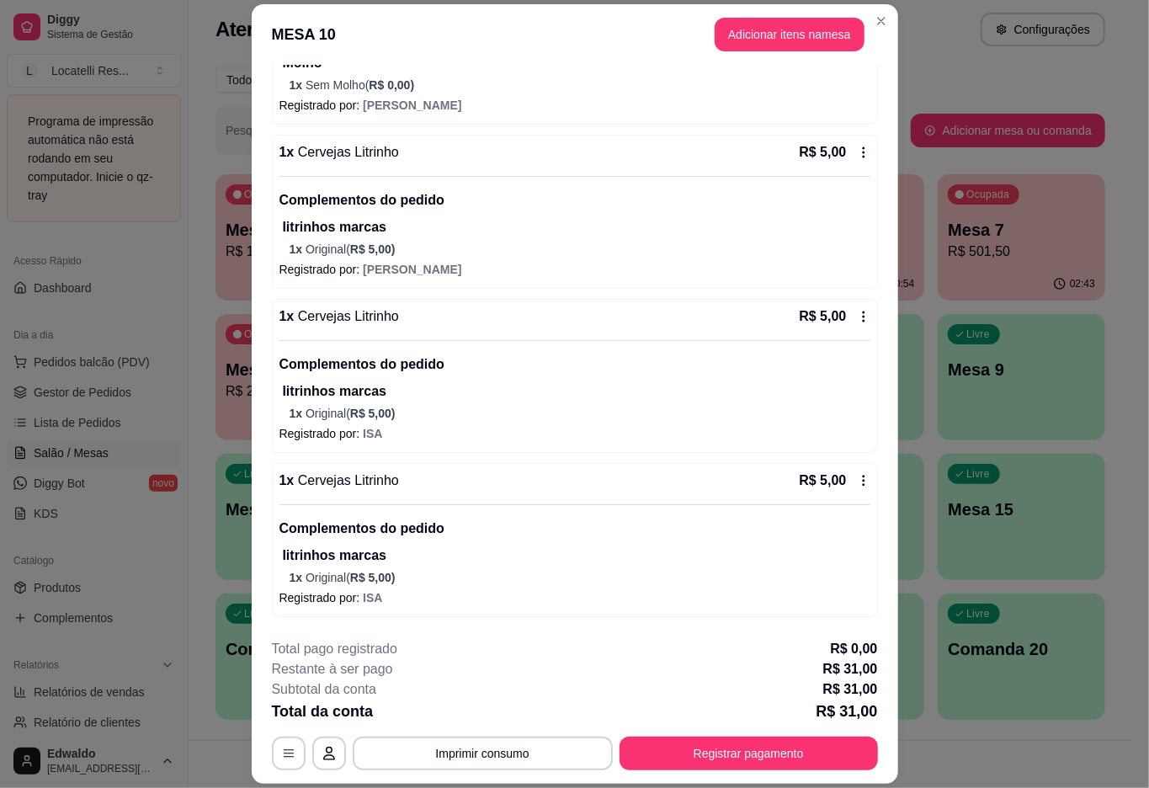
scroll to position [370, 0]
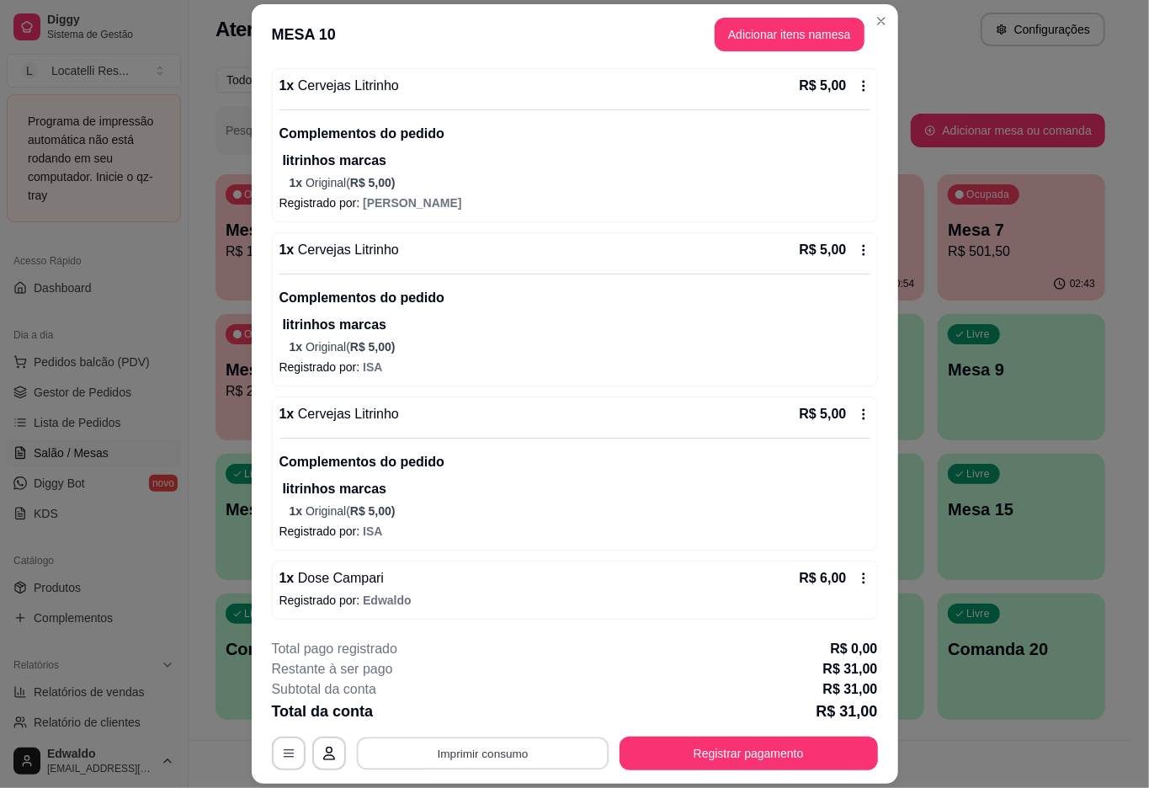
click at [495, 755] on button "Imprimir consumo" at bounding box center [482, 753] width 252 height 33
click at [493, 709] on button "IMPRESSORA pc" at bounding box center [479, 715] width 118 height 26
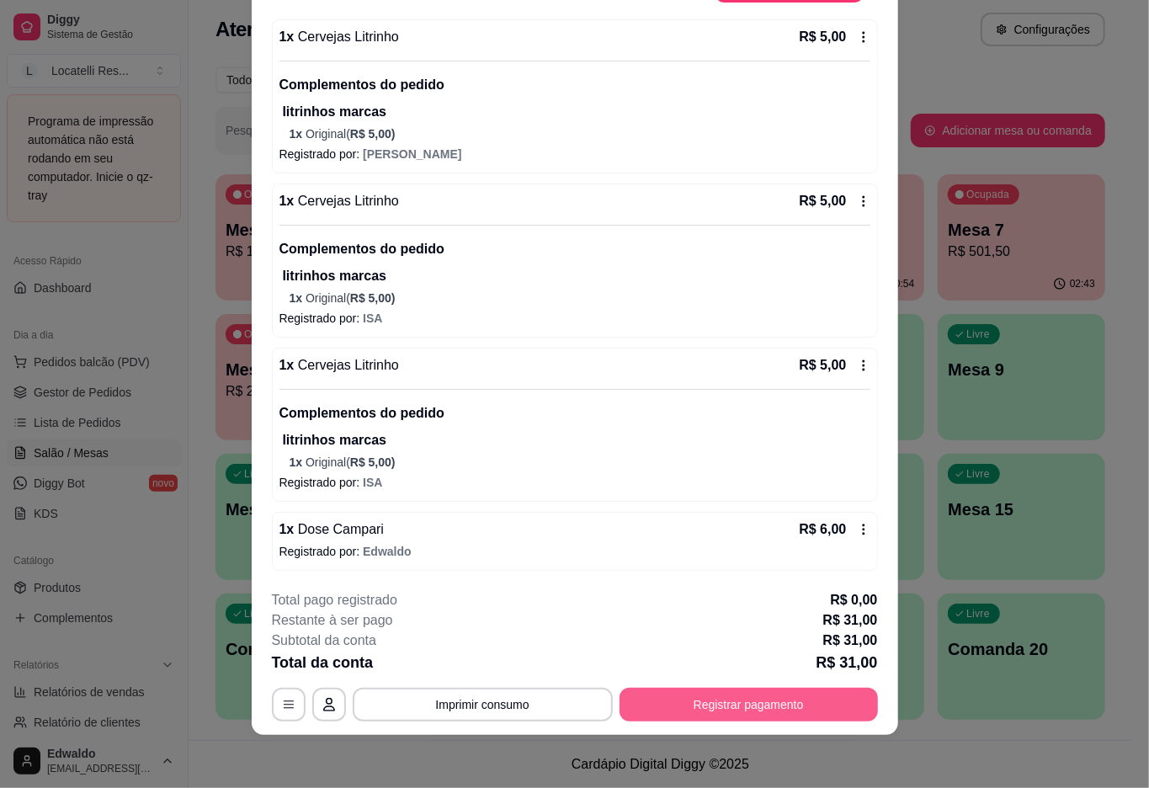
click at [715, 707] on button "Registrar pagamento" at bounding box center [748, 705] width 258 height 34
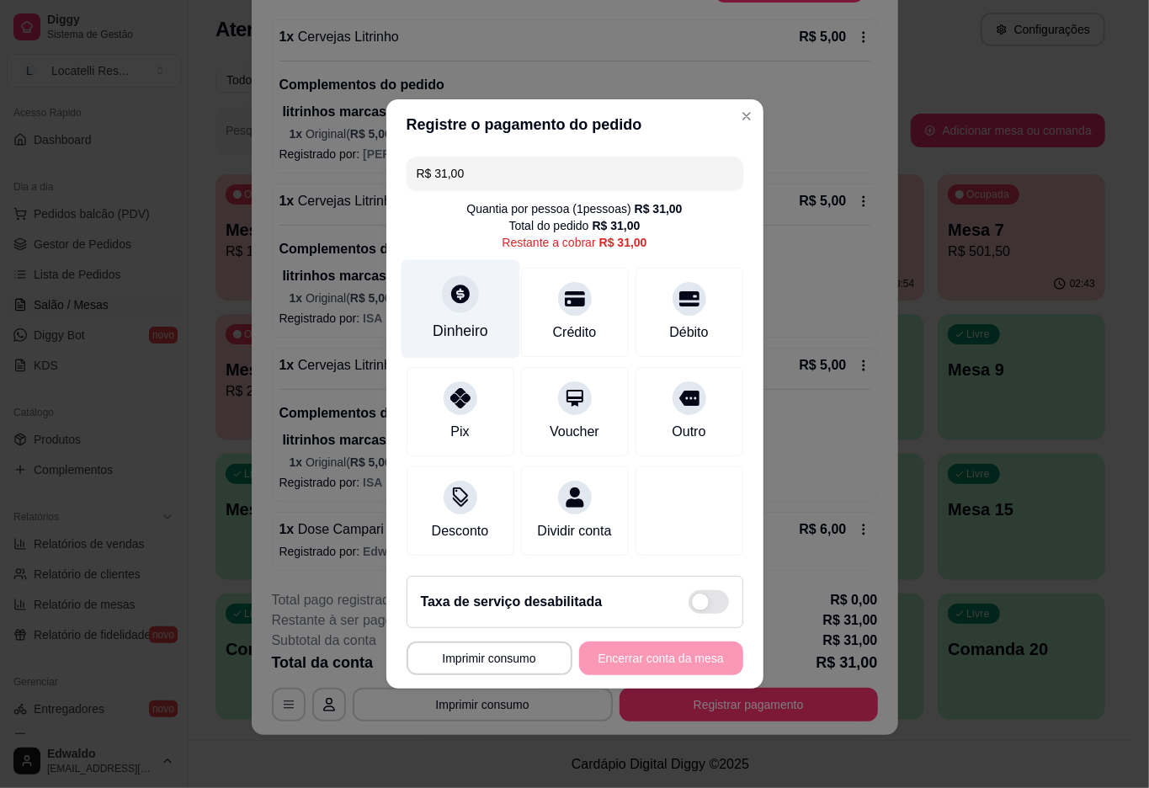
click at [460, 294] on icon at bounding box center [460, 294] width 22 height 22
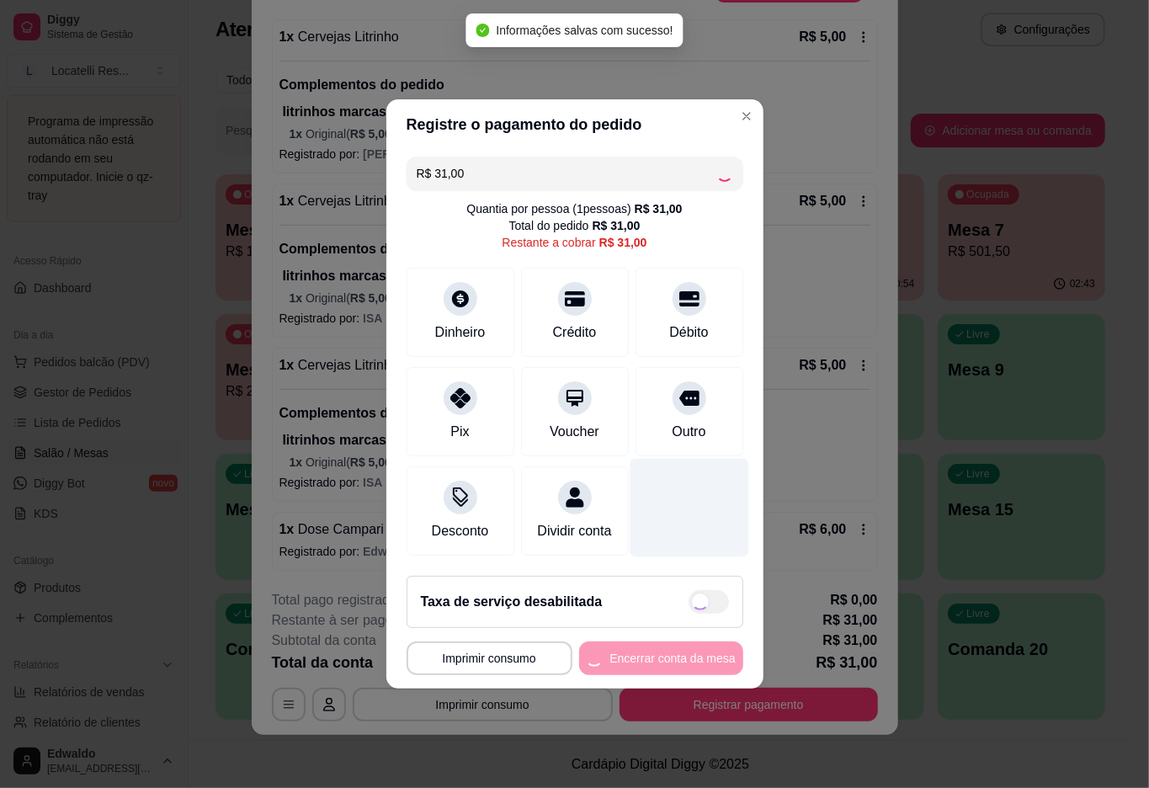
type input "R$ 0,00"
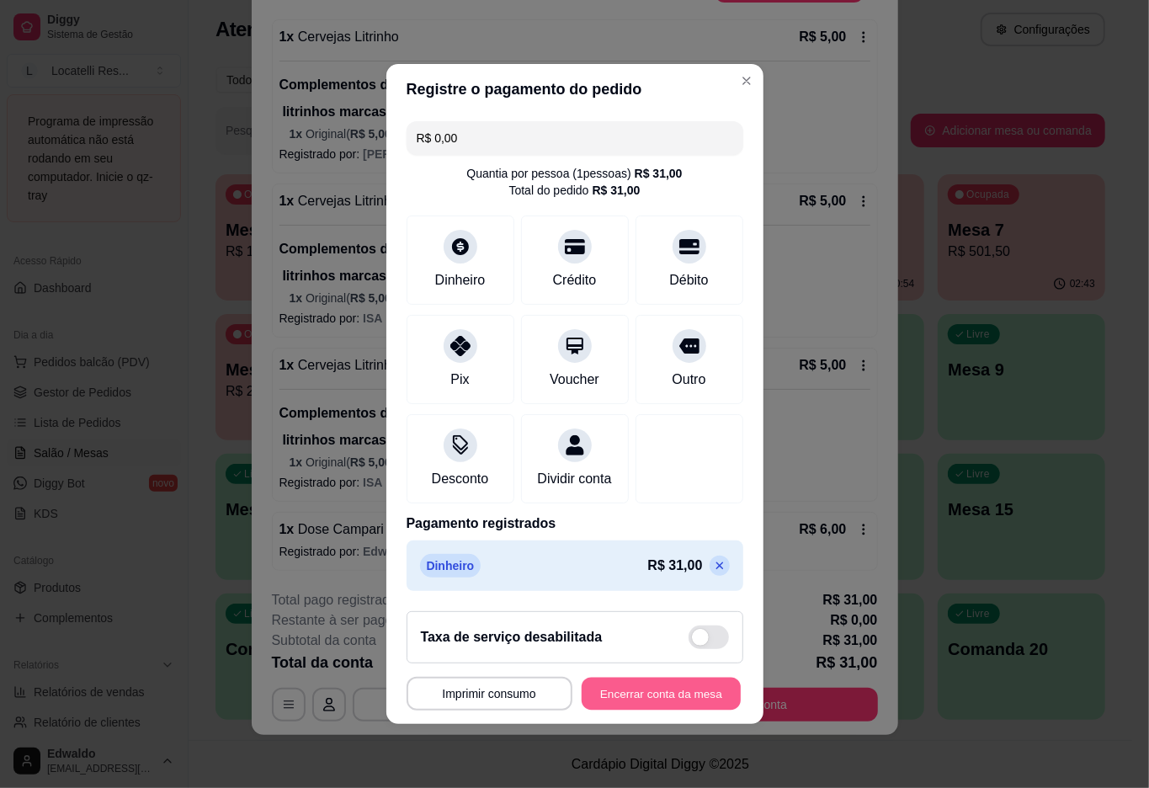
click at [600, 705] on button "Encerrar conta da mesa" at bounding box center [661, 694] width 159 height 33
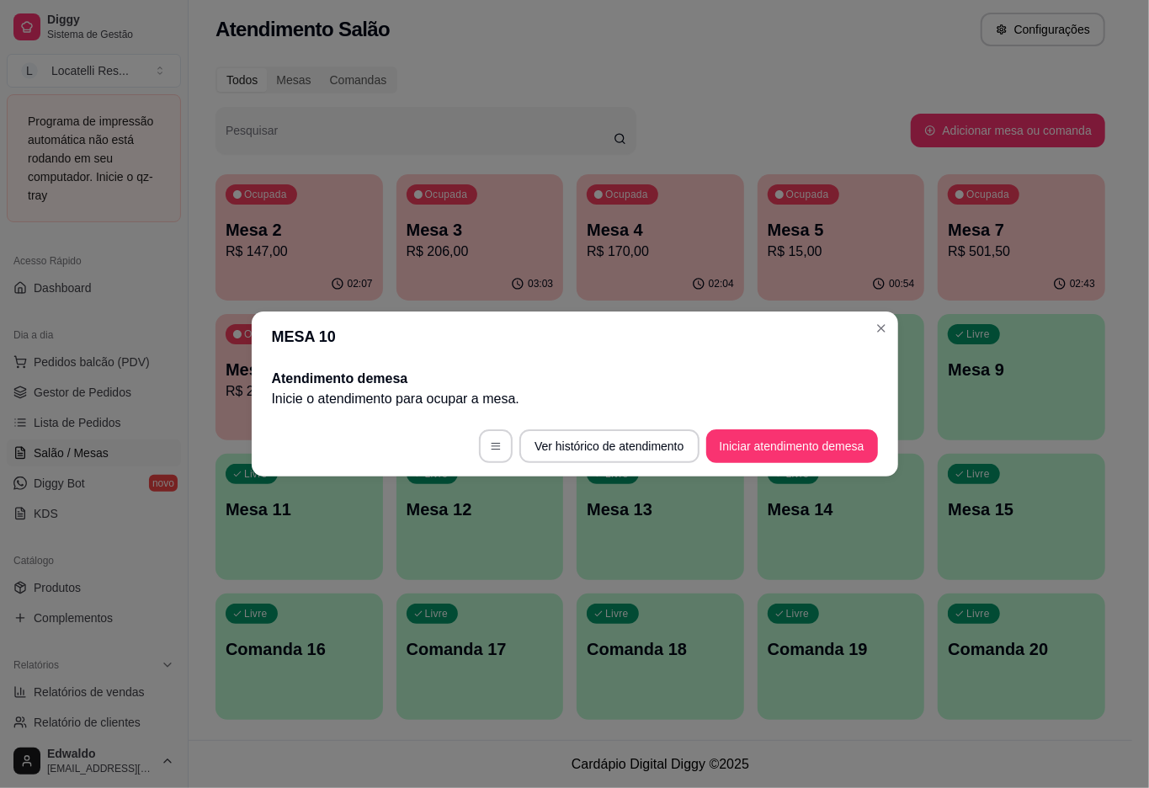
scroll to position [0, 0]
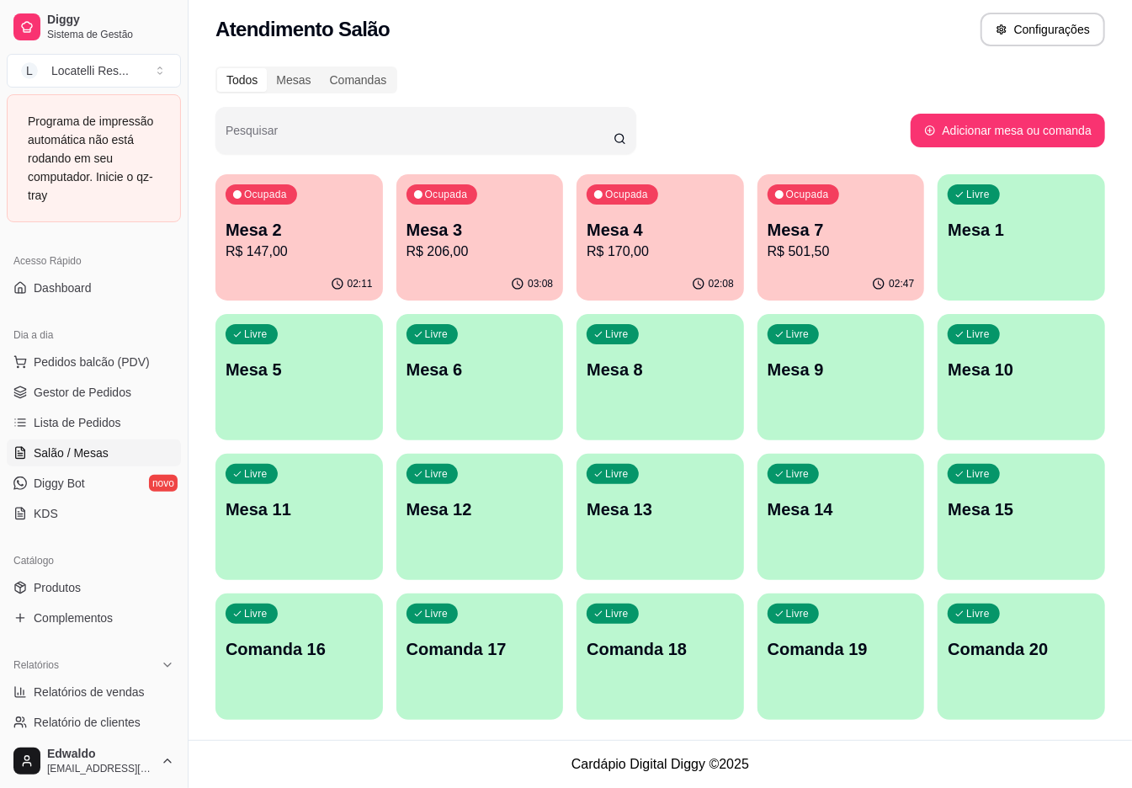
click at [314, 258] on p "R$ 147,00" at bounding box center [299, 252] width 147 height 20
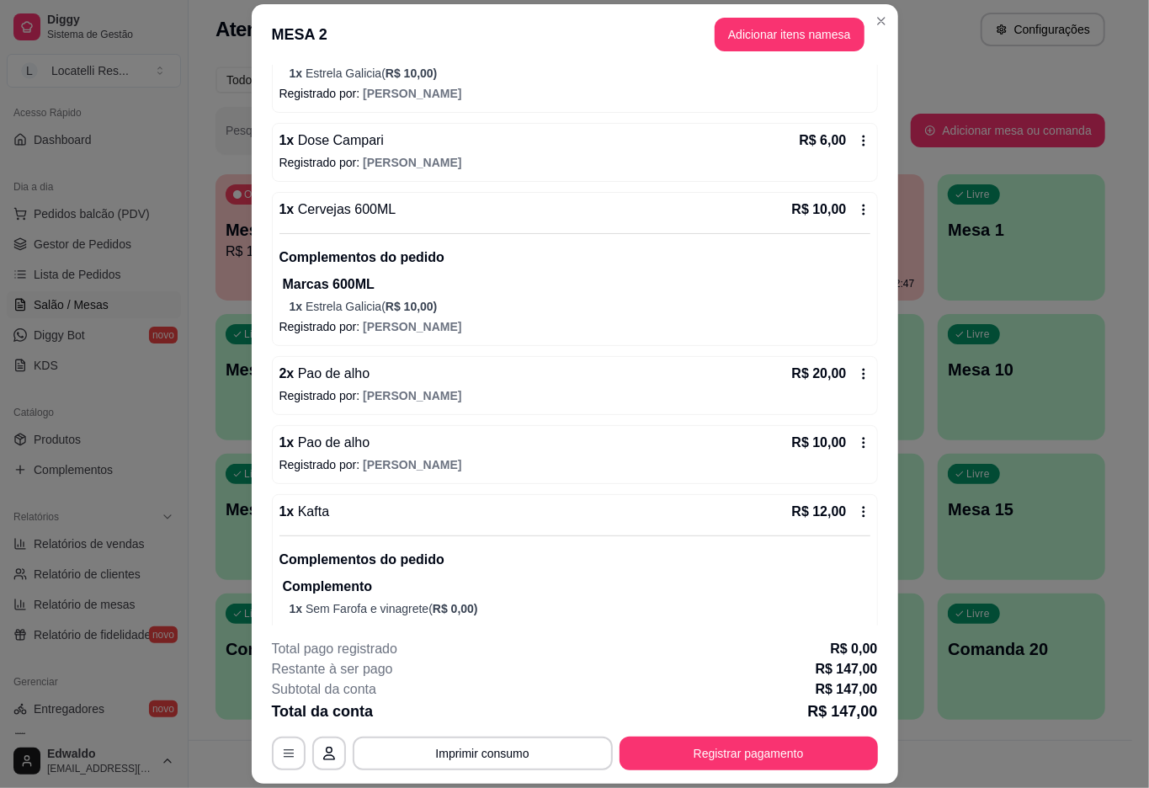
scroll to position [1401, 0]
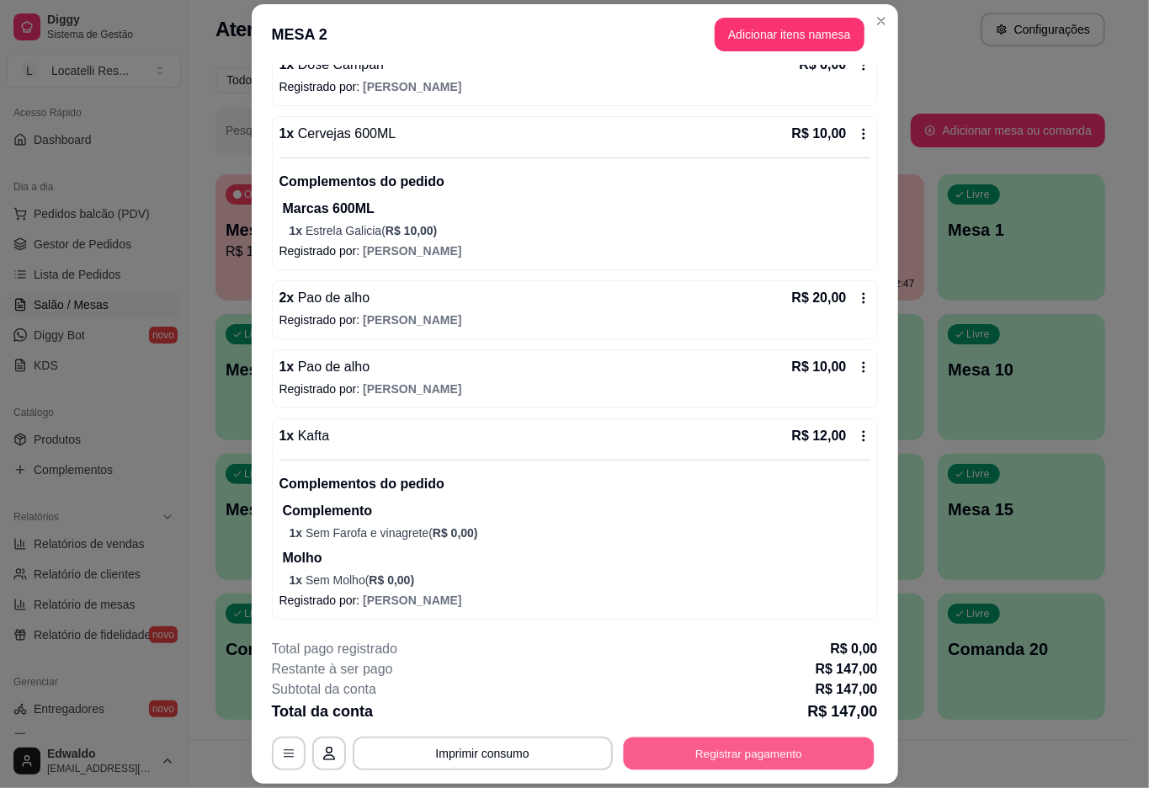
click at [672, 748] on button "Registrar pagamento" at bounding box center [748, 753] width 251 height 33
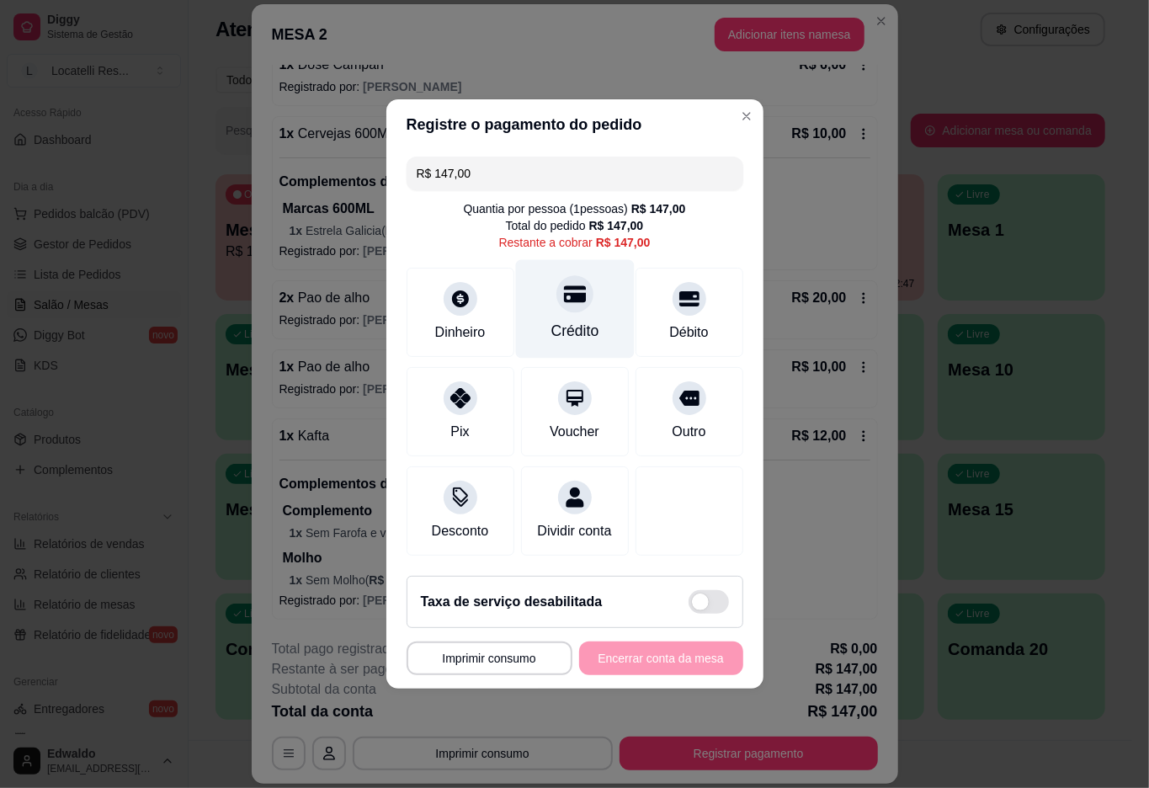
click at [569, 301] on div at bounding box center [574, 293] width 37 height 37
type input "R$ 0,00"
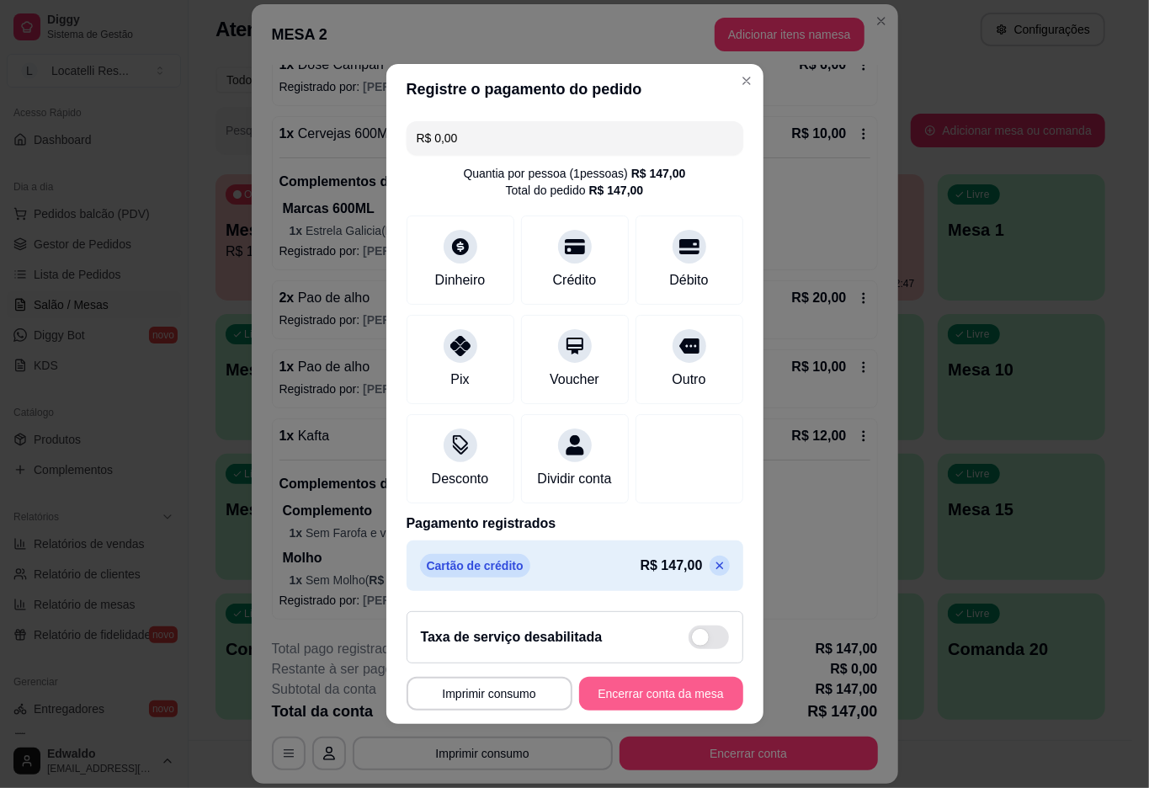
click at [650, 699] on button "Encerrar conta da mesa" at bounding box center [661, 694] width 164 height 34
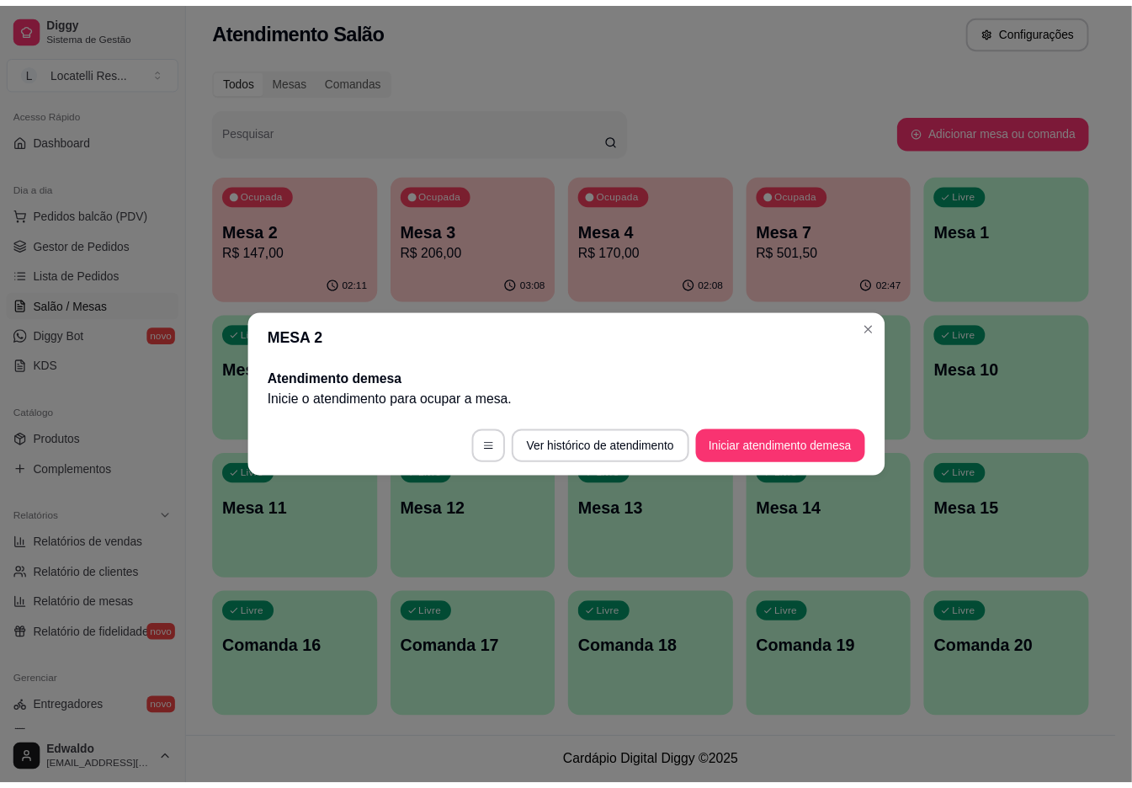
scroll to position [0, 0]
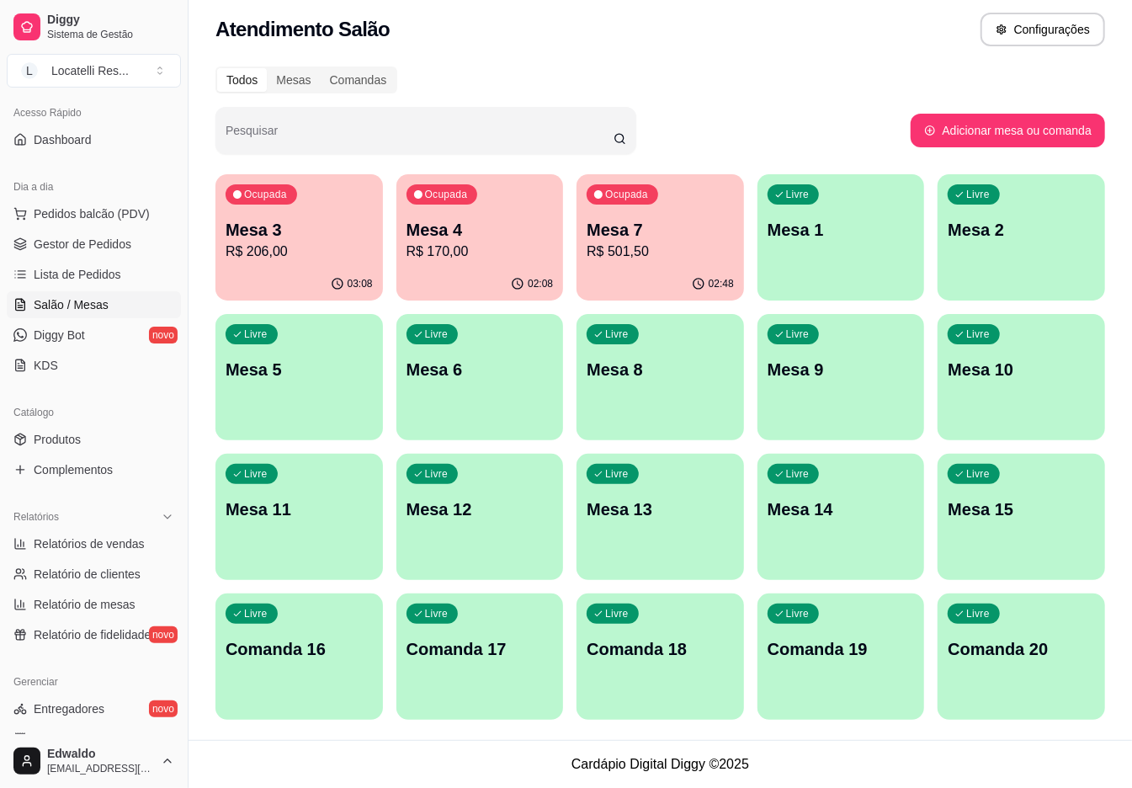
click at [286, 246] on p "R$ 206,00" at bounding box center [299, 252] width 147 height 20
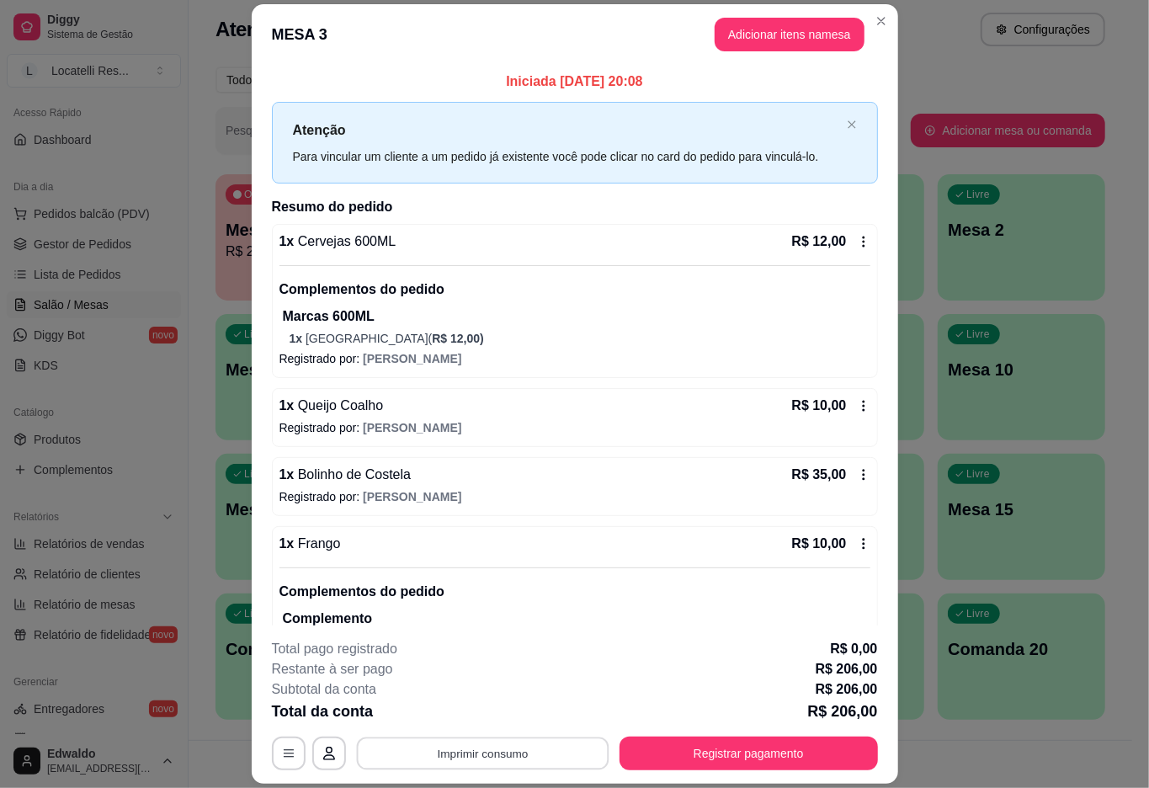
click at [469, 751] on button "Imprimir consumo" at bounding box center [482, 753] width 252 height 33
click at [461, 712] on button "IMPRESSORA pc" at bounding box center [479, 715] width 122 height 27
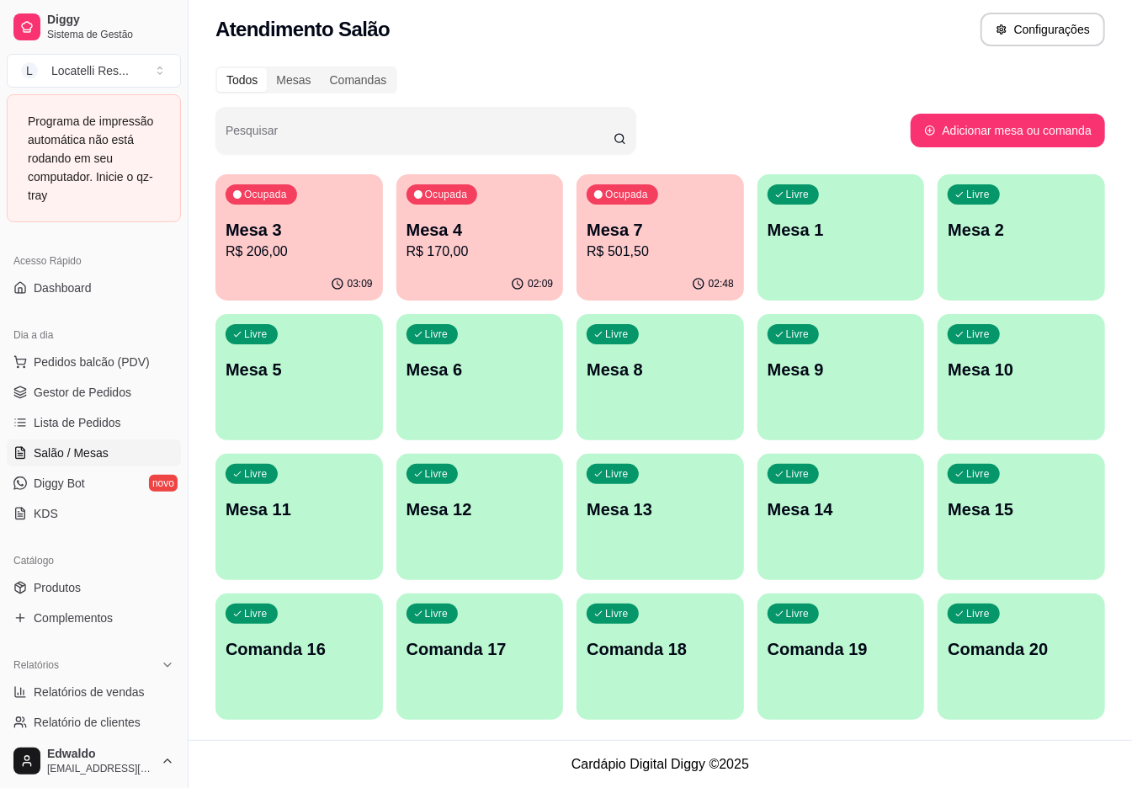
click at [91, 173] on div "Programa de impressão automática não está rodando em seu computador. Inicie o q…" at bounding box center [94, 158] width 132 height 93
click at [85, 151] on div "Programa de impressão automática não está rodando em seu computador. Inicie o q…" at bounding box center [94, 158] width 132 height 93
click at [130, 180] on div "Programa de impressão automática não está rodando em seu computador. Inicie o q…" at bounding box center [94, 158] width 132 height 93
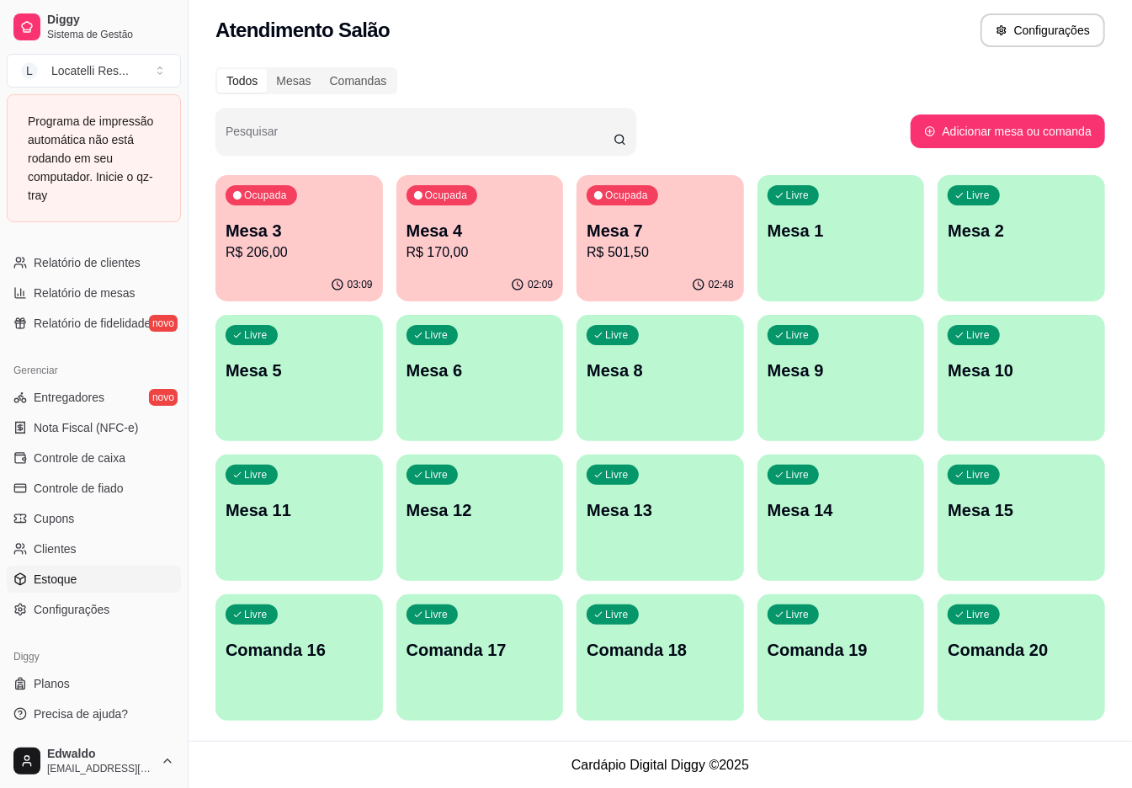
scroll to position [8, 0]
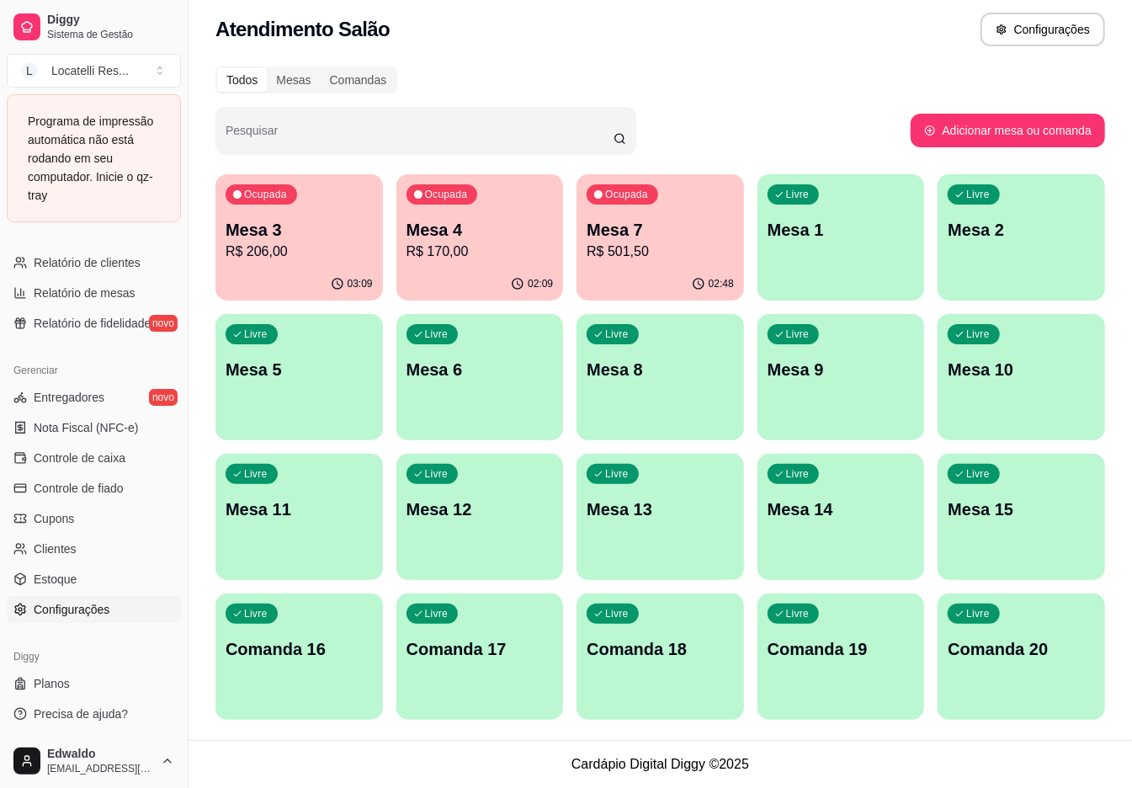
click at [59, 611] on span "Configurações" at bounding box center [72, 609] width 76 height 17
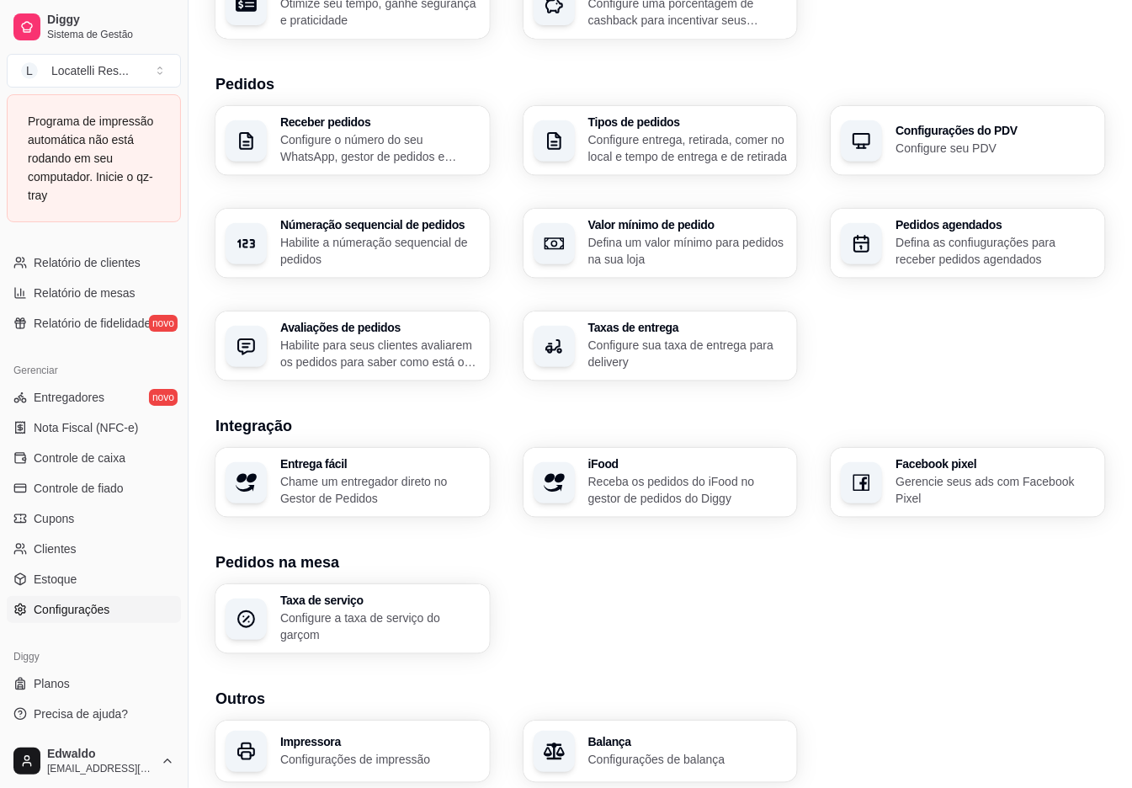
scroll to position [399, 0]
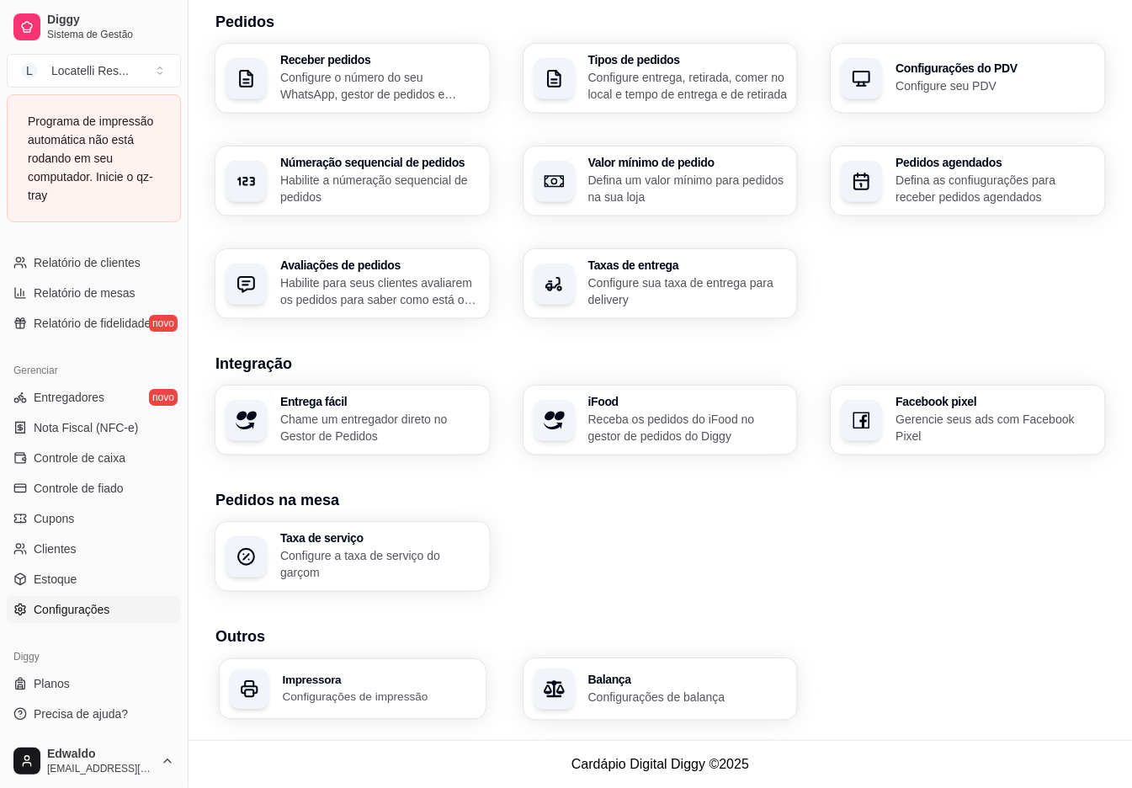
click at [391, 692] on p "Configurações de impressão" at bounding box center [380, 696] width 194 height 16
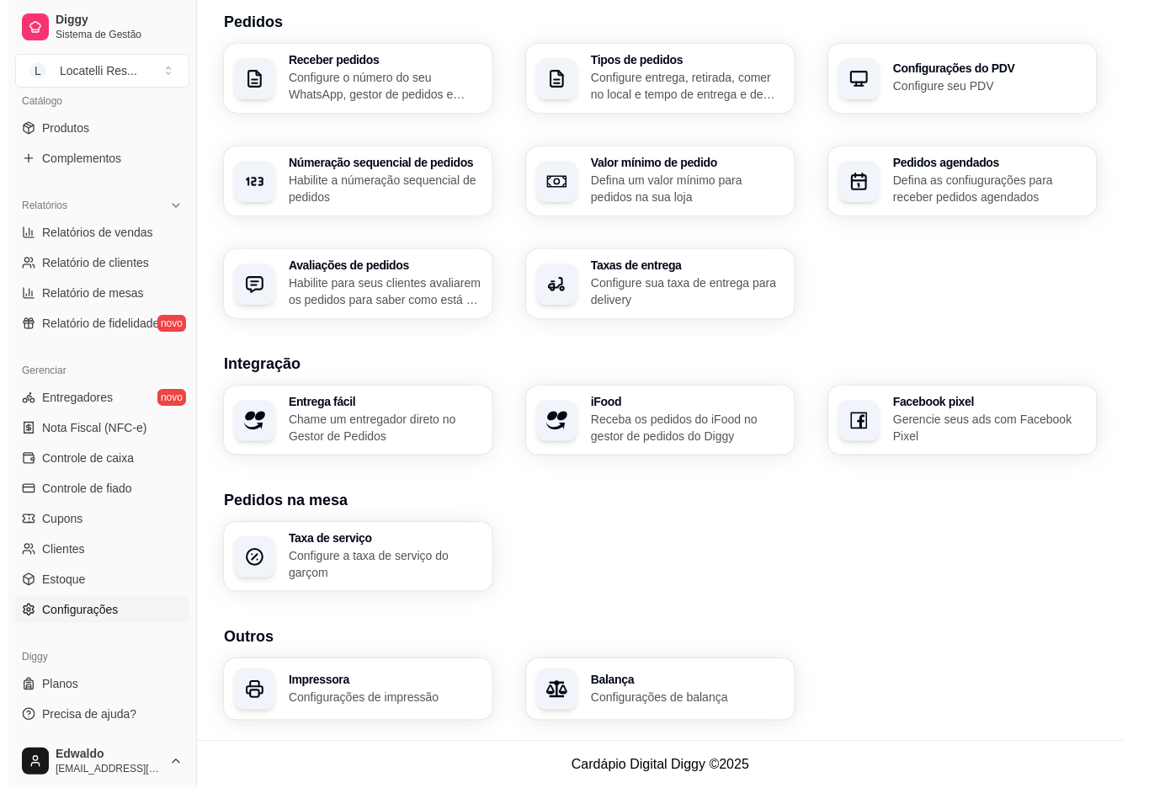
scroll to position [424, 0]
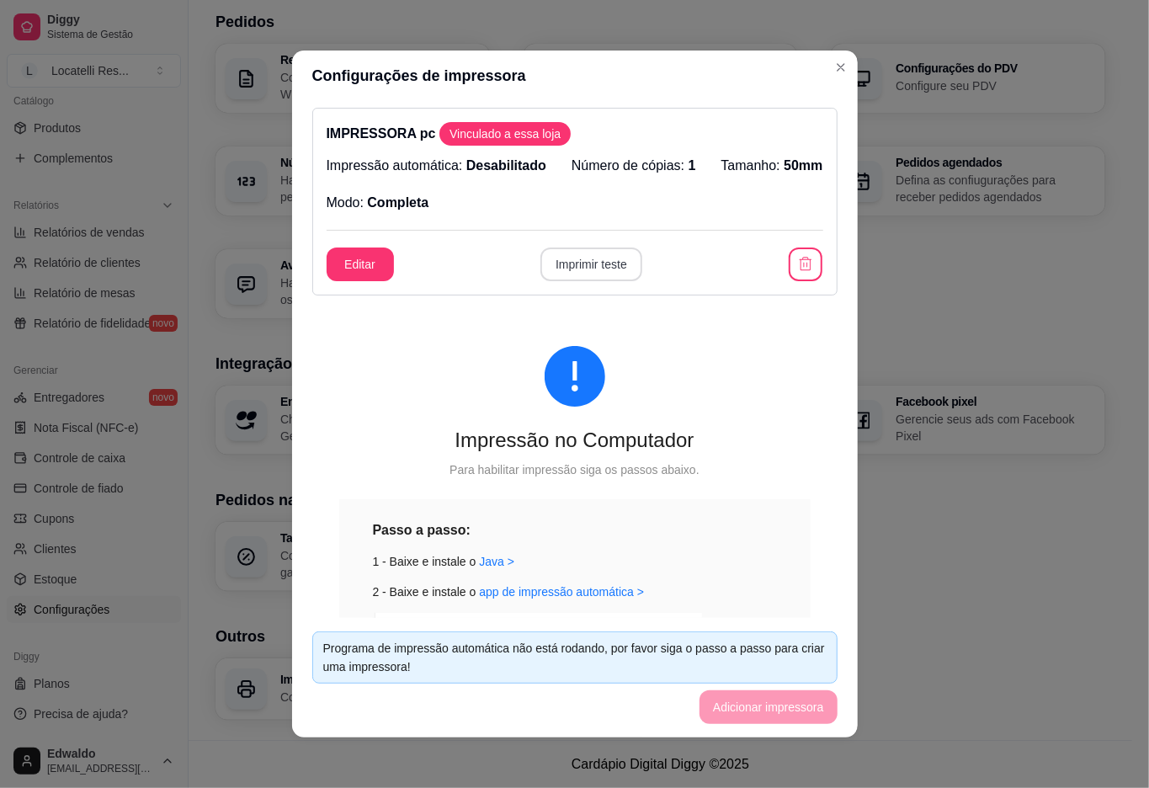
click at [579, 257] on button "Imprimir teste" at bounding box center [591, 264] width 102 height 34
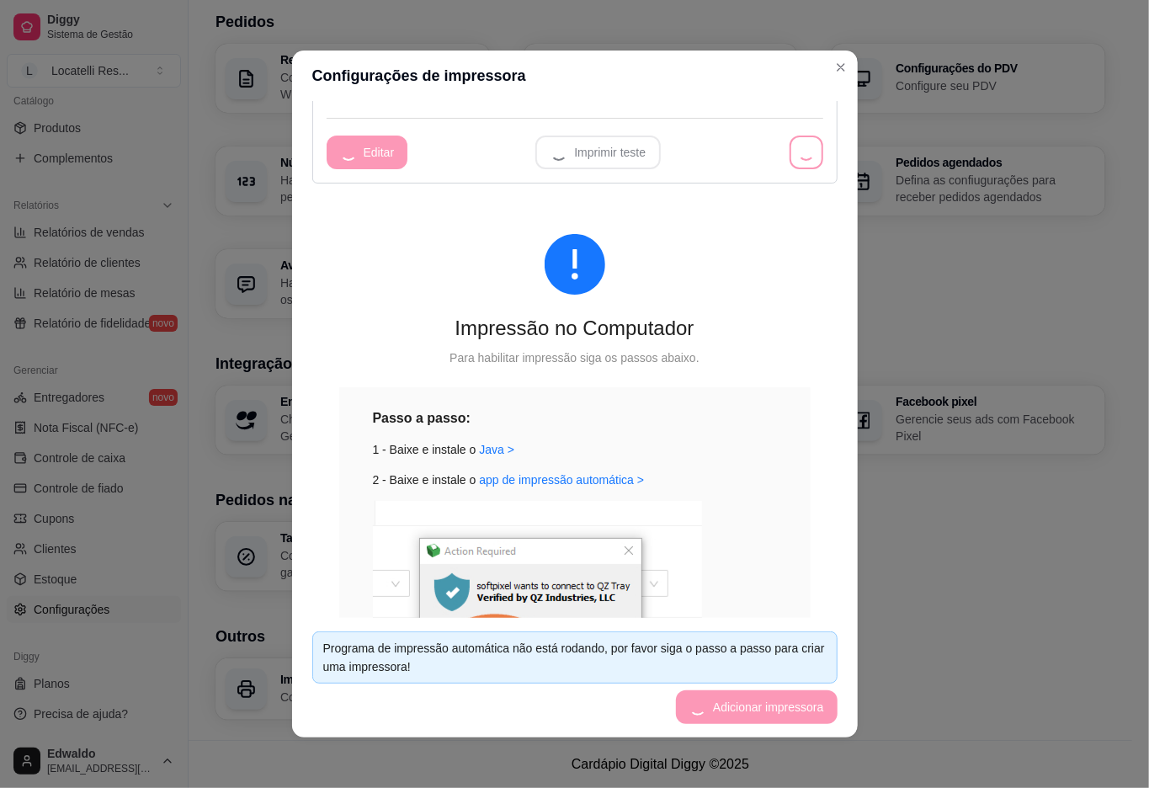
scroll to position [224, 0]
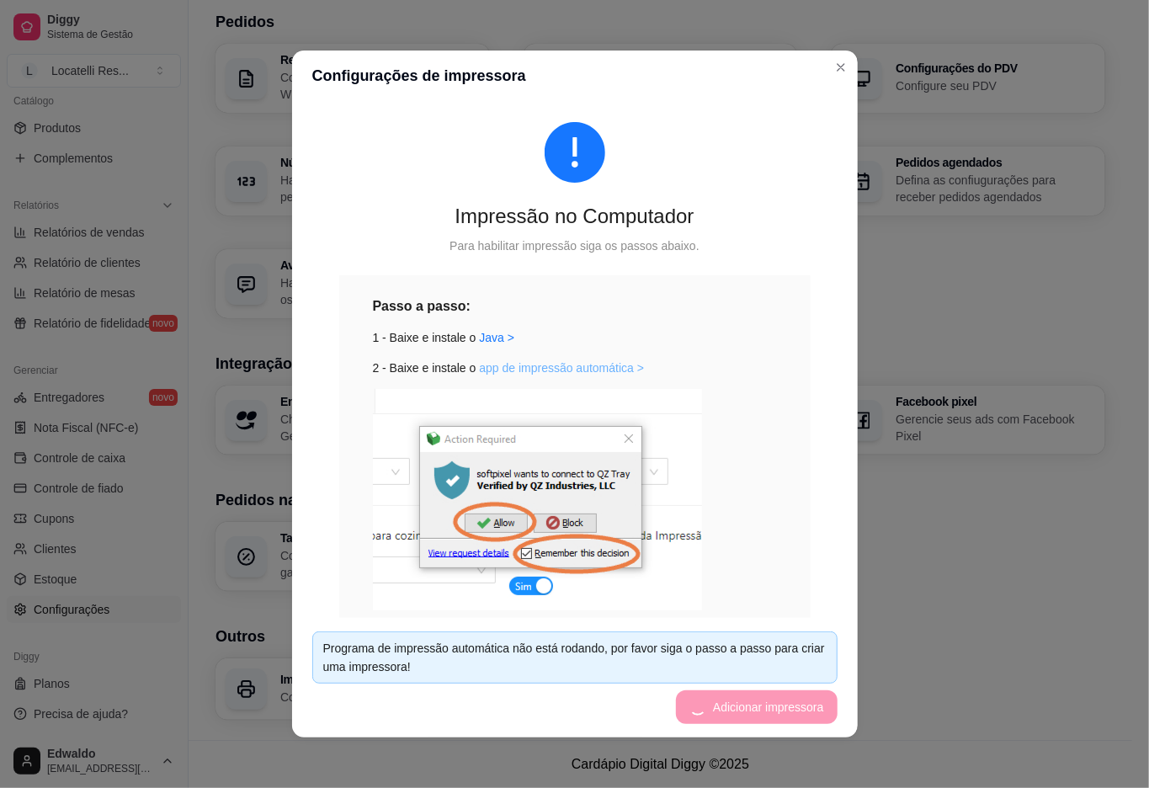
click at [554, 365] on link "app de impressão automática >" at bounding box center [561, 367] width 165 height 13
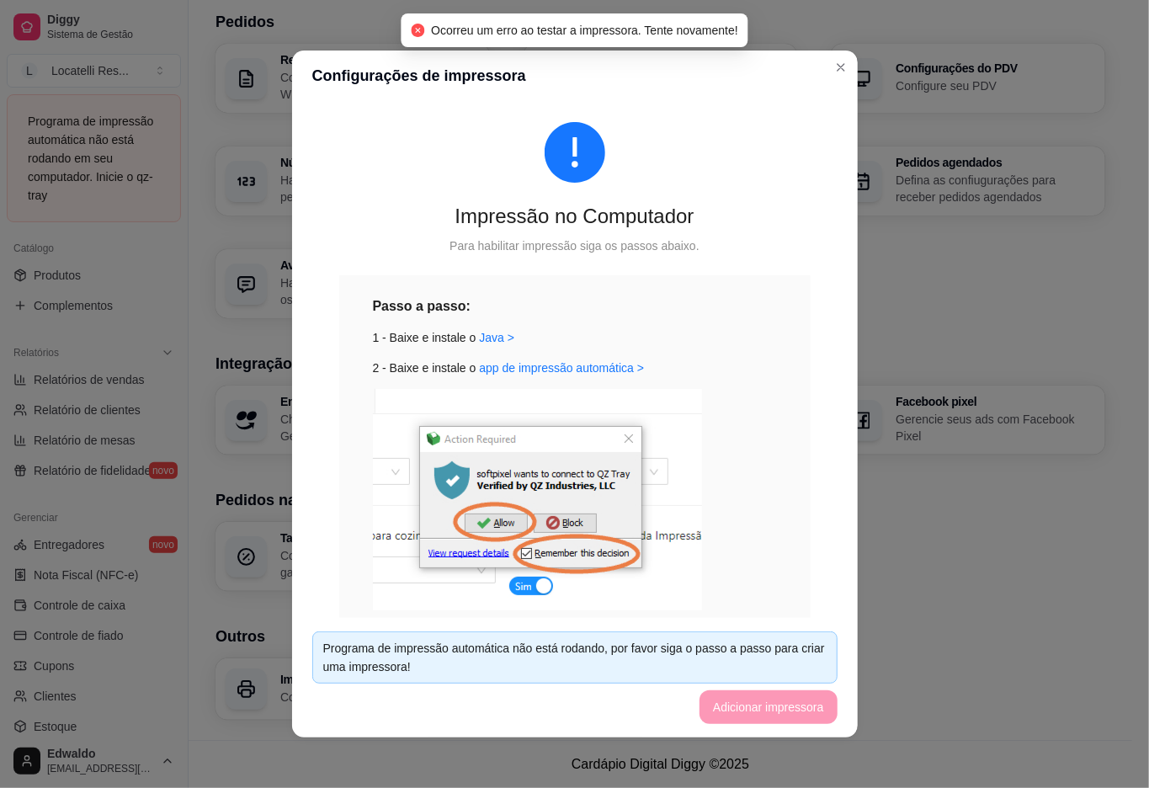
scroll to position [572, 0]
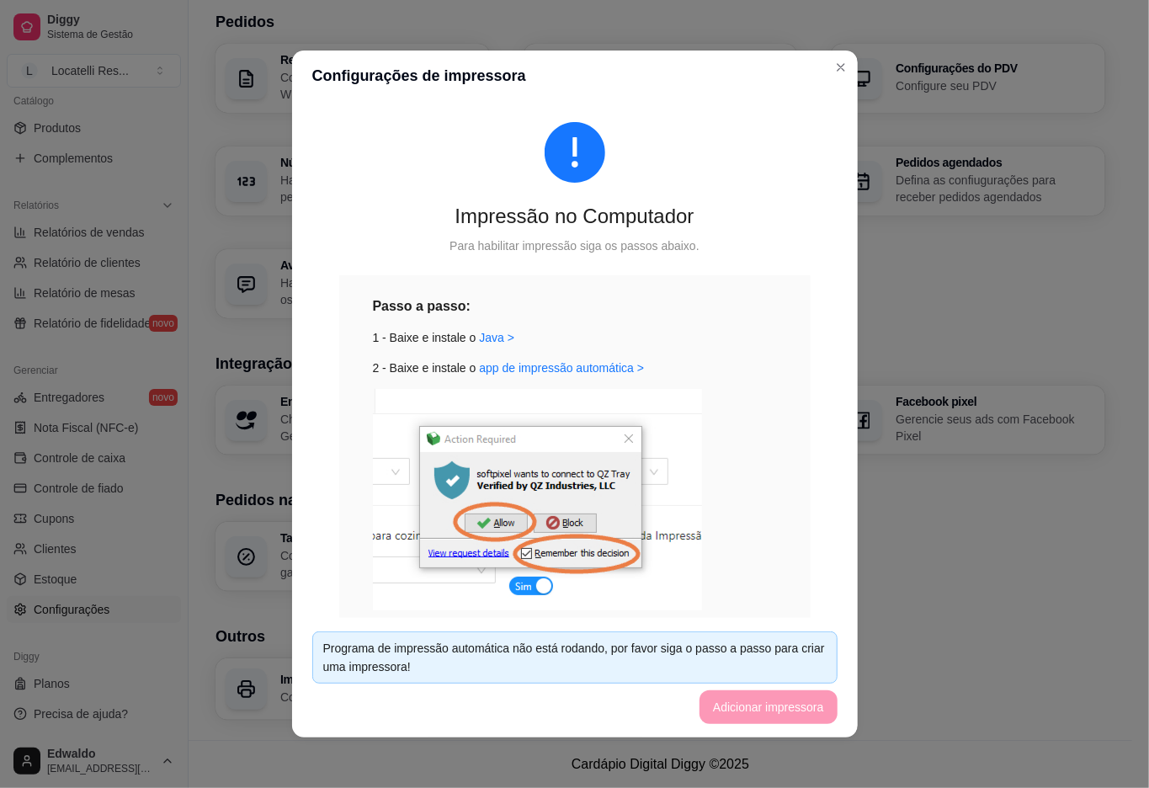
drag, startPoint x: 684, startPoint y: 71, endPoint x: 695, endPoint y: 72, distance: 11.1
click at [688, 71] on header "Configurações de impressora" at bounding box center [575, 75] width 566 height 50
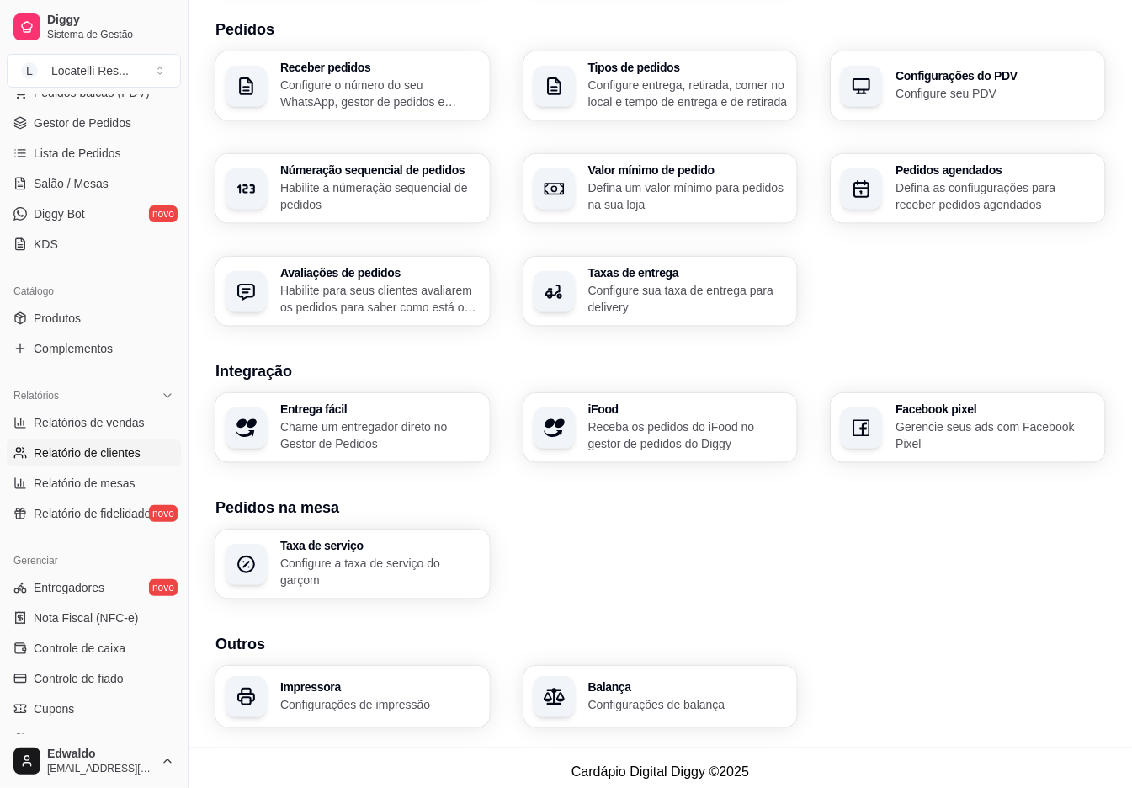
scroll to position [0, 0]
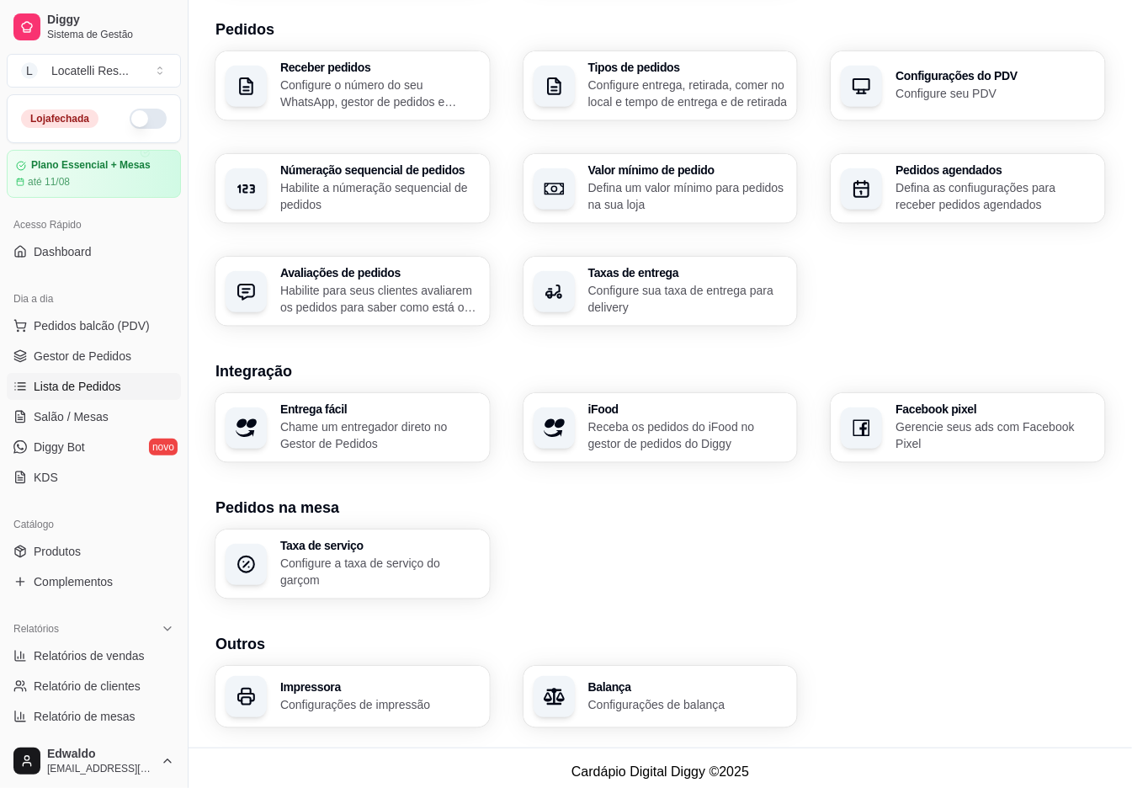
click at [71, 391] on span "Lista de Pedidos" at bounding box center [78, 386] width 88 height 17
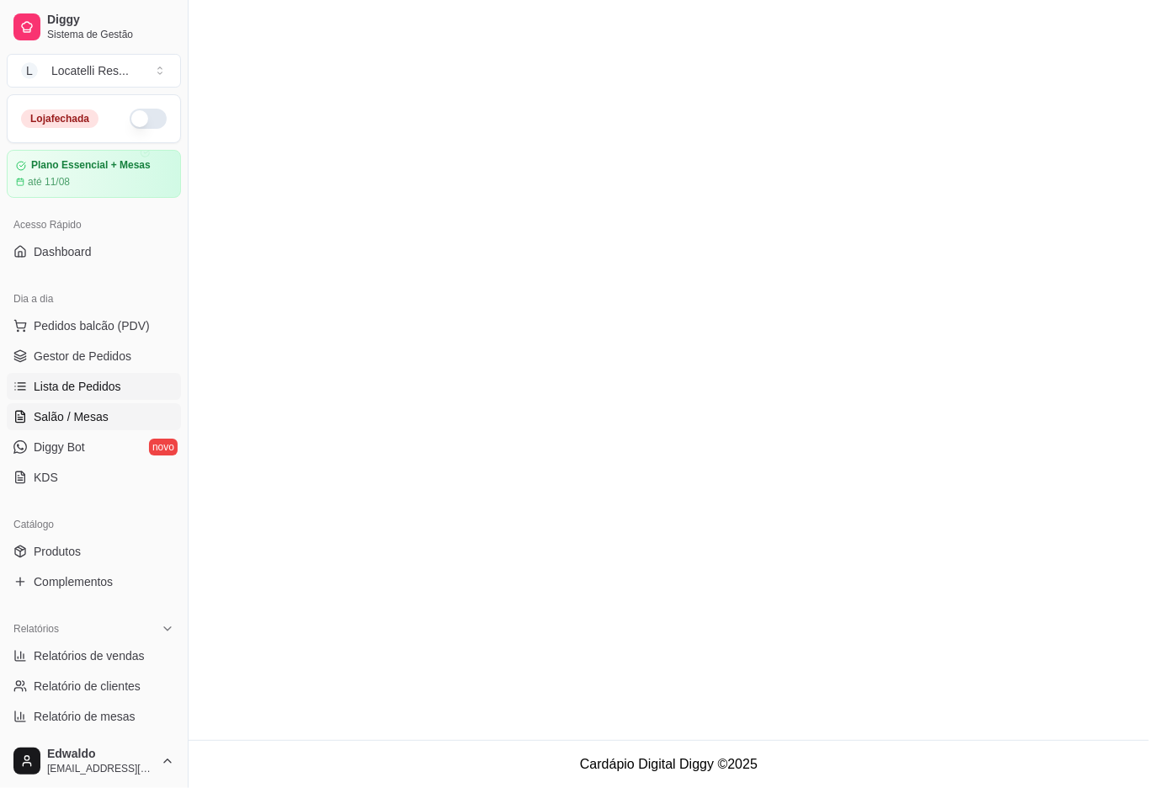
click at [75, 412] on span "Salão / Mesas" at bounding box center [71, 416] width 75 height 17
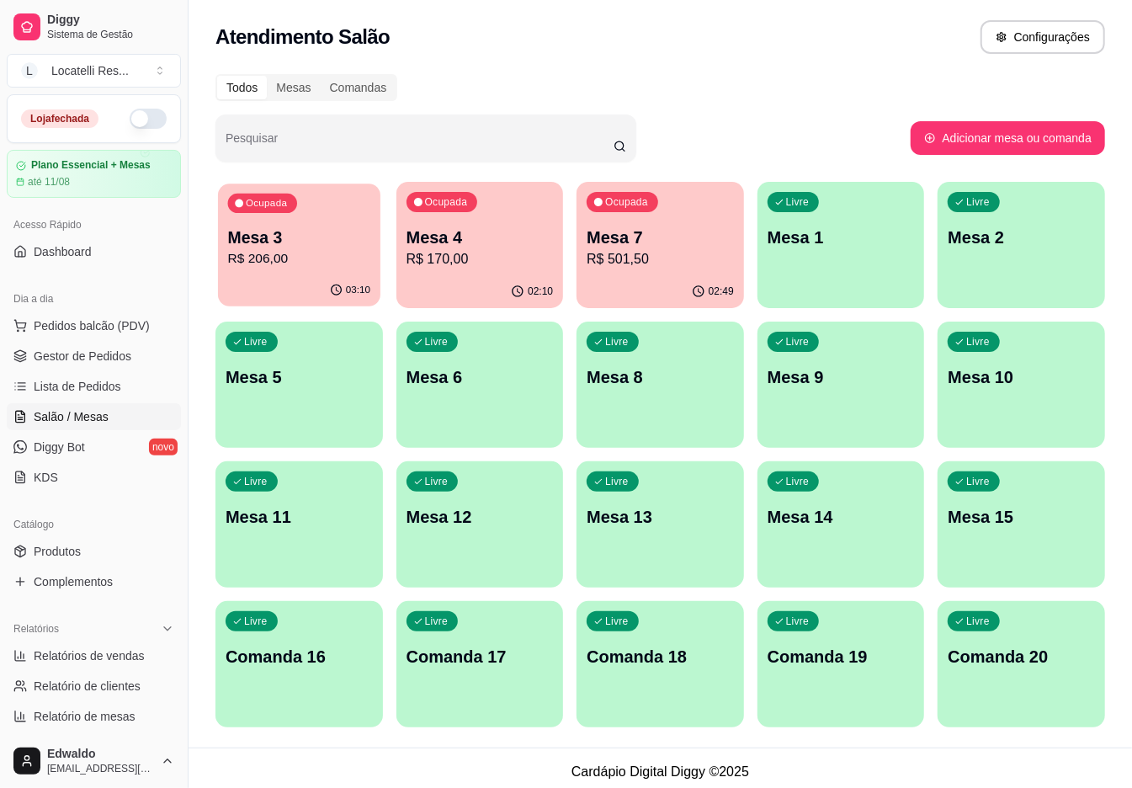
click at [280, 267] on p "R$ 206,00" at bounding box center [299, 258] width 142 height 19
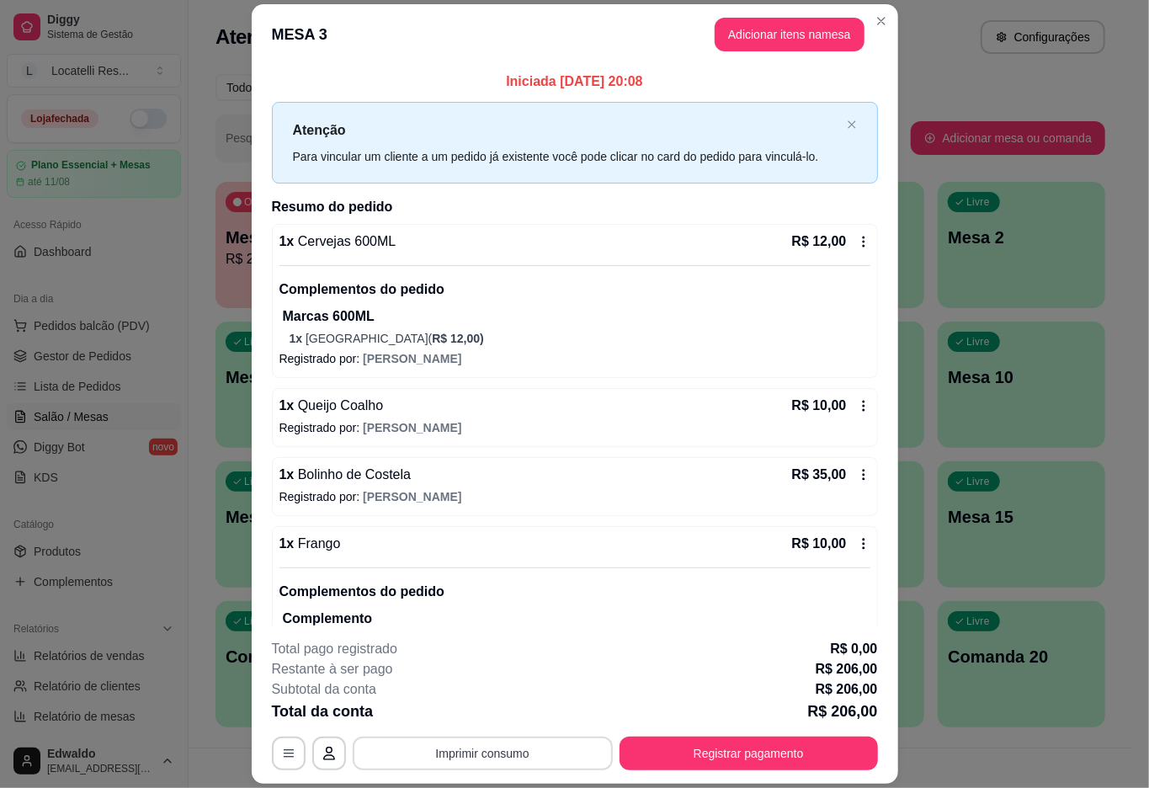
click at [486, 752] on button "Imprimir consumo" at bounding box center [483, 753] width 260 height 34
click at [509, 715] on button "IMPRESSORA pc" at bounding box center [479, 714] width 122 height 27
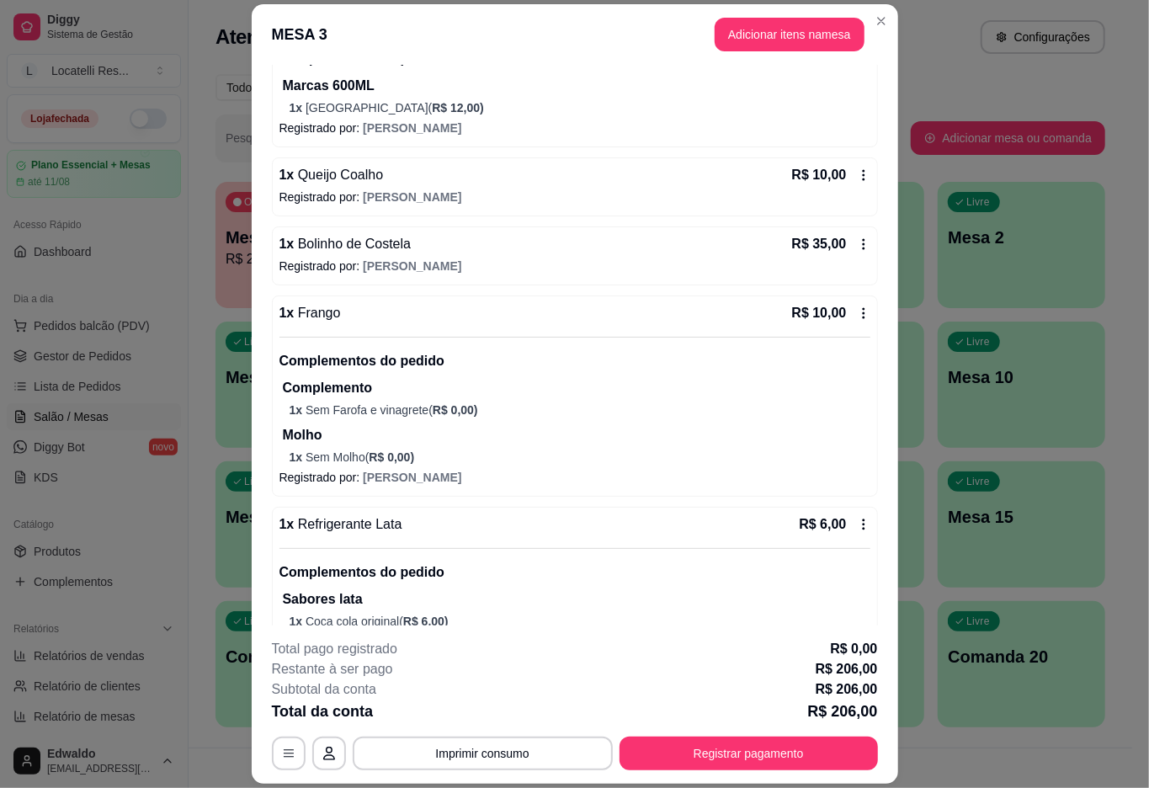
scroll to position [449, 0]
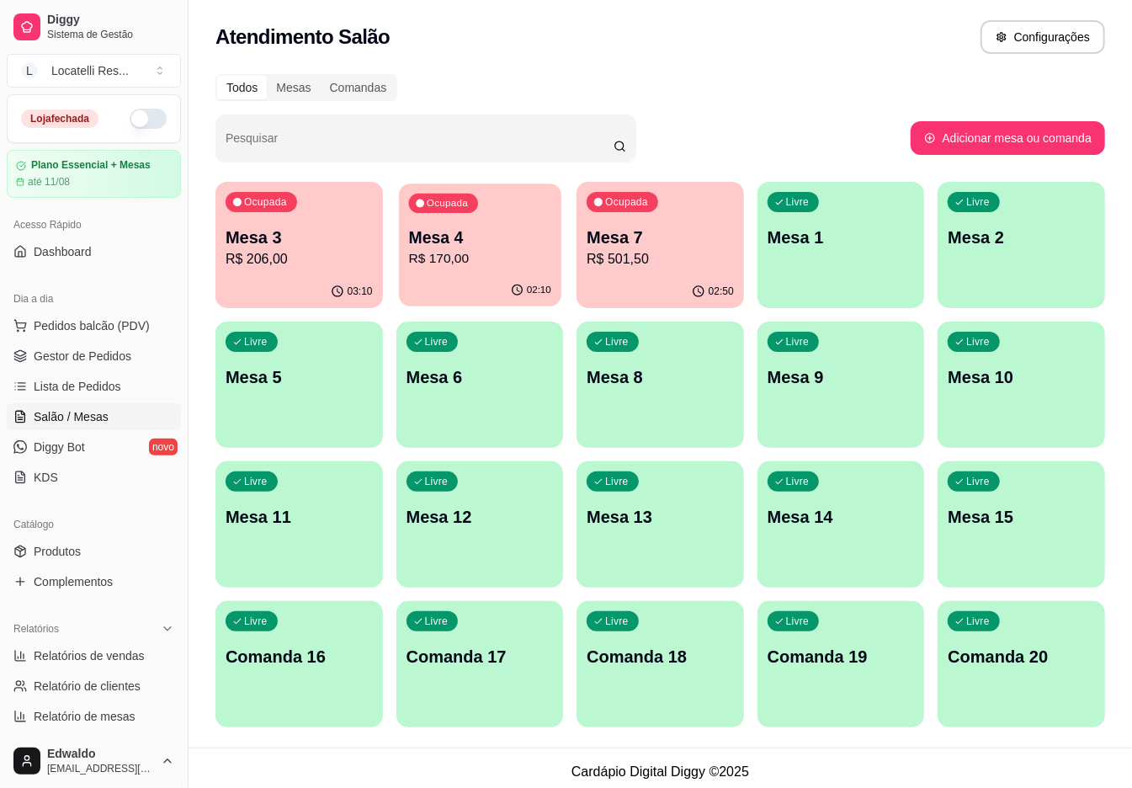
click at [478, 276] on div "02:10" at bounding box center [480, 290] width 162 height 32
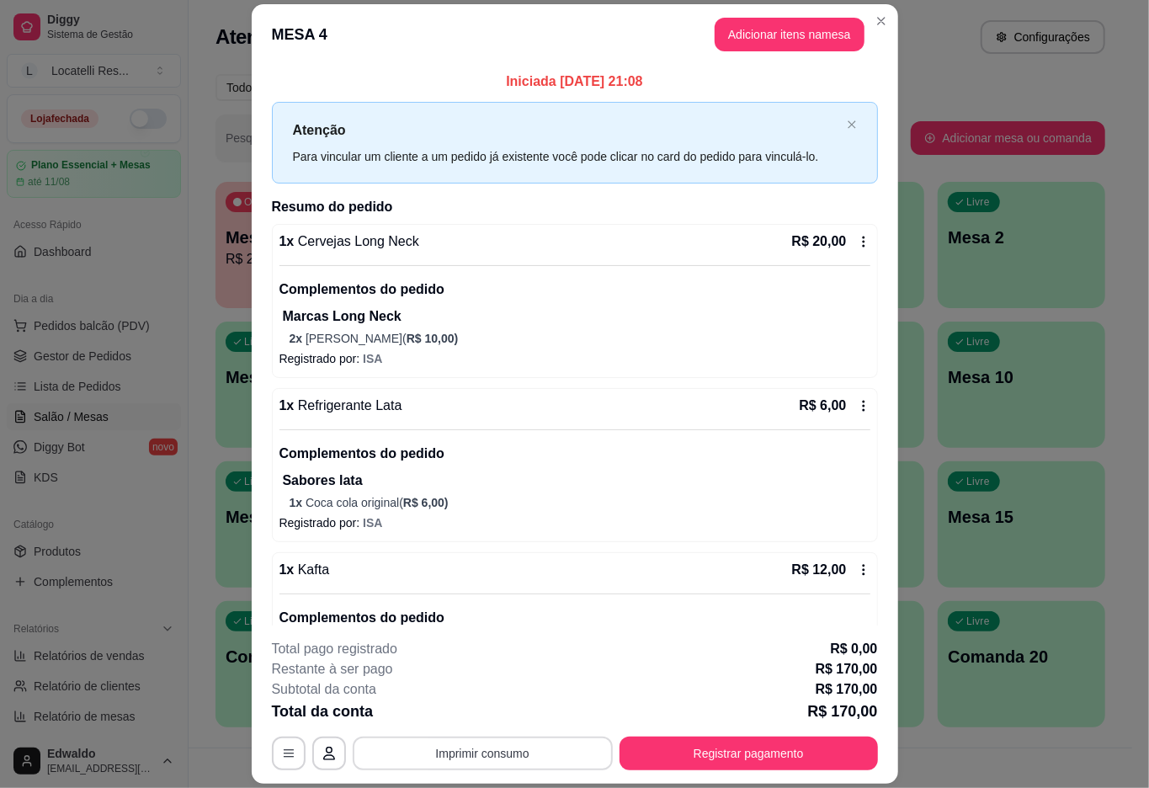
click at [503, 751] on button "Imprimir consumo" at bounding box center [483, 753] width 260 height 34
click at [497, 708] on button "IMPRESSORA pc" at bounding box center [479, 714] width 118 height 26
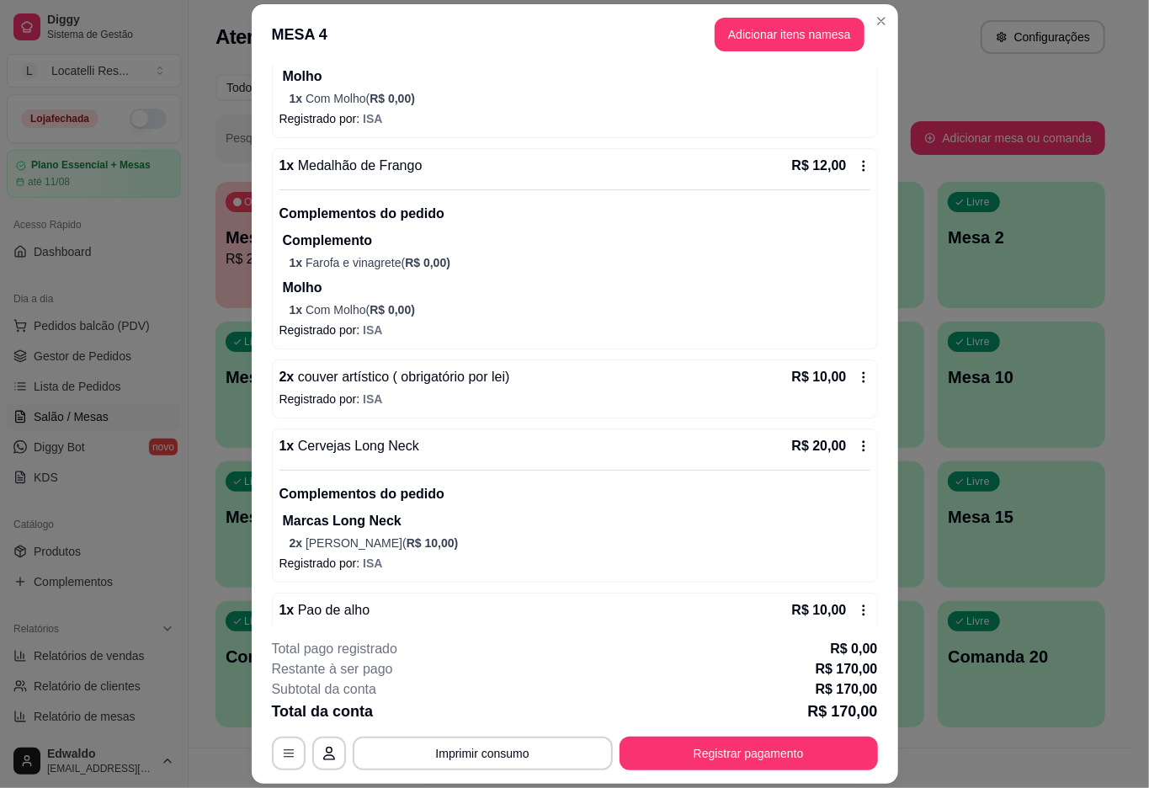
scroll to position [897, 0]
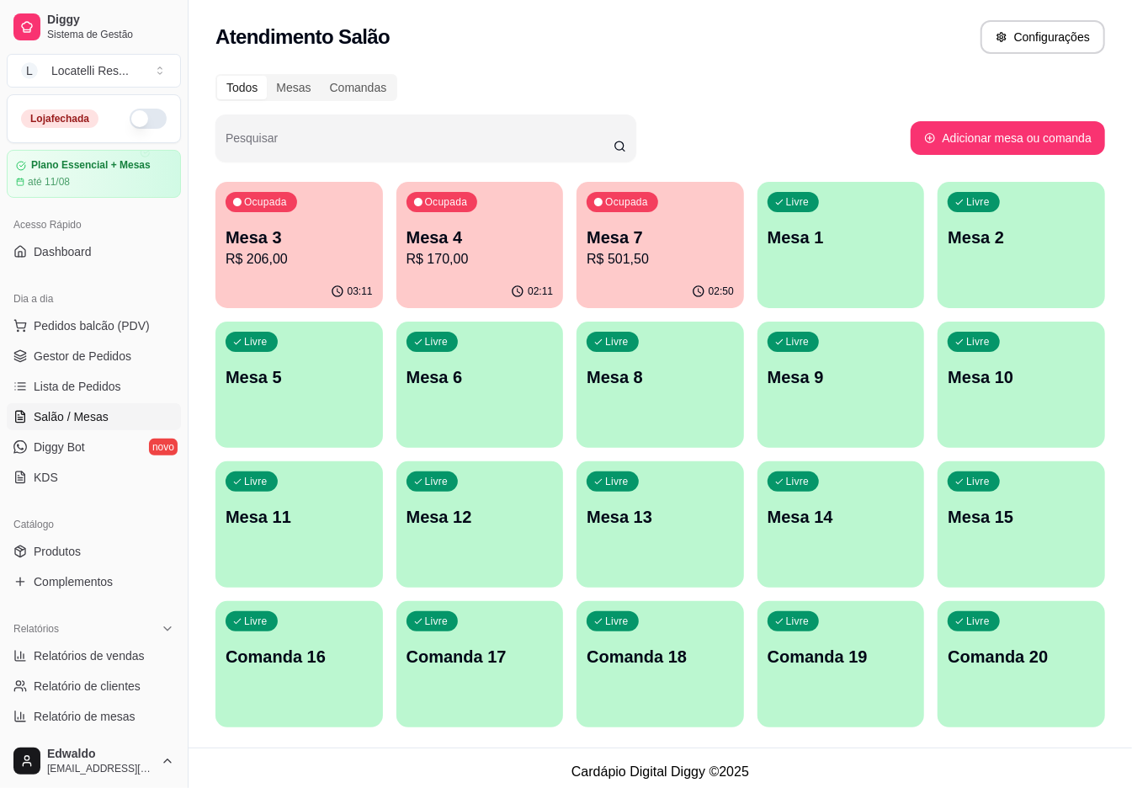
click at [276, 260] on p "R$ 206,00" at bounding box center [299, 259] width 147 height 20
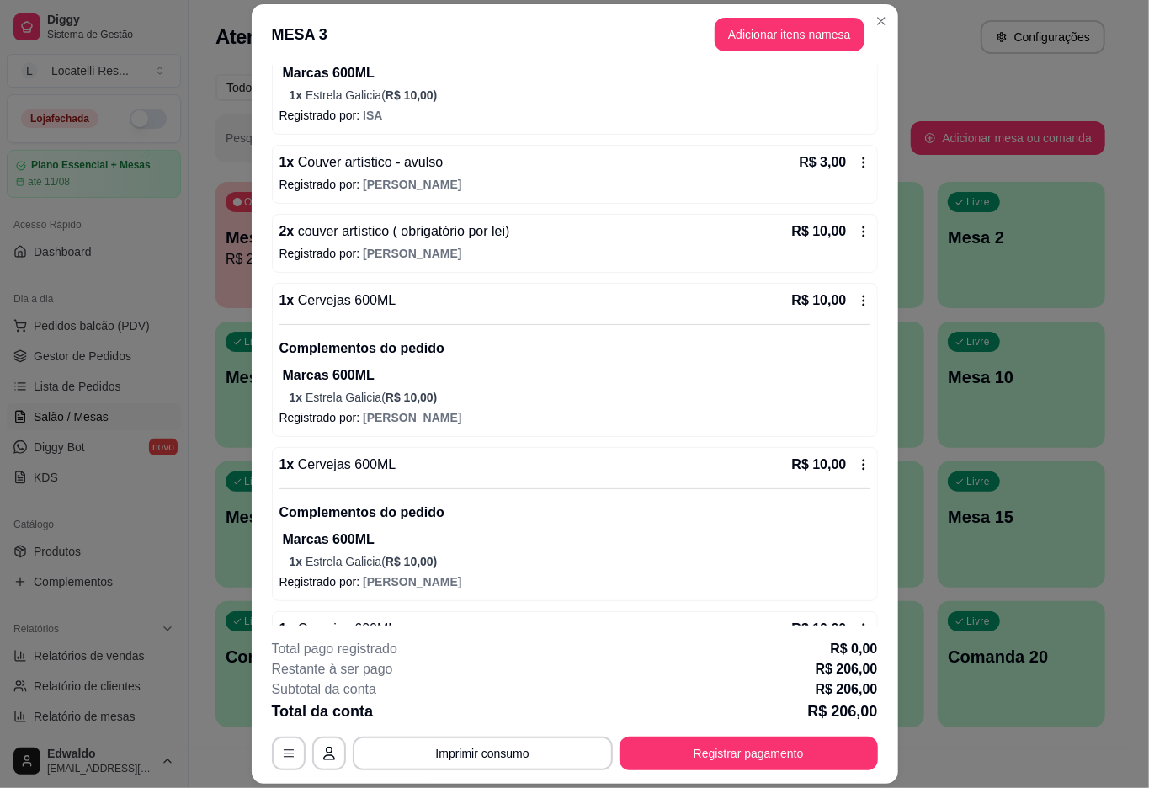
scroll to position [1129, 0]
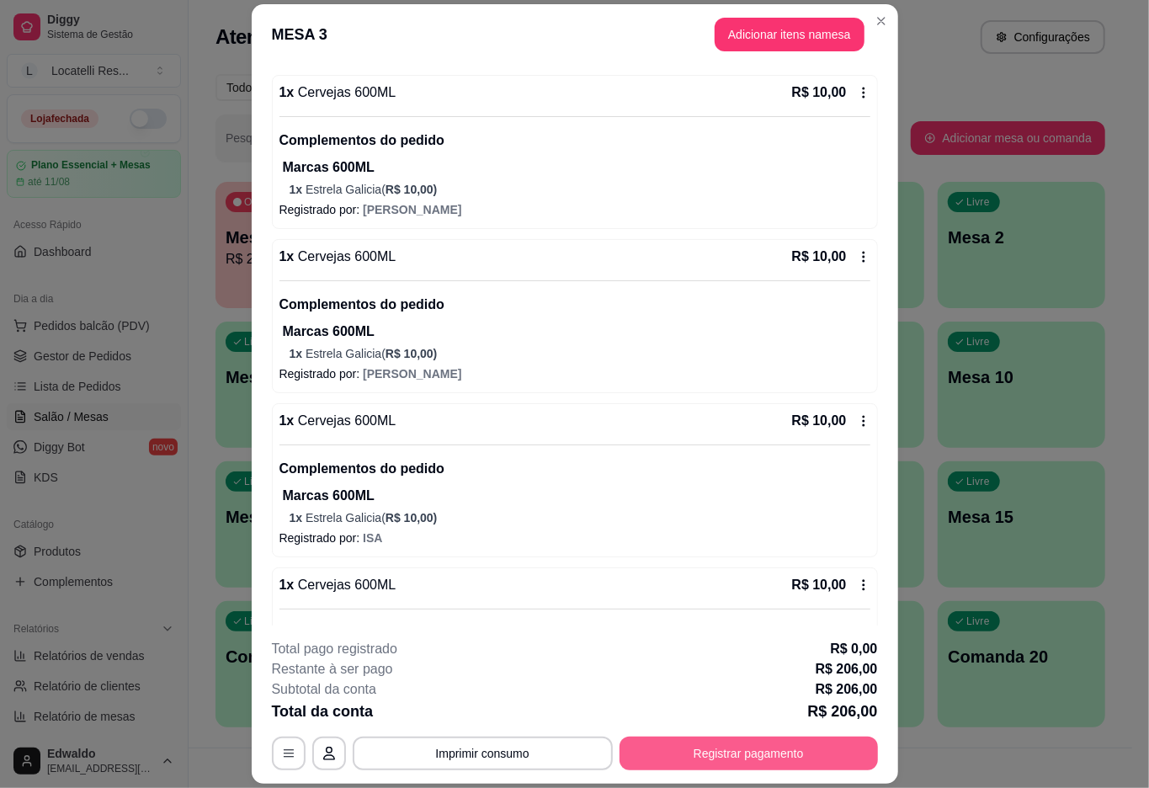
click at [747, 758] on button "Registrar pagamento" at bounding box center [748, 753] width 258 height 34
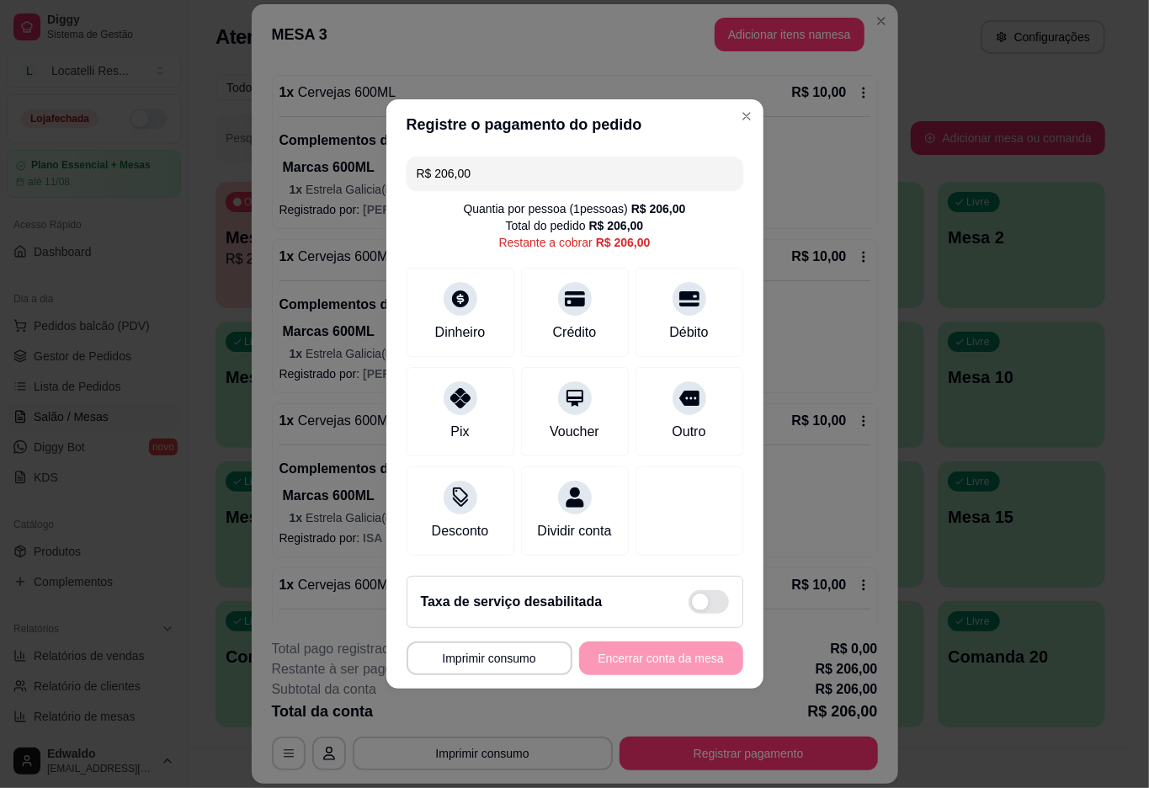
drag, startPoint x: 498, startPoint y: 172, endPoint x: 173, endPoint y: 151, distance: 326.3
click at [170, 153] on div "**********" at bounding box center [574, 394] width 1149 height 788
click at [685, 303] on div "Débito" at bounding box center [689, 309] width 119 height 98
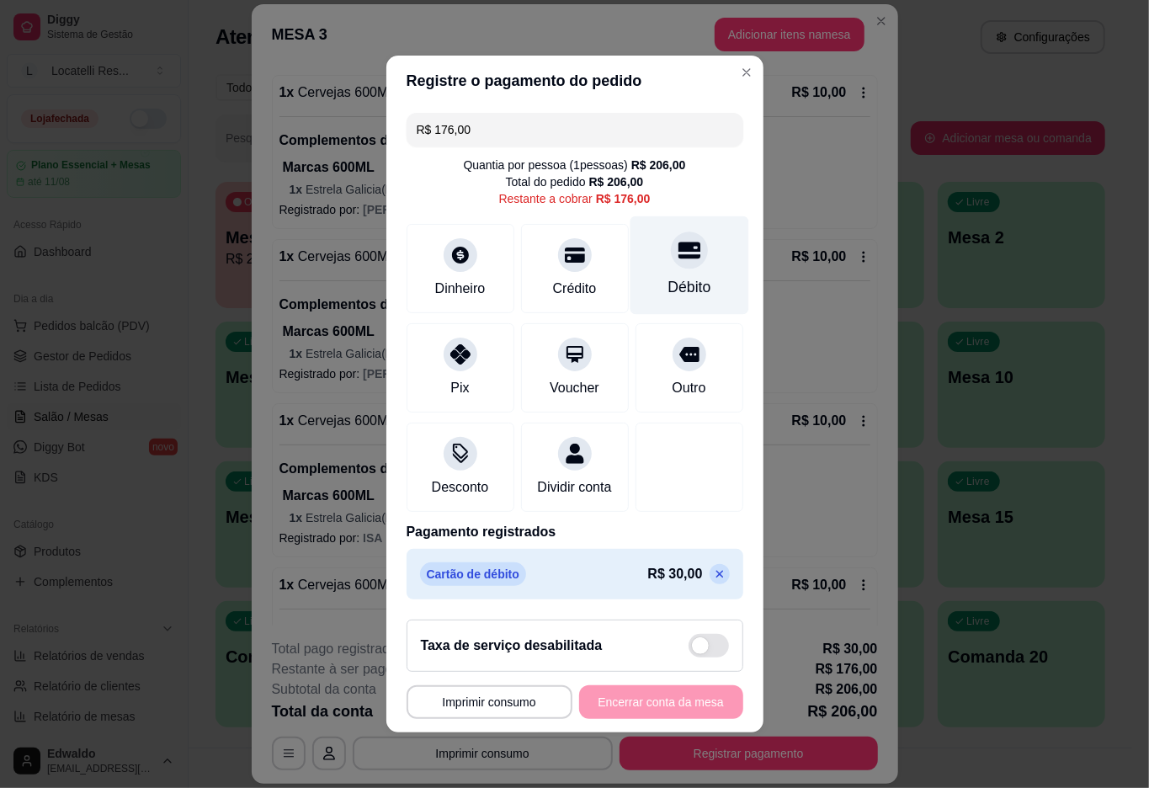
click at [685, 243] on div "Débito" at bounding box center [689, 265] width 119 height 98
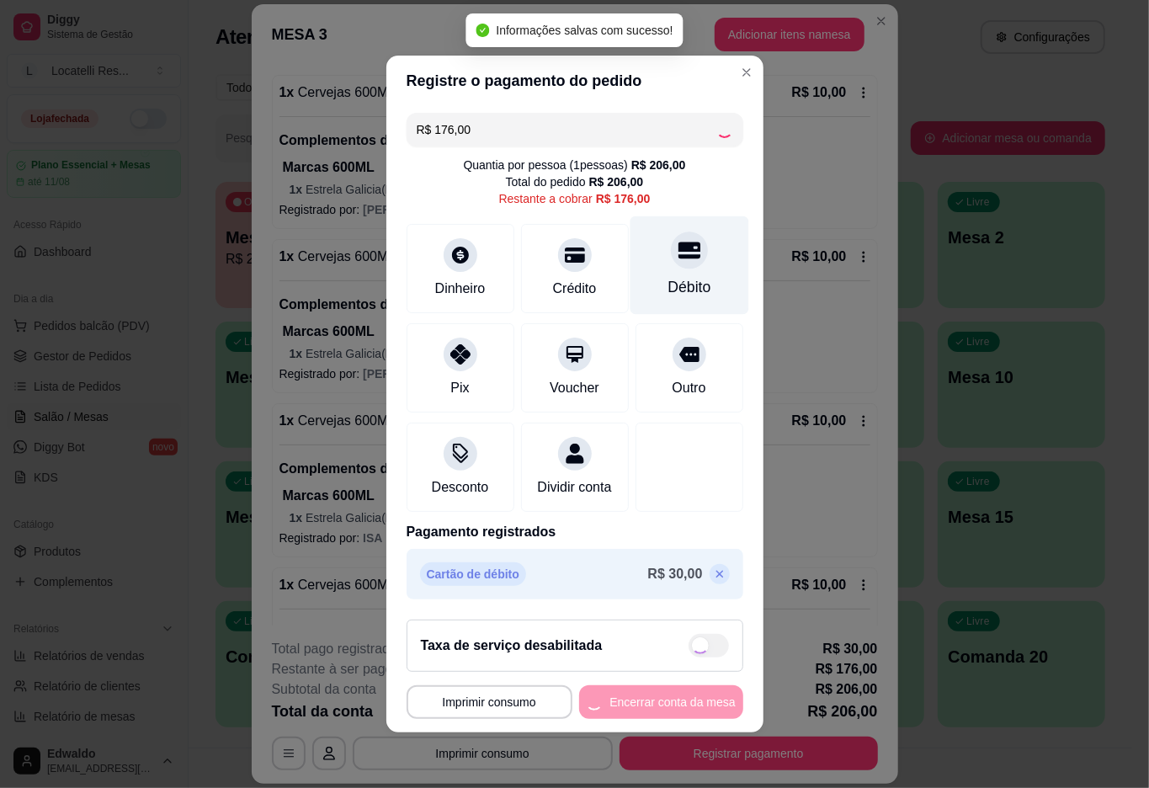
type input "R$ 0,00"
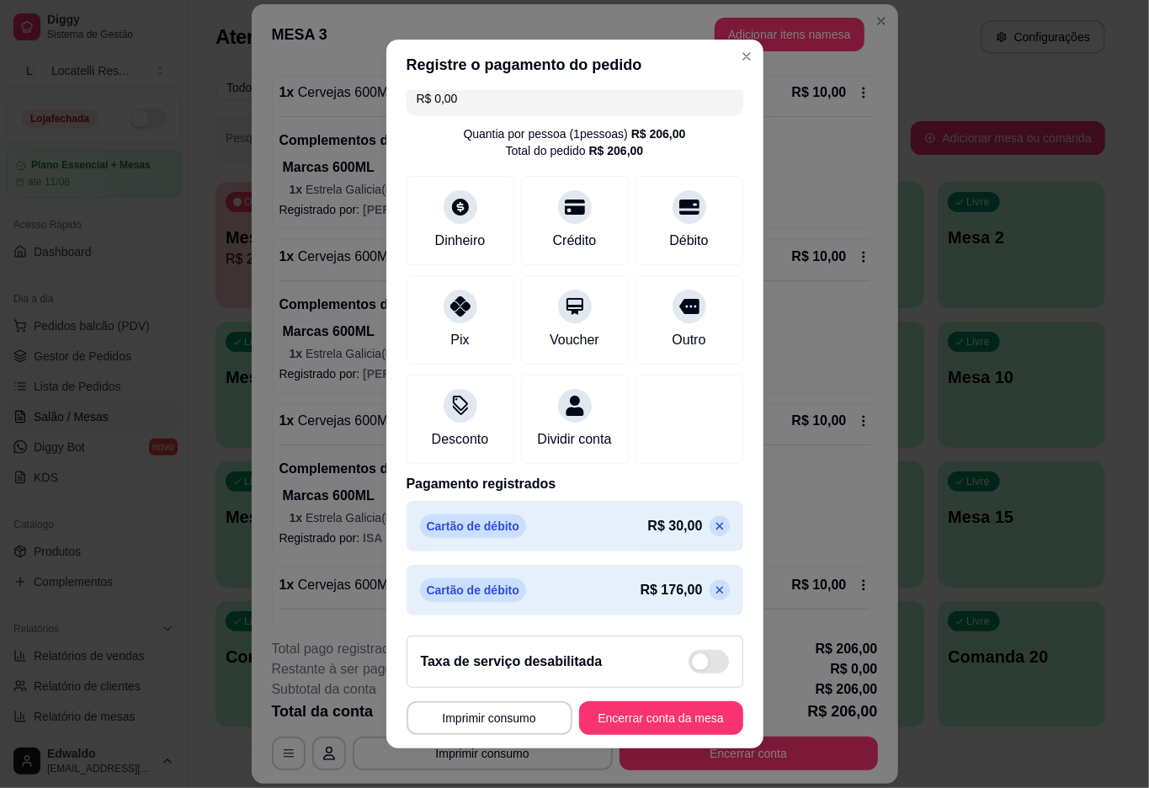
scroll to position [37, 0]
click at [636, 708] on button "Encerrar conta da mesa" at bounding box center [661, 718] width 159 height 33
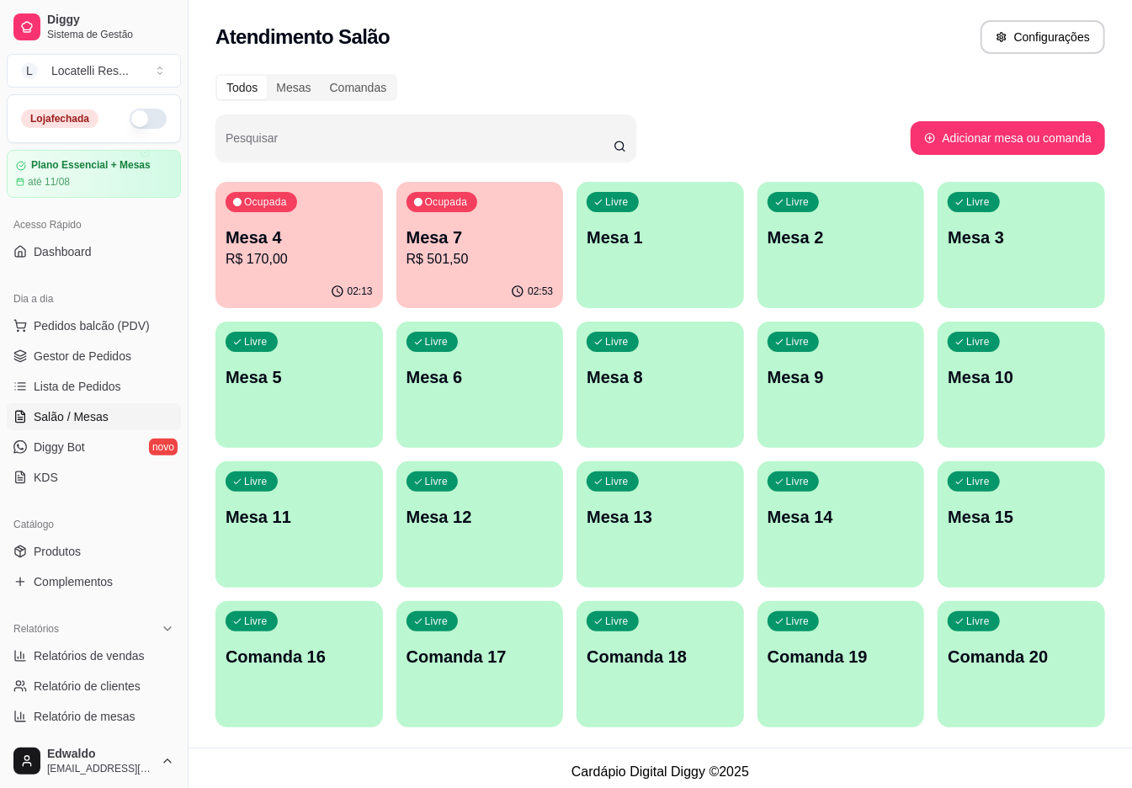
click at [310, 278] on div "02:13" at bounding box center [298, 291] width 167 height 33
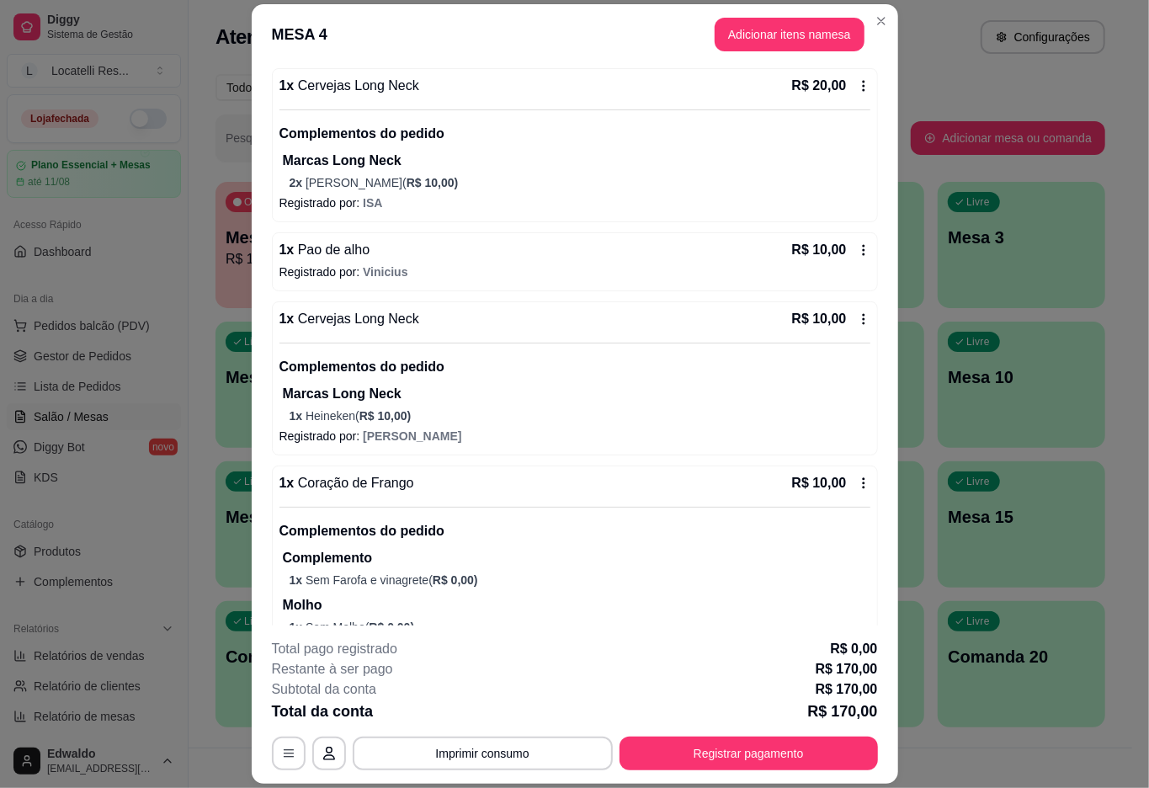
scroll to position [1571, 0]
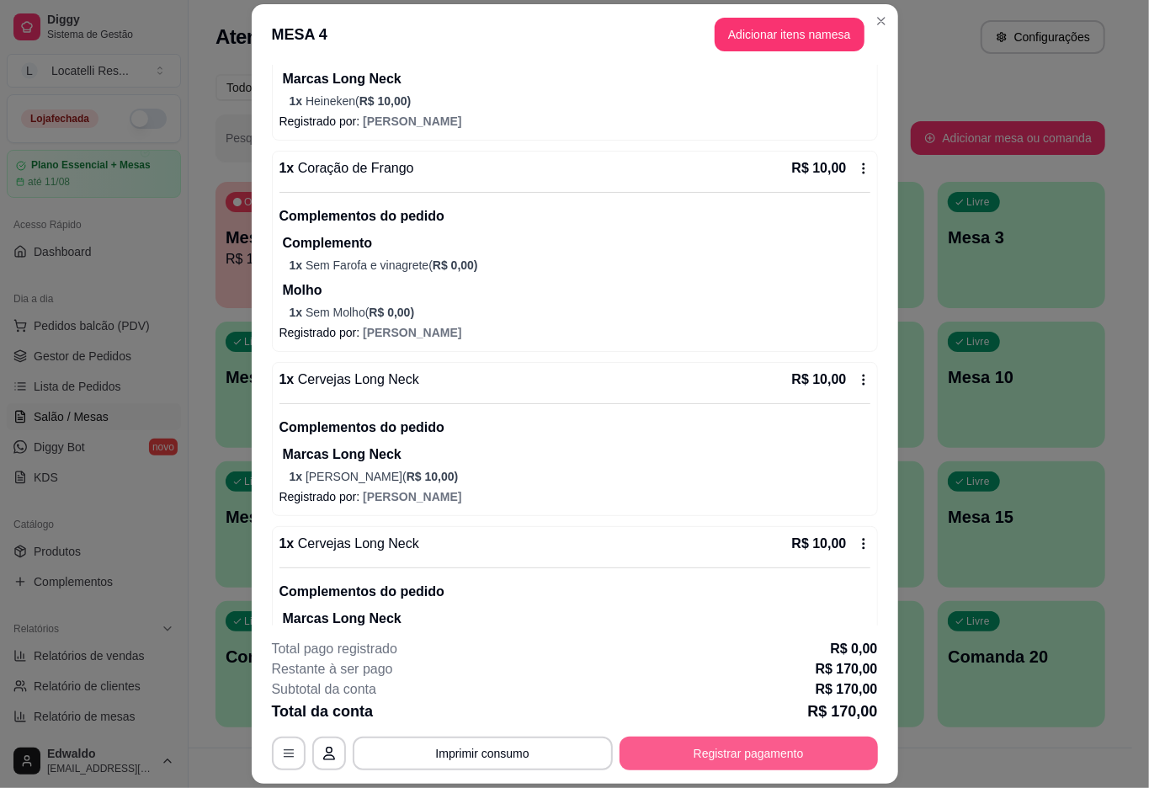
click at [776, 755] on button "Registrar pagamento" at bounding box center [748, 753] width 258 height 34
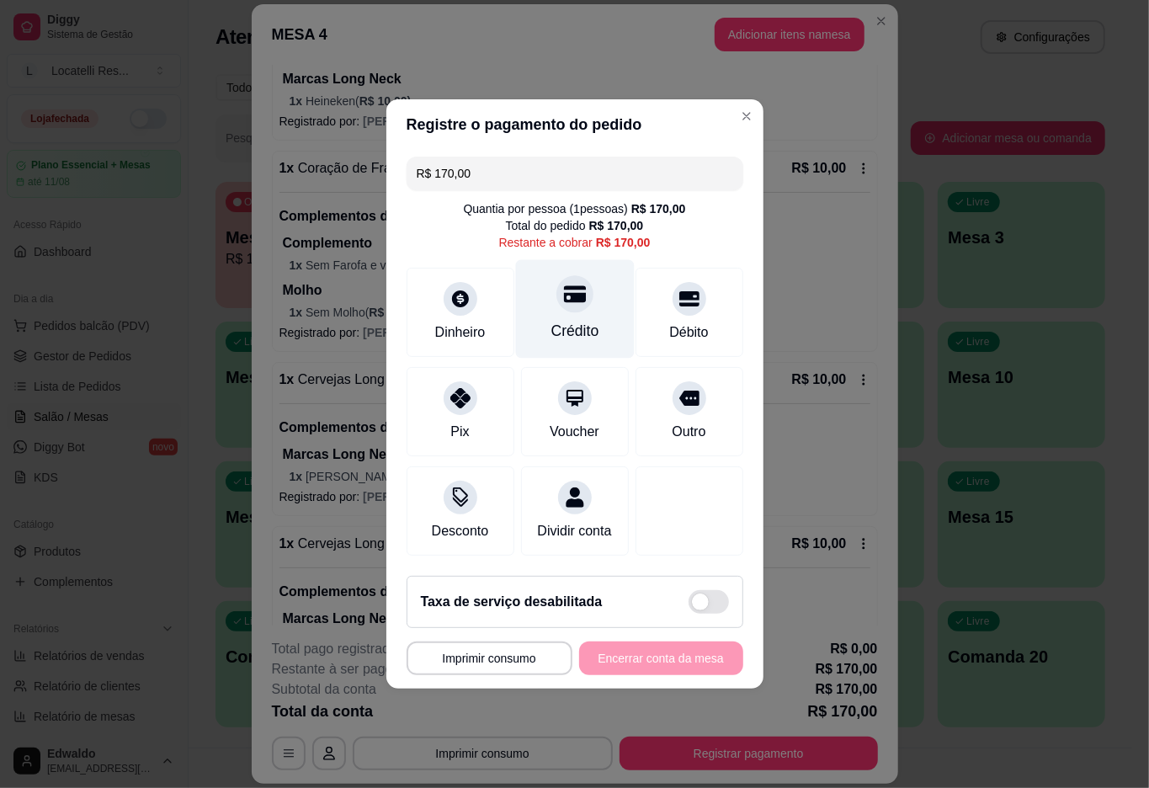
click at [574, 294] on icon at bounding box center [574, 294] width 22 height 22
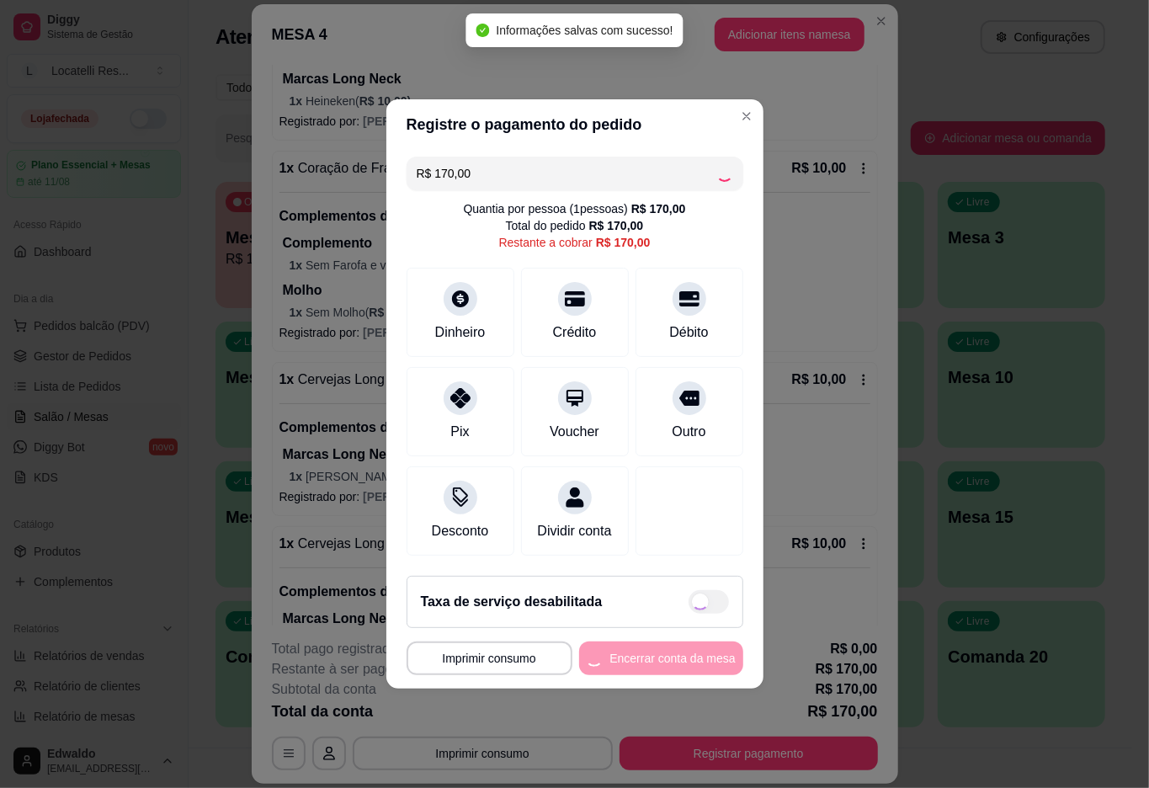
type input "R$ 0,00"
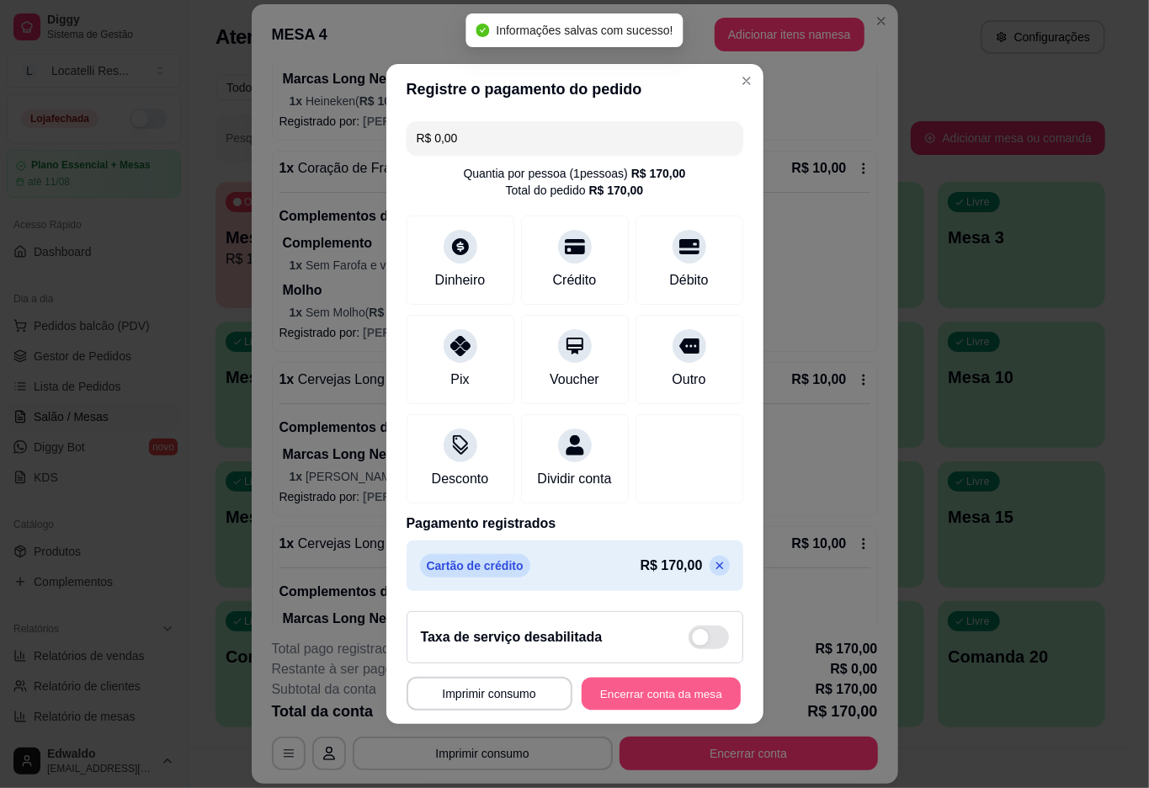
click at [646, 688] on button "Encerrar conta da mesa" at bounding box center [661, 694] width 159 height 33
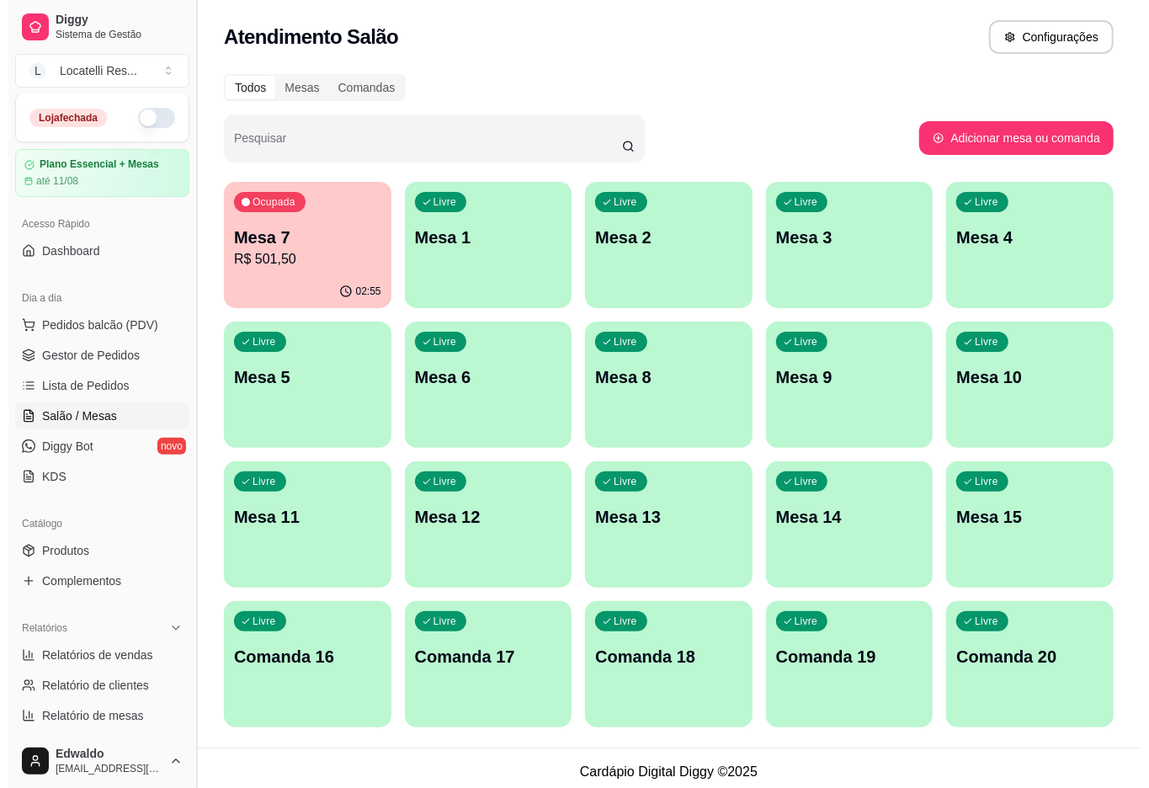
scroll to position [0, 0]
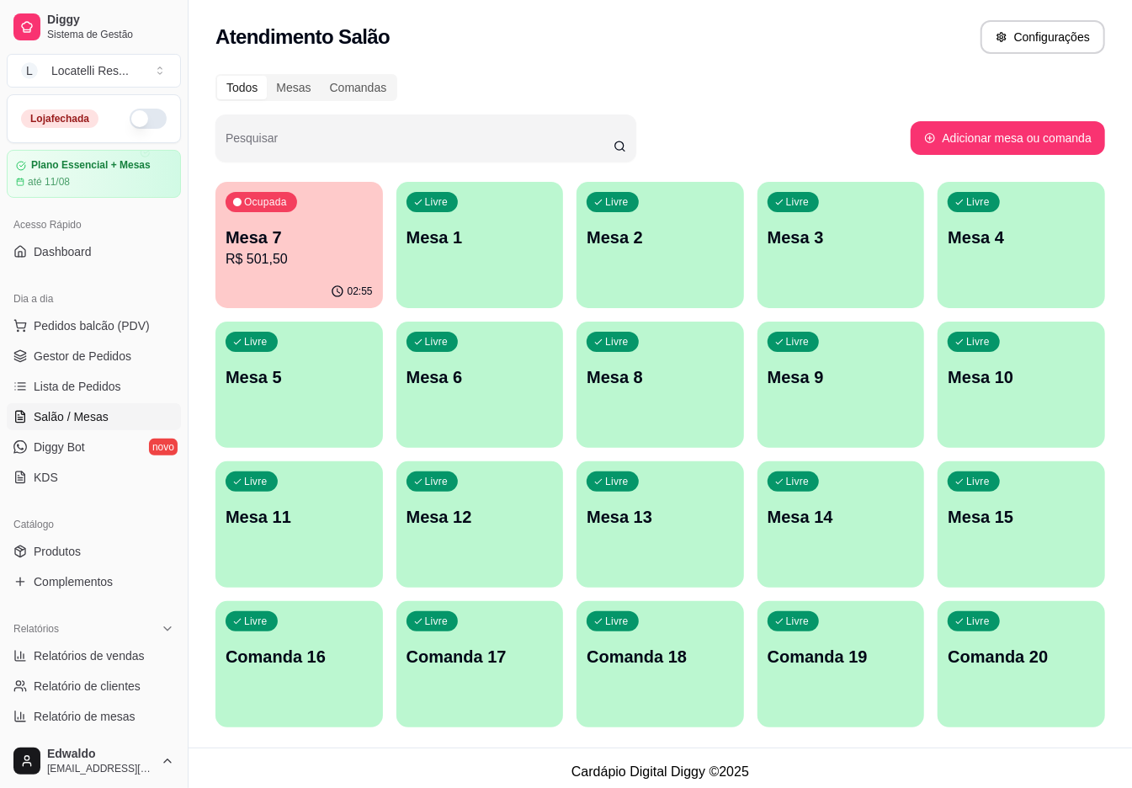
click at [274, 259] on p "R$ 501,50" at bounding box center [299, 259] width 147 height 20
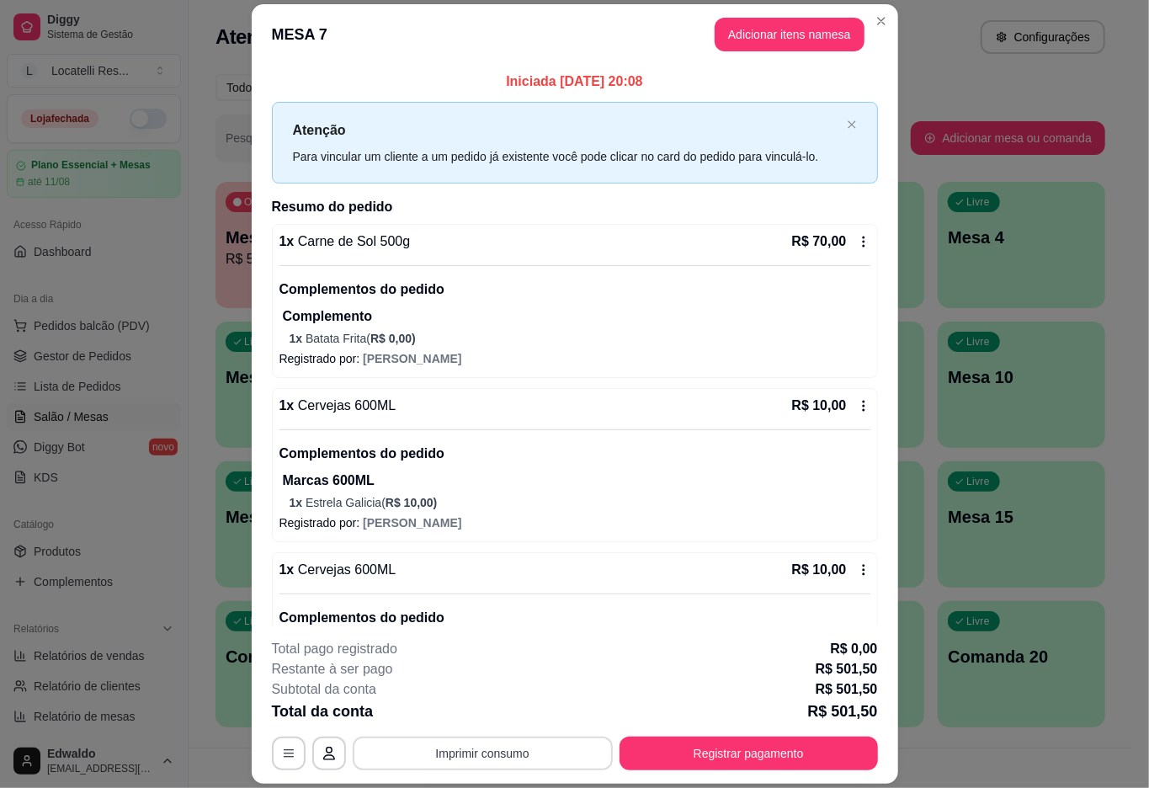
click at [486, 747] on button "Imprimir consumo" at bounding box center [483, 753] width 260 height 34
click at [492, 708] on button "IMPRESSORA pc" at bounding box center [479, 714] width 122 height 27
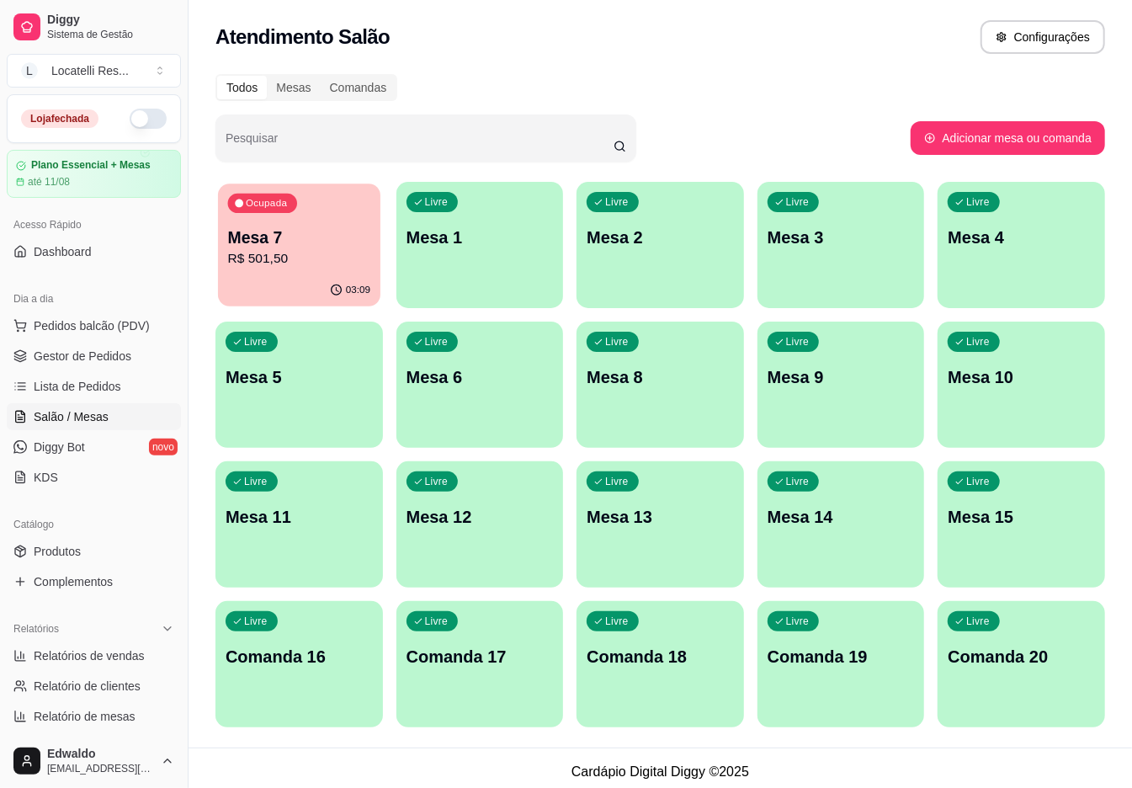
click at [263, 264] on p "R$ 501,50" at bounding box center [299, 258] width 142 height 19
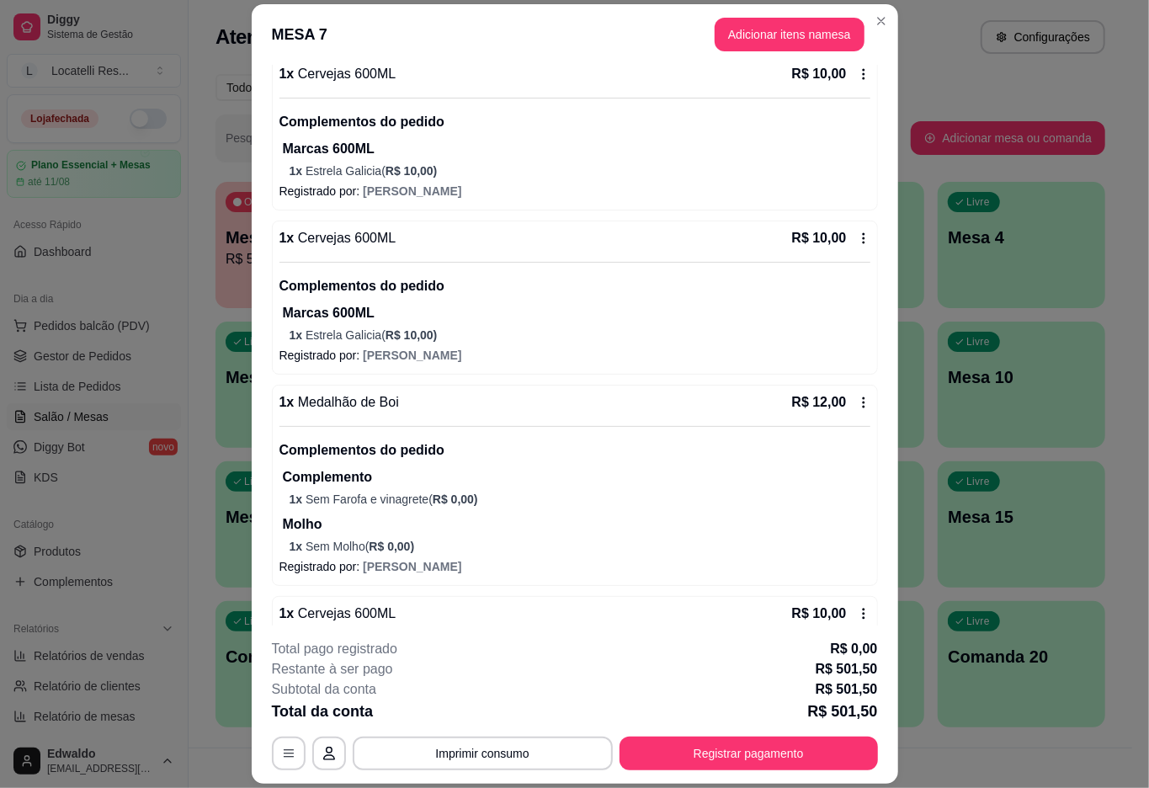
scroll to position [337, 0]
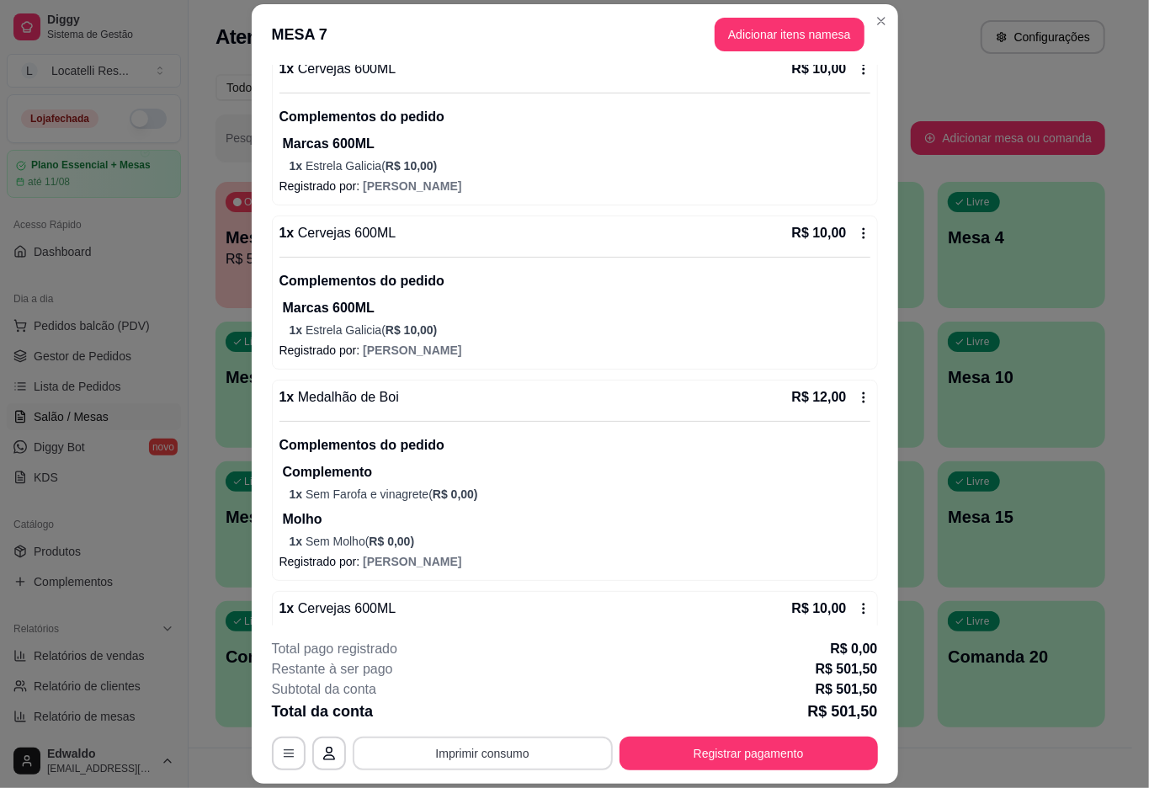
click at [508, 749] on button "Imprimir consumo" at bounding box center [483, 753] width 260 height 34
click at [483, 714] on button "IMPRESSORA pc" at bounding box center [479, 714] width 118 height 26
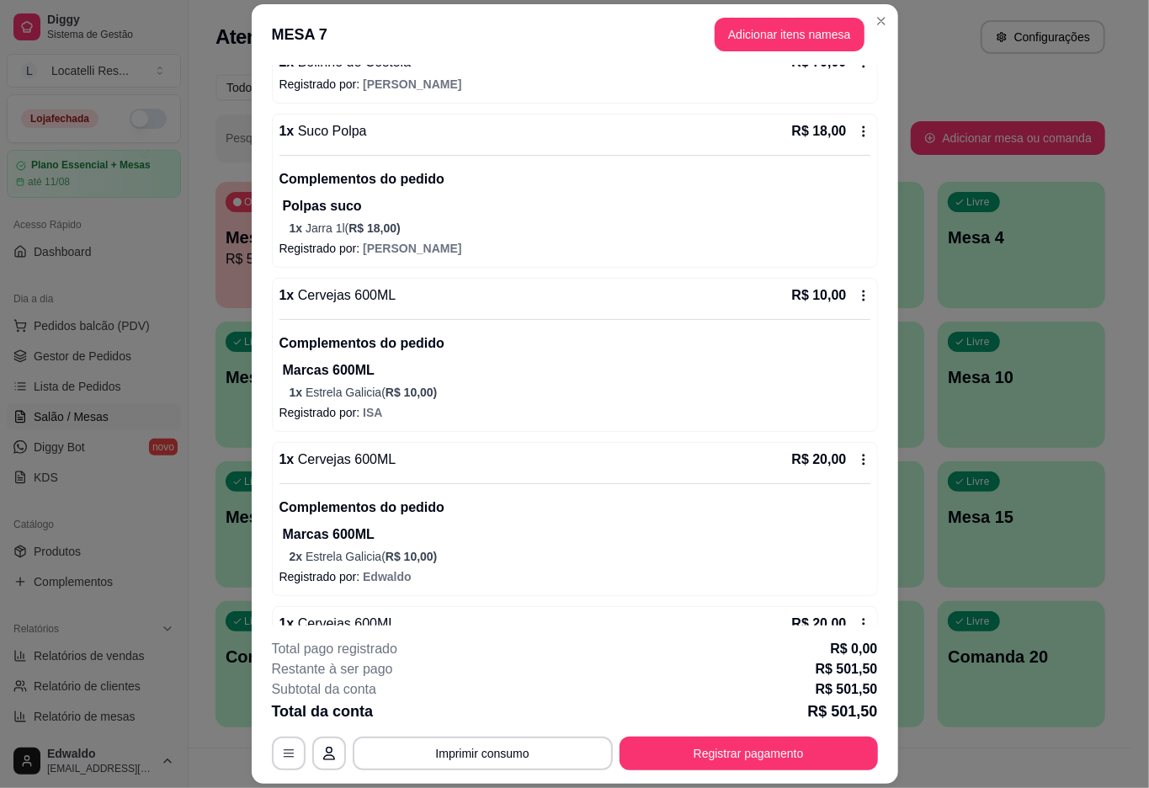
scroll to position [2789, 0]
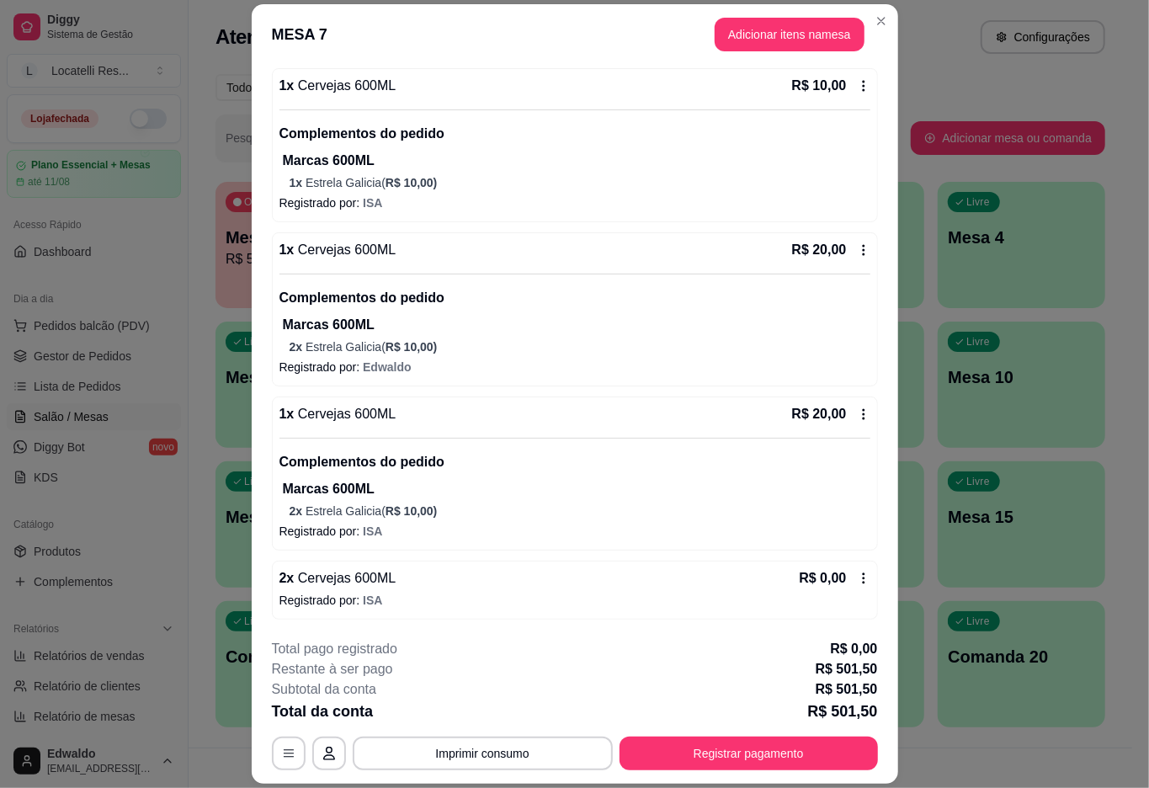
click at [493, 509] on p "2 x Estrela Galicia ( R$ 10,00 )" at bounding box center [580, 510] width 581 height 17
click at [343, 577] on span "Cervejas 600ML" at bounding box center [345, 578] width 102 height 14
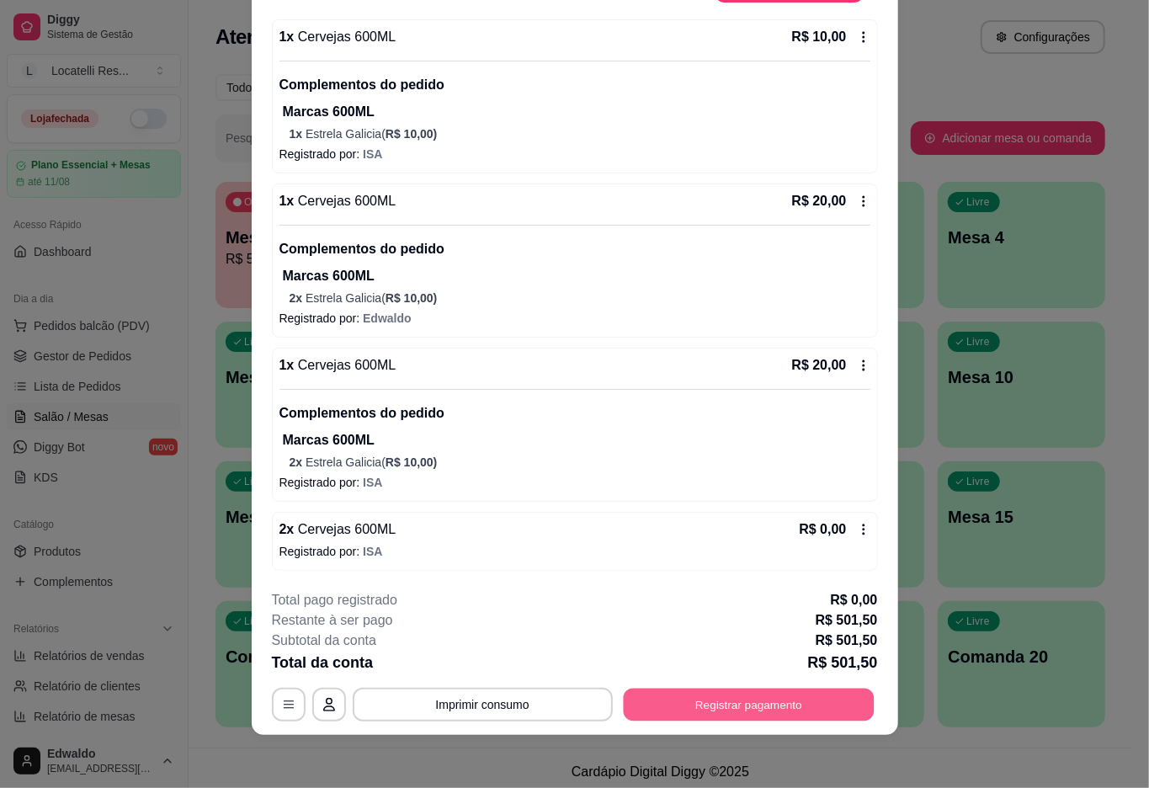
click at [718, 700] on button "Registrar pagamento" at bounding box center [748, 704] width 251 height 33
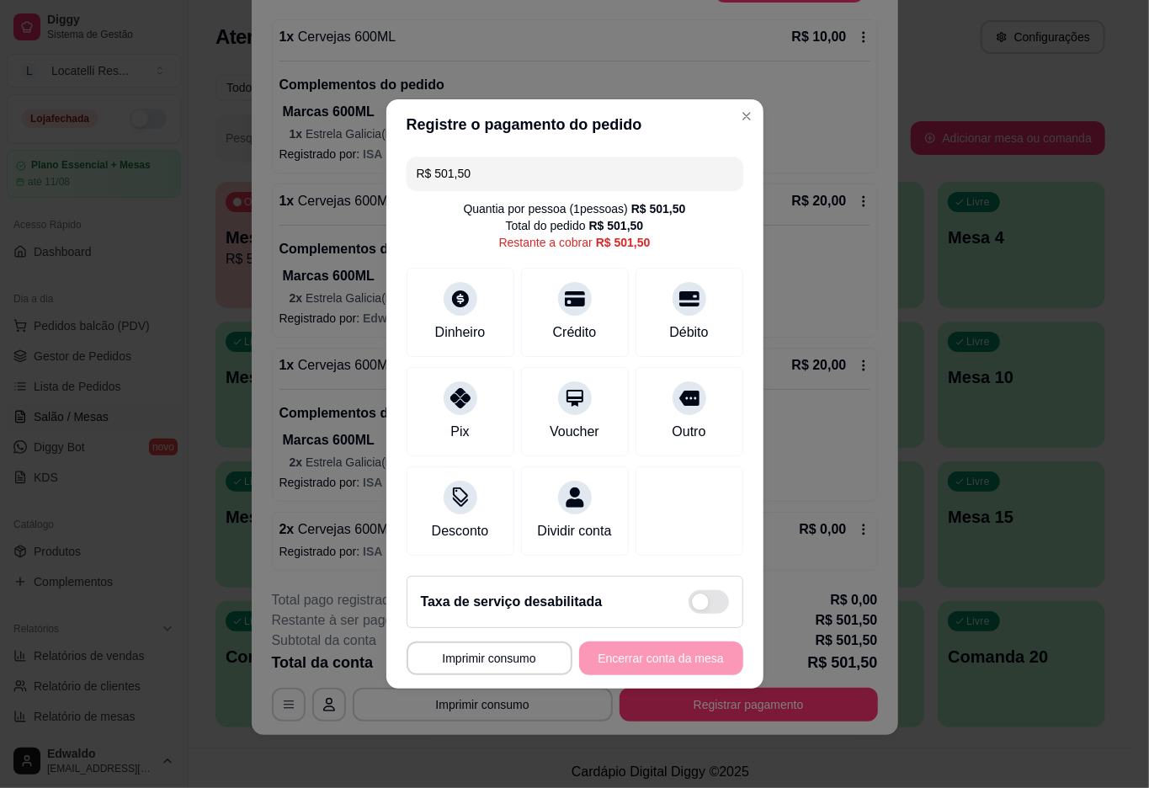
type input "R$ 254,34"
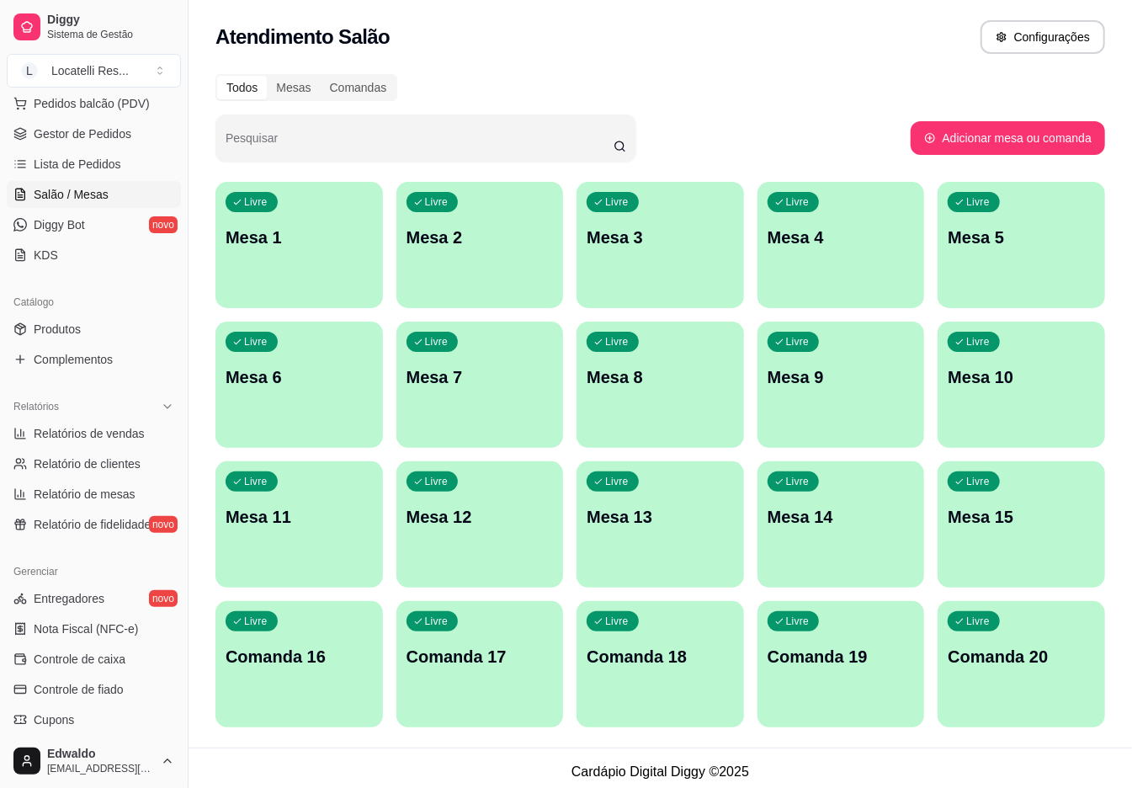
scroll to position [224, 0]
click at [101, 442] on link "Relatórios de vendas" at bounding box center [94, 431] width 174 height 27
select select "ALL"
select select "0"
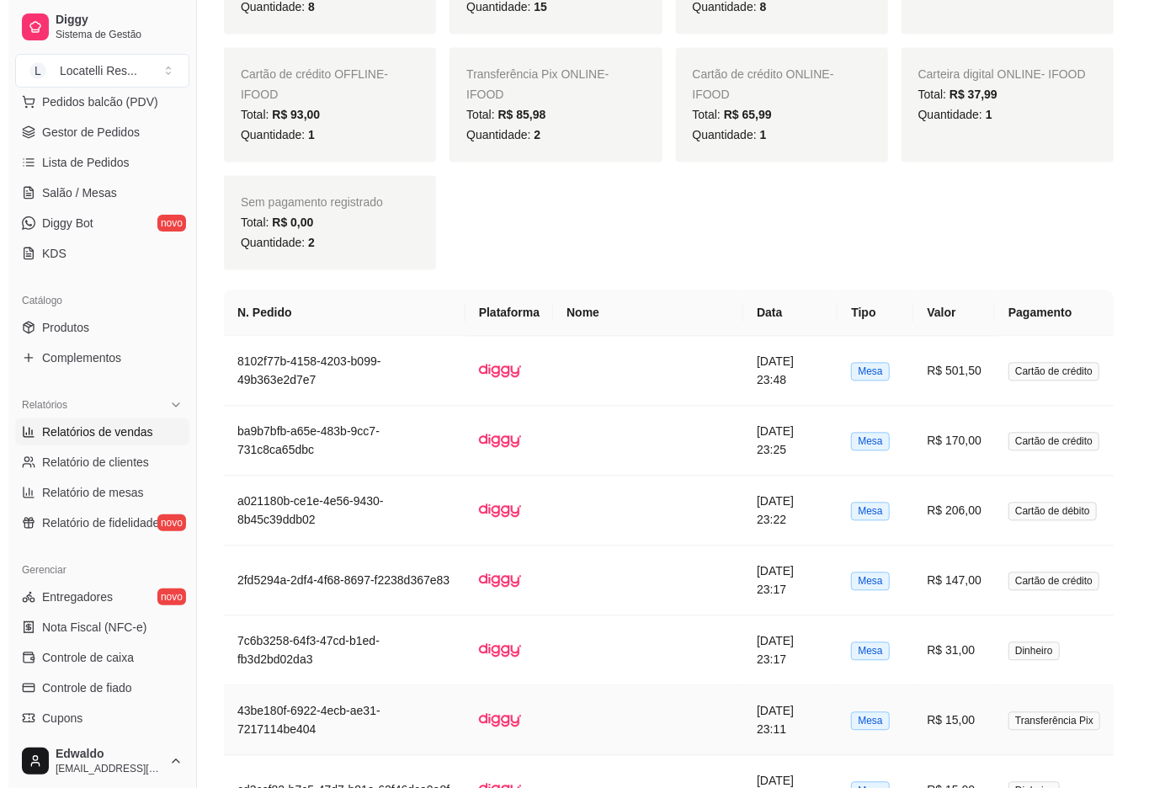
scroll to position [1795, 0]
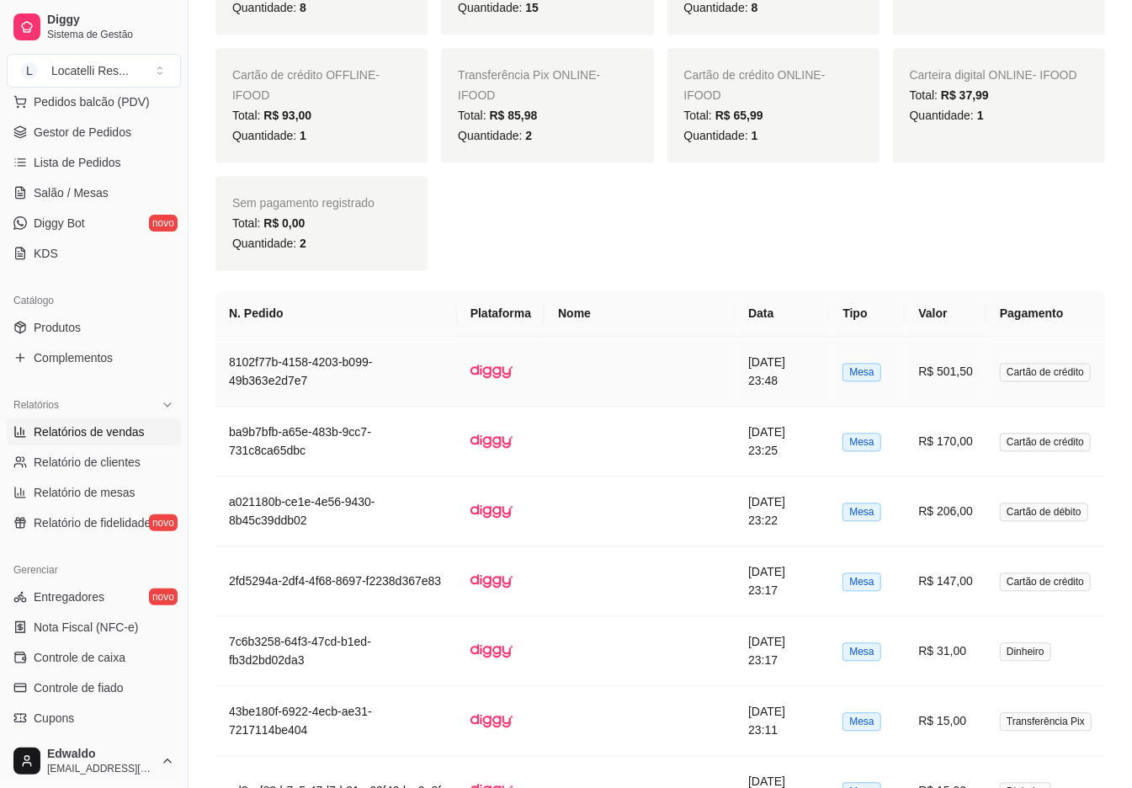
click at [749, 391] on td "[DATE] 23:48" at bounding box center [782, 372] width 94 height 70
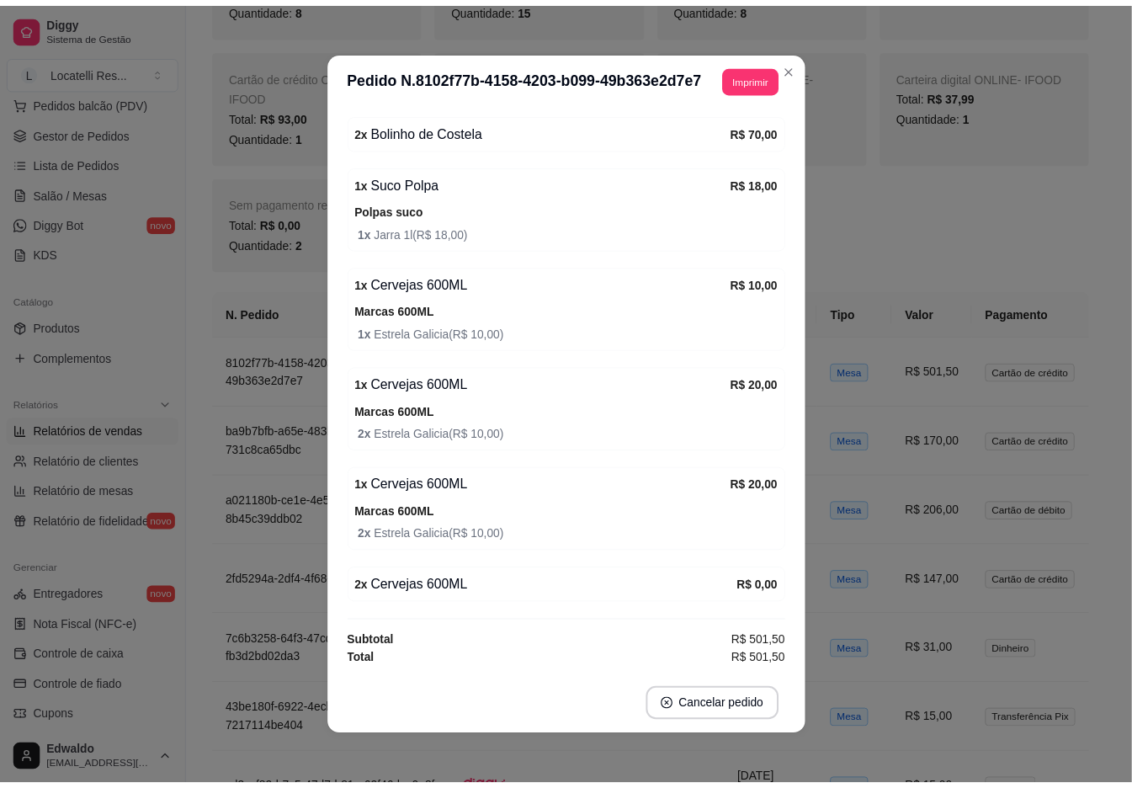
scroll to position [1950, 0]
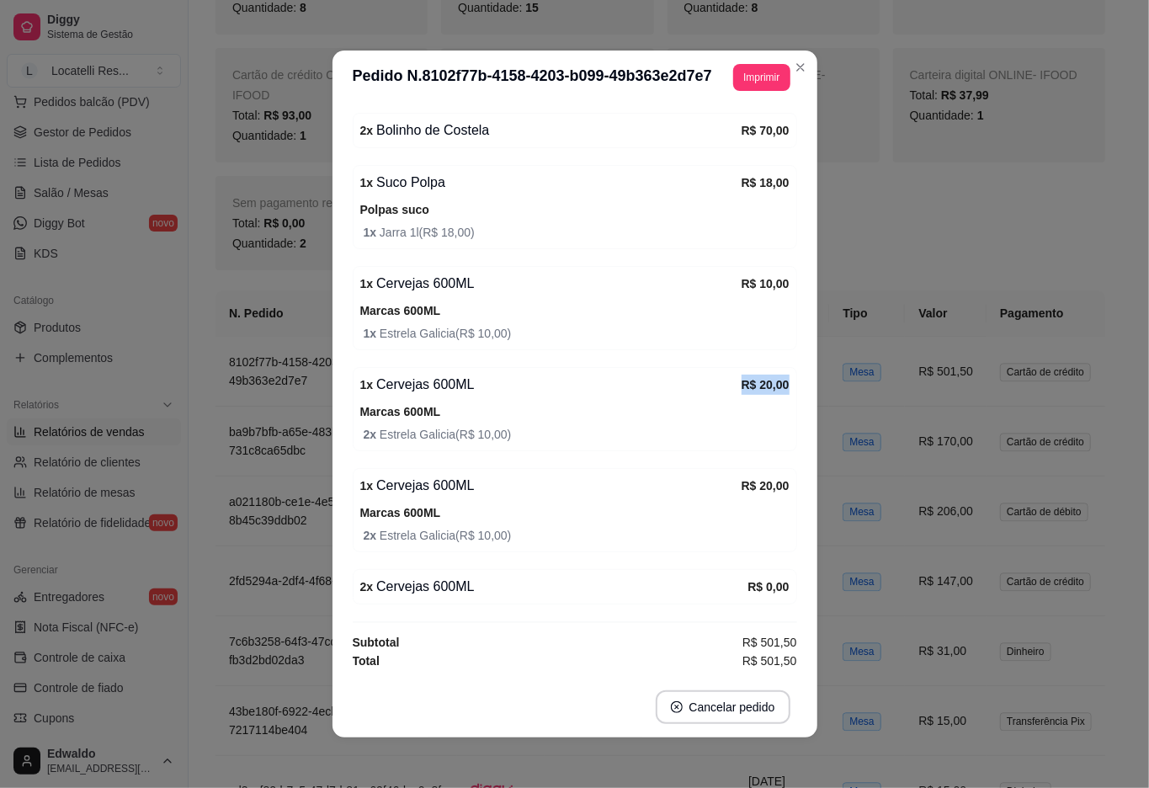
drag, startPoint x: 718, startPoint y: 387, endPoint x: 769, endPoint y: 433, distance: 68.6
click at [793, 388] on div "Número da Mesa 7 Tipo Mesa Horário do pedido [DATE] 23:48 Status do pedido FINA…" at bounding box center [574, 390] width 485 height 572
click at [815, 485] on div "**********" at bounding box center [574, 394] width 1149 height 788
drag, startPoint x: 712, startPoint y: 589, endPoint x: 769, endPoint y: 587, distance: 57.3
click at [769, 586] on div "2 x Cervejas 600ML R$ 0,00" at bounding box center [575, 586] width 444 height 35
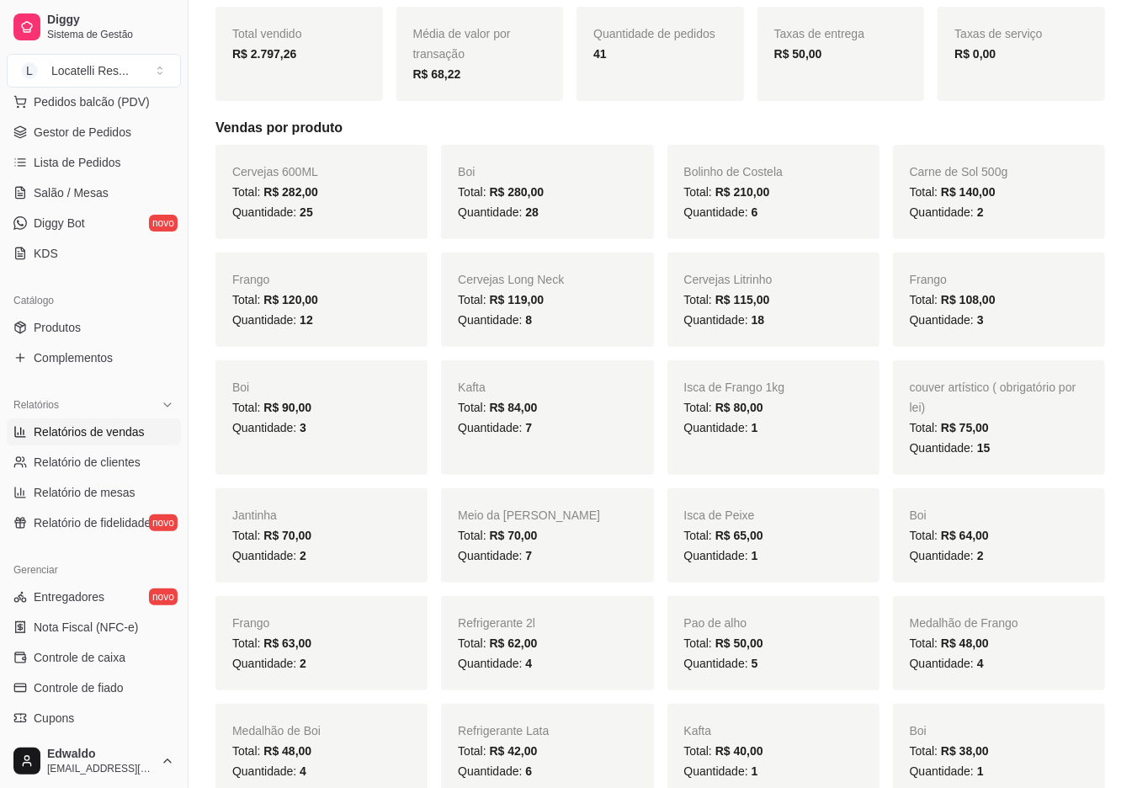
scroll to position [0, 0]
